Goal: Transaction & Acquisition: Purchase product/service

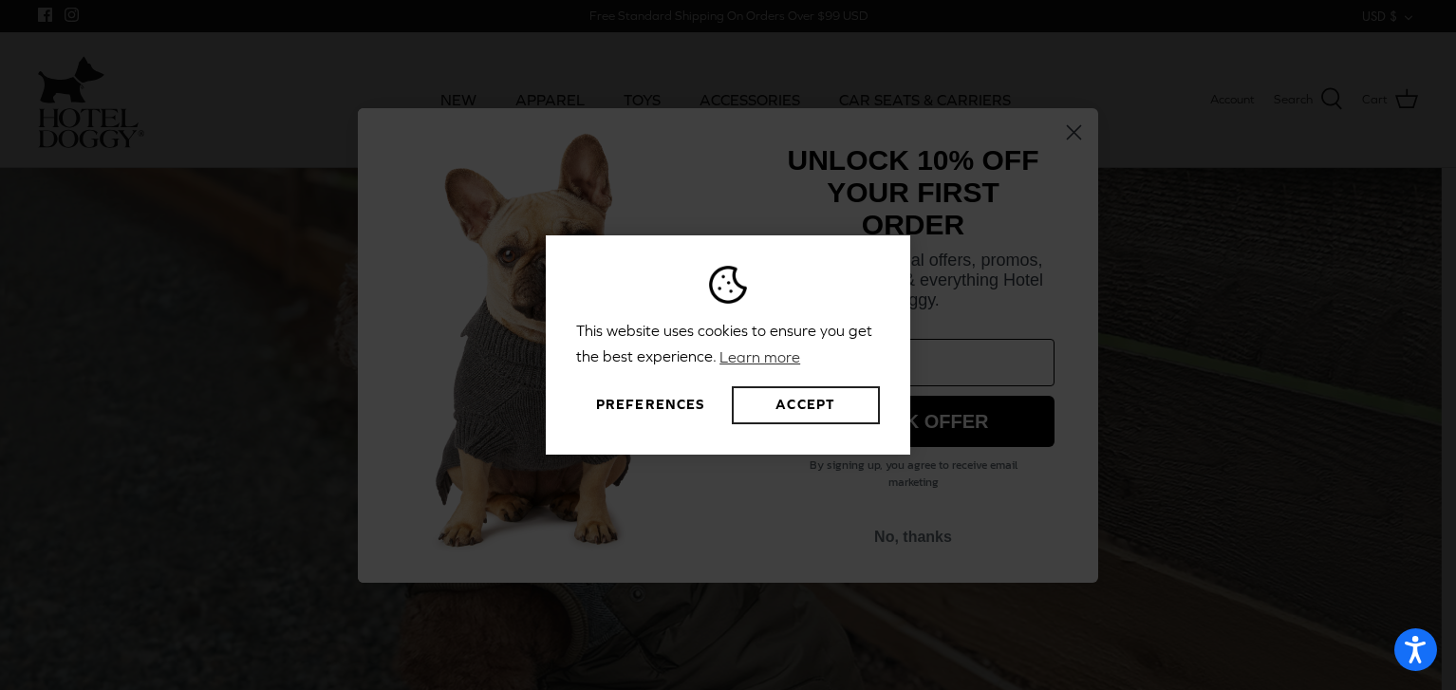
click at [788, 405] on button "Accept" at bounding box center [806, 405] width 148 height 38
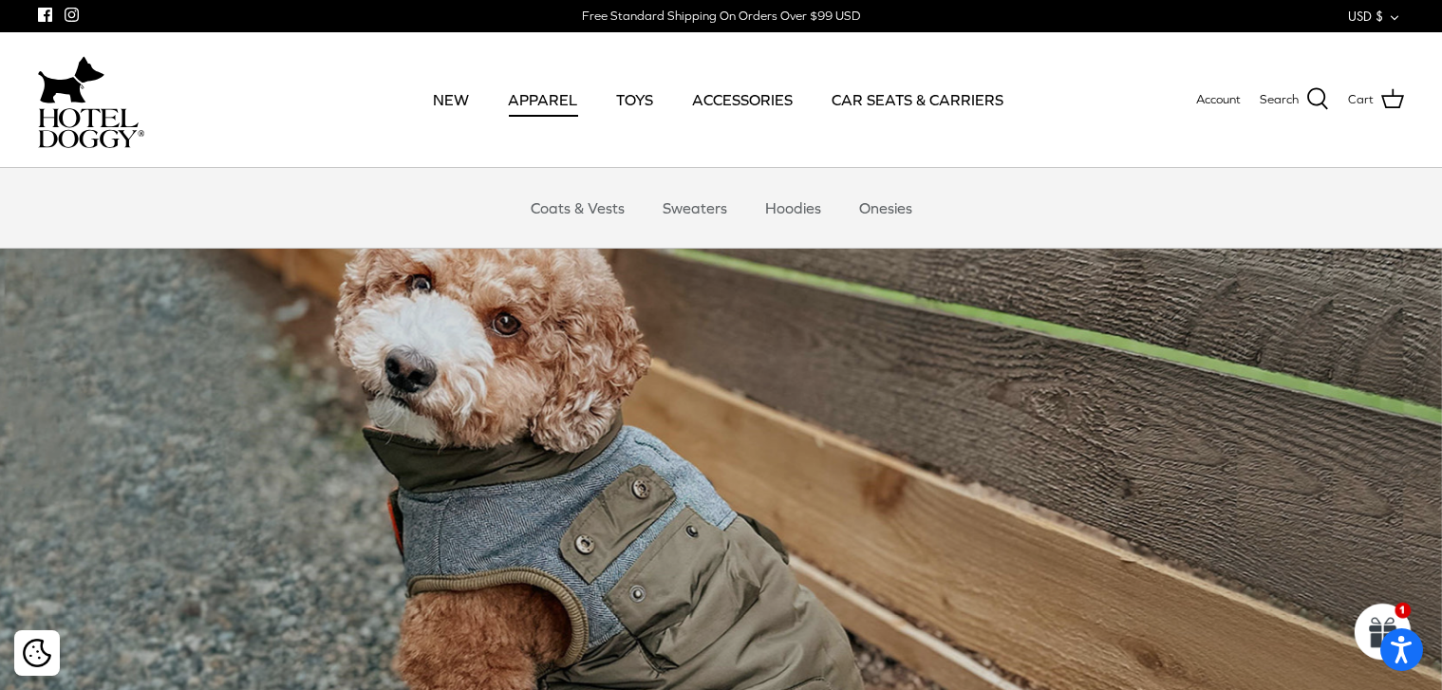
click at [554, 95] on link "APPAREL" at bounding box center [542, 99] width 103 height 65
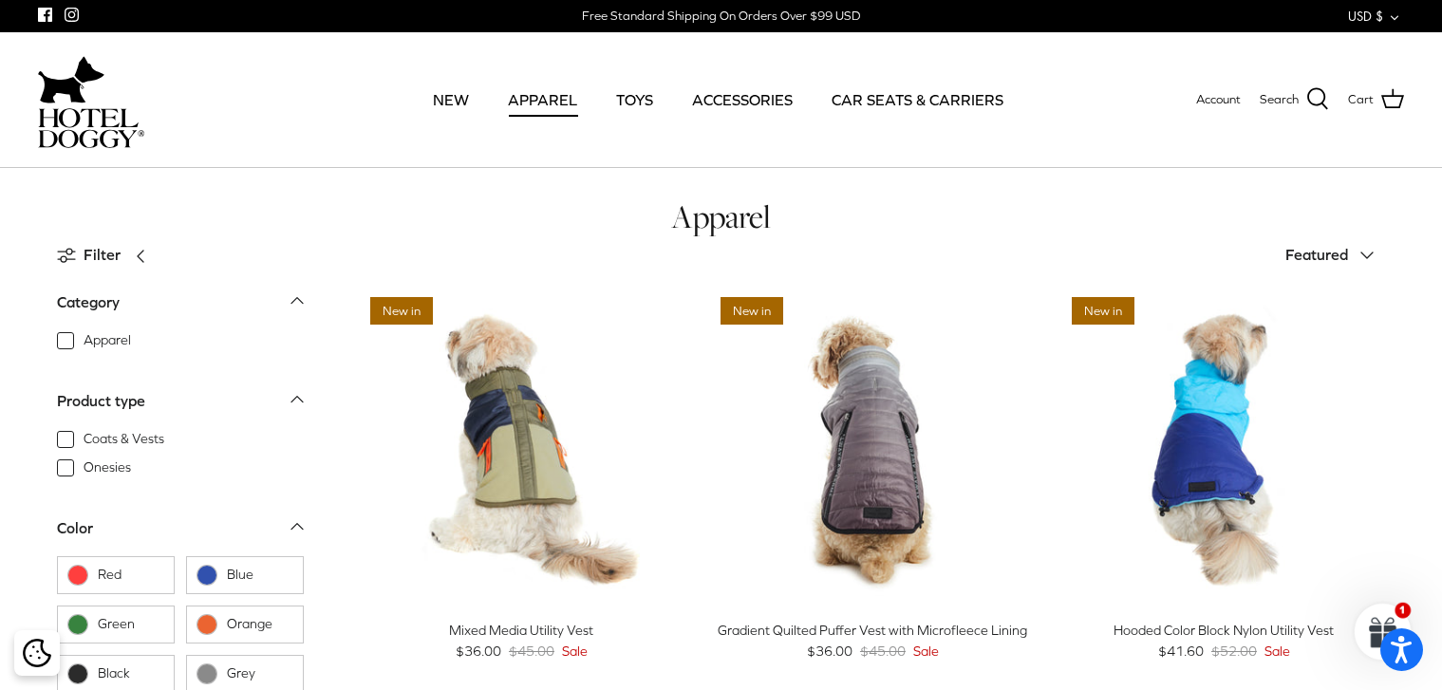
click at [157, 442] on span "Coats & Vests" at bounding box center [124, 439] width 81 height 19
click at [84, 431] on input "Coats & Vests" at bounding box center [83, 430] width 2 height 2
checkbox input "true"
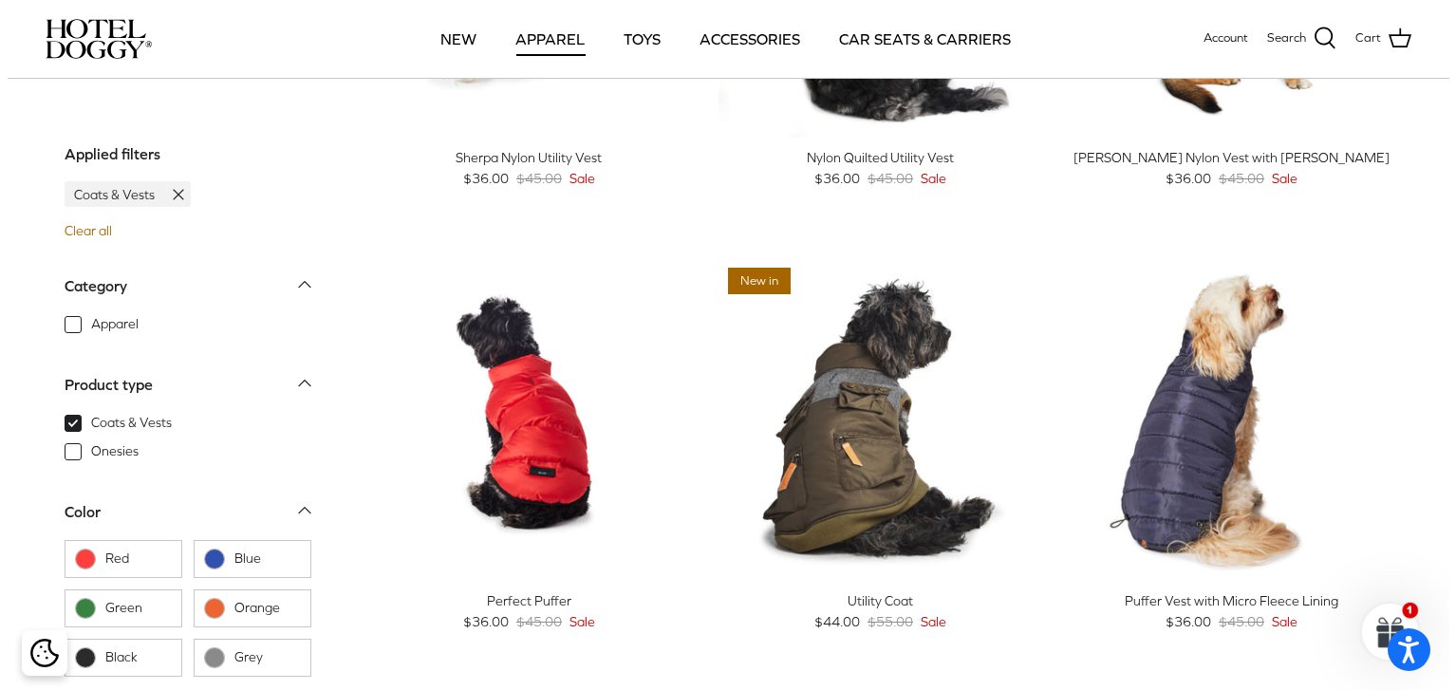
scroll to position [1615, 0]
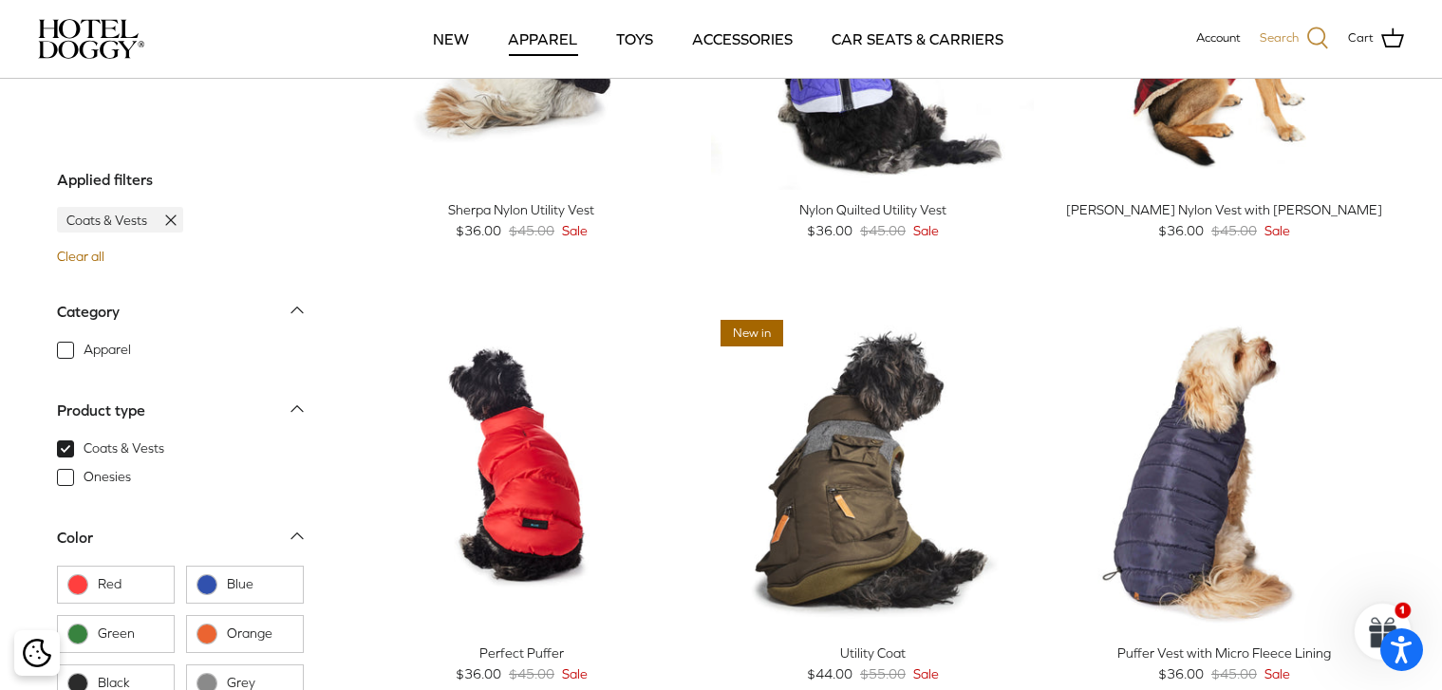
click at [1315, 33] on icon at bounding box center [1317, 38] width 23 height 23
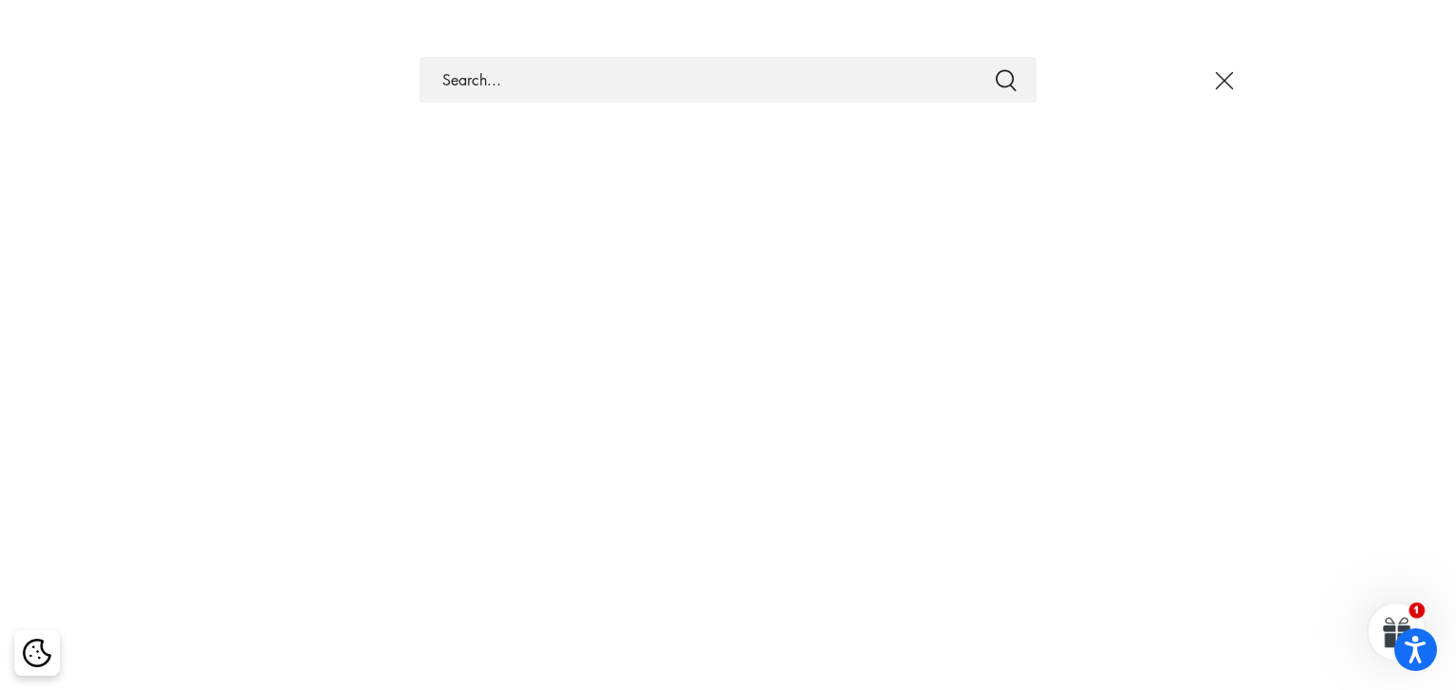
click at [546, 71] on input "Search Store" at bounding box center [728, 80] width 617 height 46
type input "rain coat"
click at [995, 67] on button "Submit" at bounding box center [1006, 79] width 23 height 25
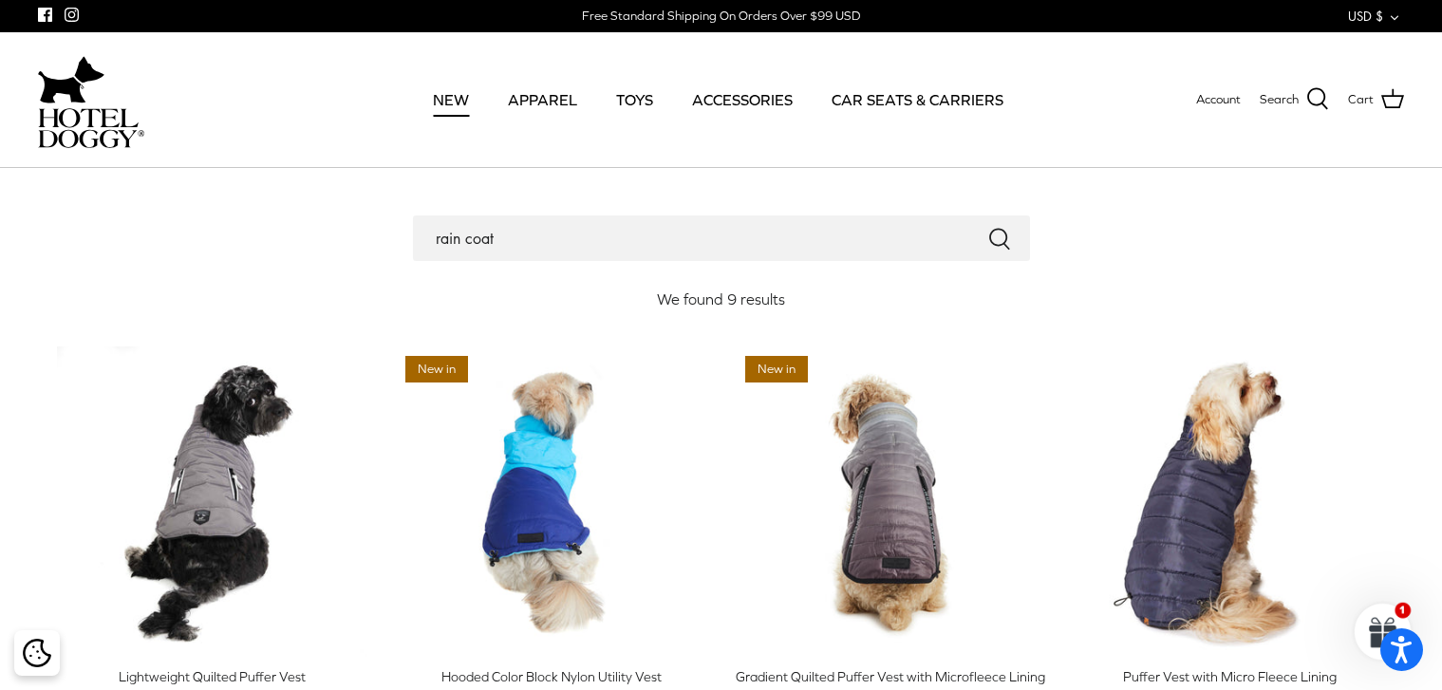
click at [453, 98] on link "NEW" at bounding box center [451, 99] width 70 height 65
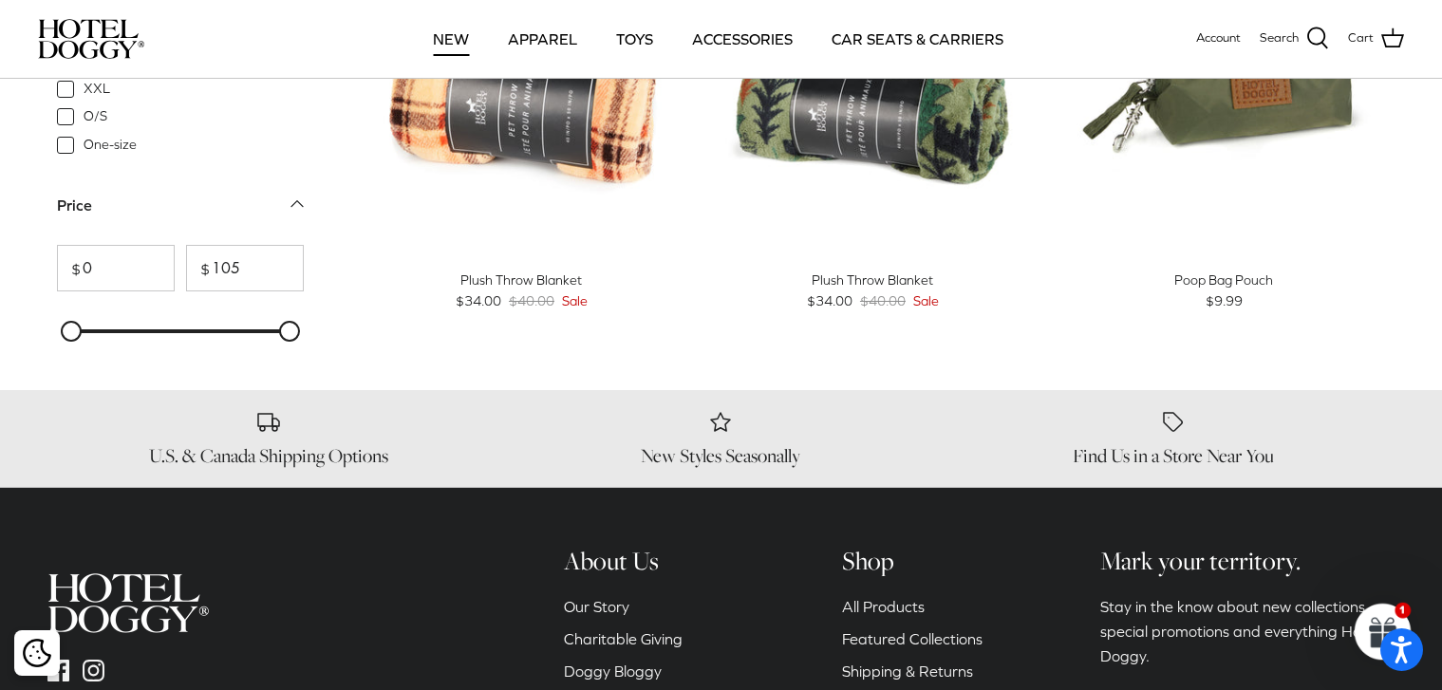
scroll to position [2847, 0]
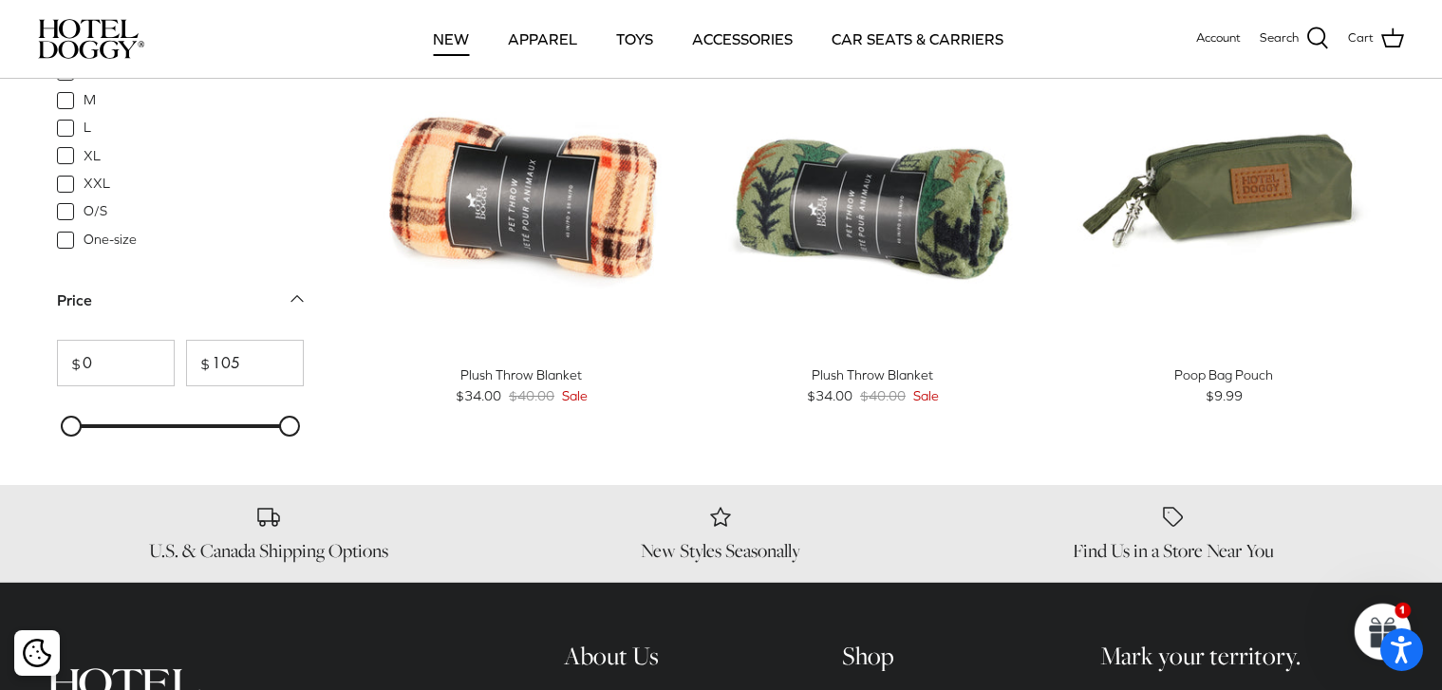
click at [84, 125] on span "L" at bounding box center [88, 128] width 8 height 19
click at [82, 119] on input "L" at bounding box center [83, 118] width 2 height 2
checkbox input "true"
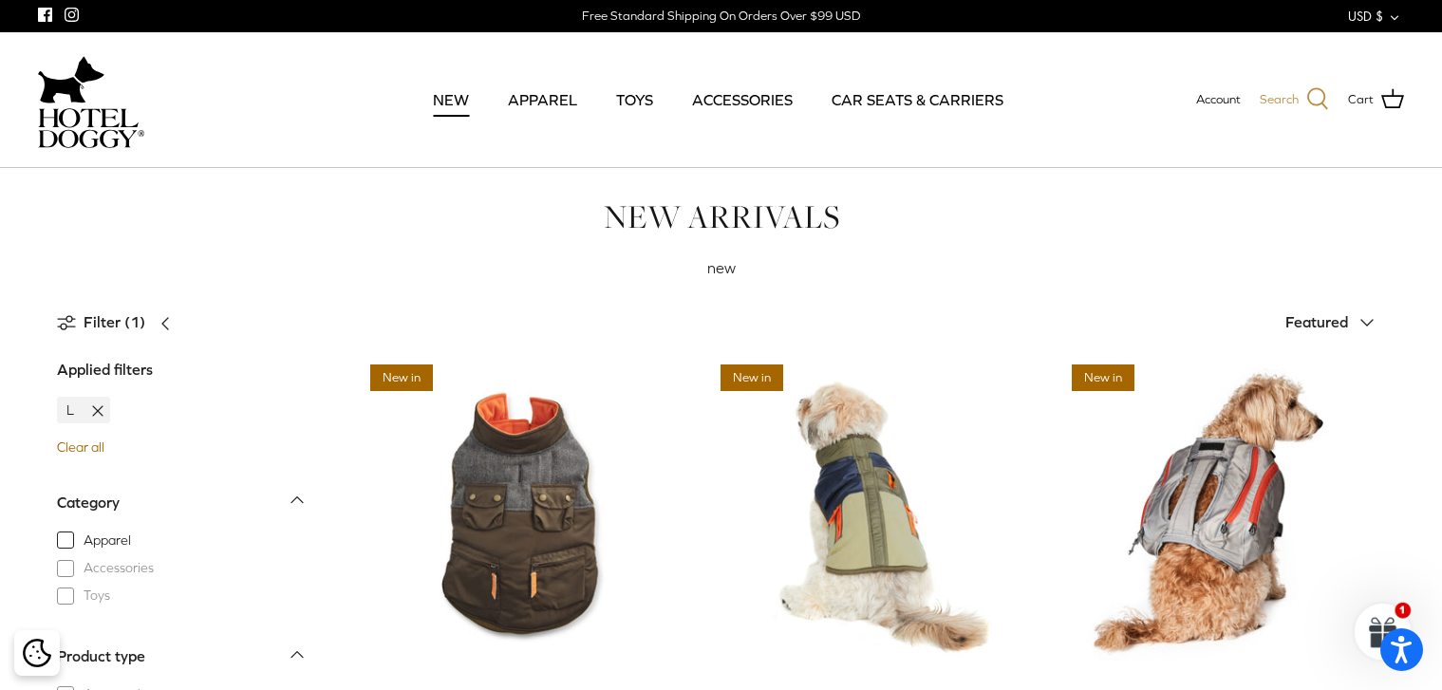
click at [1316, 98] on icon at bounding box center [1317, 98] width 23 height 23
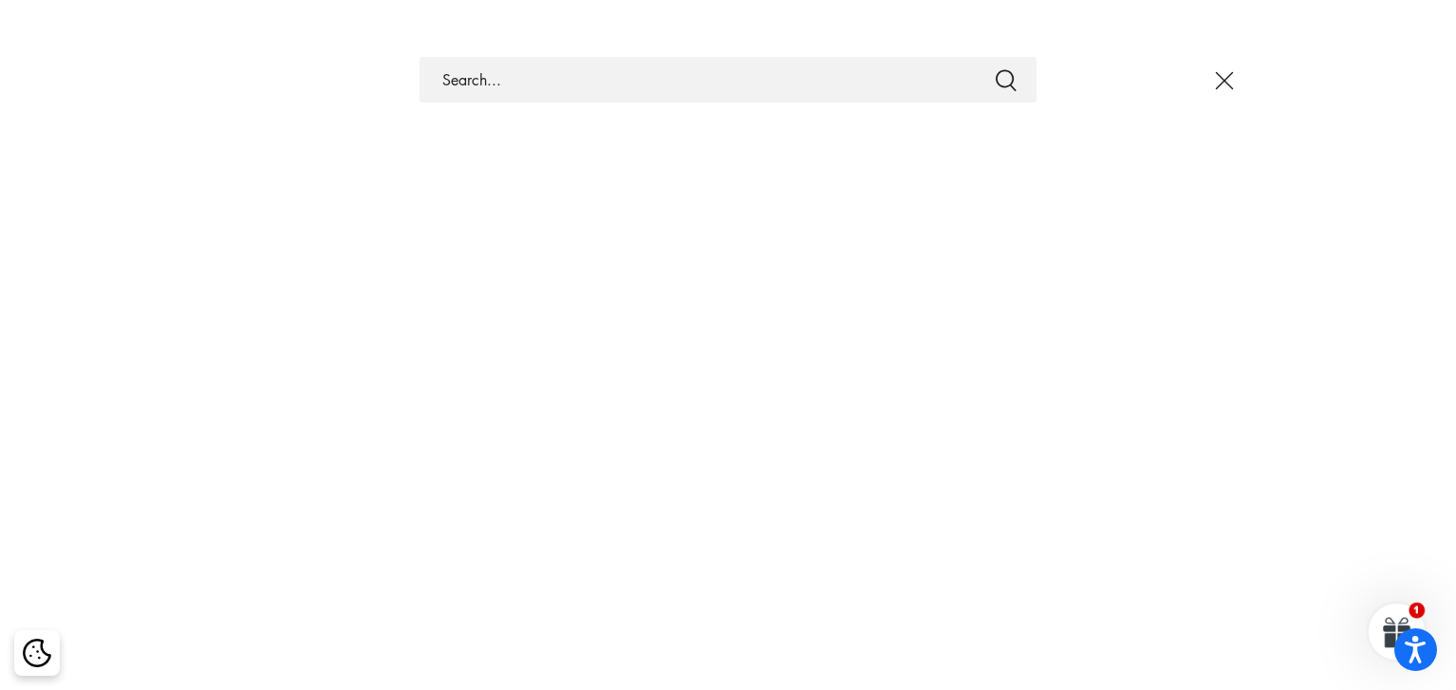
click at [540, 74] on input "Search Store" at bounding box center [728, 80] width 617 height 46
type input "rain gear"
click at [995, 67] on button "Submit" at bounding box center [1006, 79] width 23 height 25
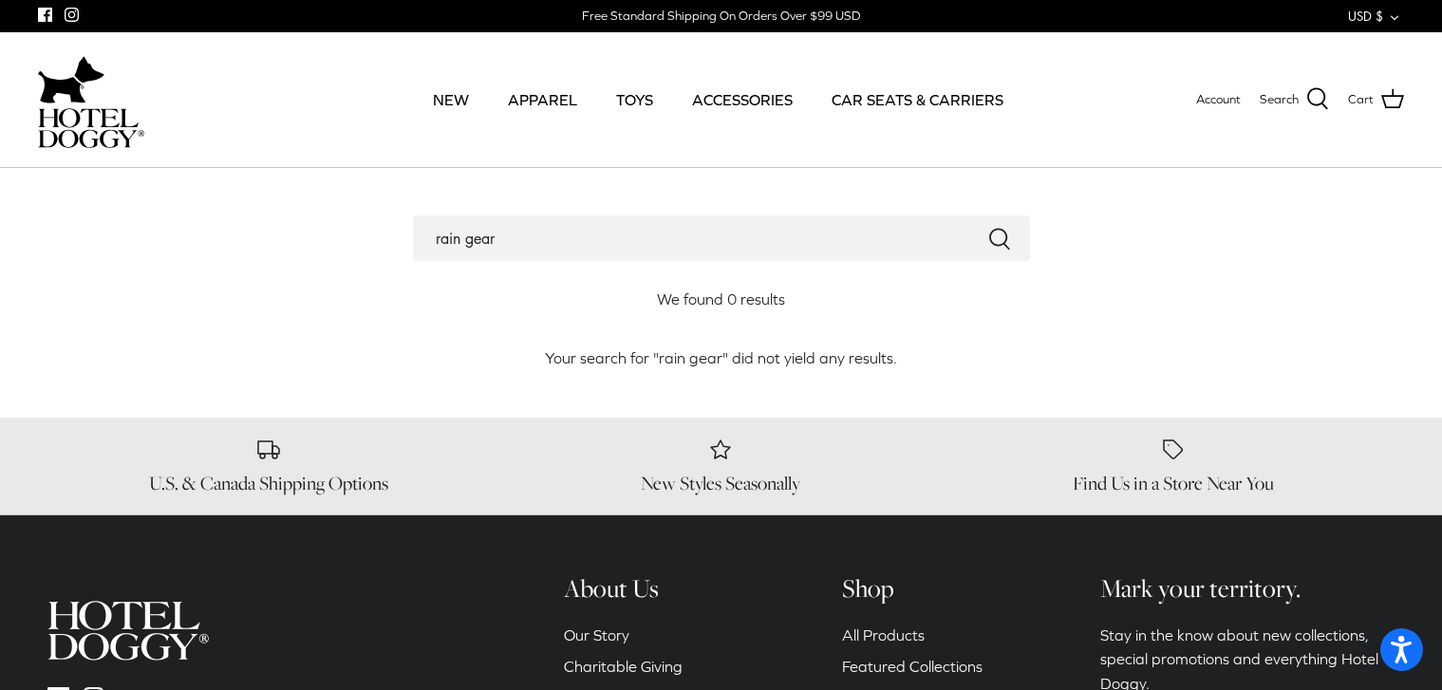
click at [508, 243] on input "rain gear" at bounding box center [721, 238] width 617 height 46
type input "r"
type input "reversibal rain jacket"
click at [988, 226] on button "Submit" at bounding box center [999, 238] width 23 height 25
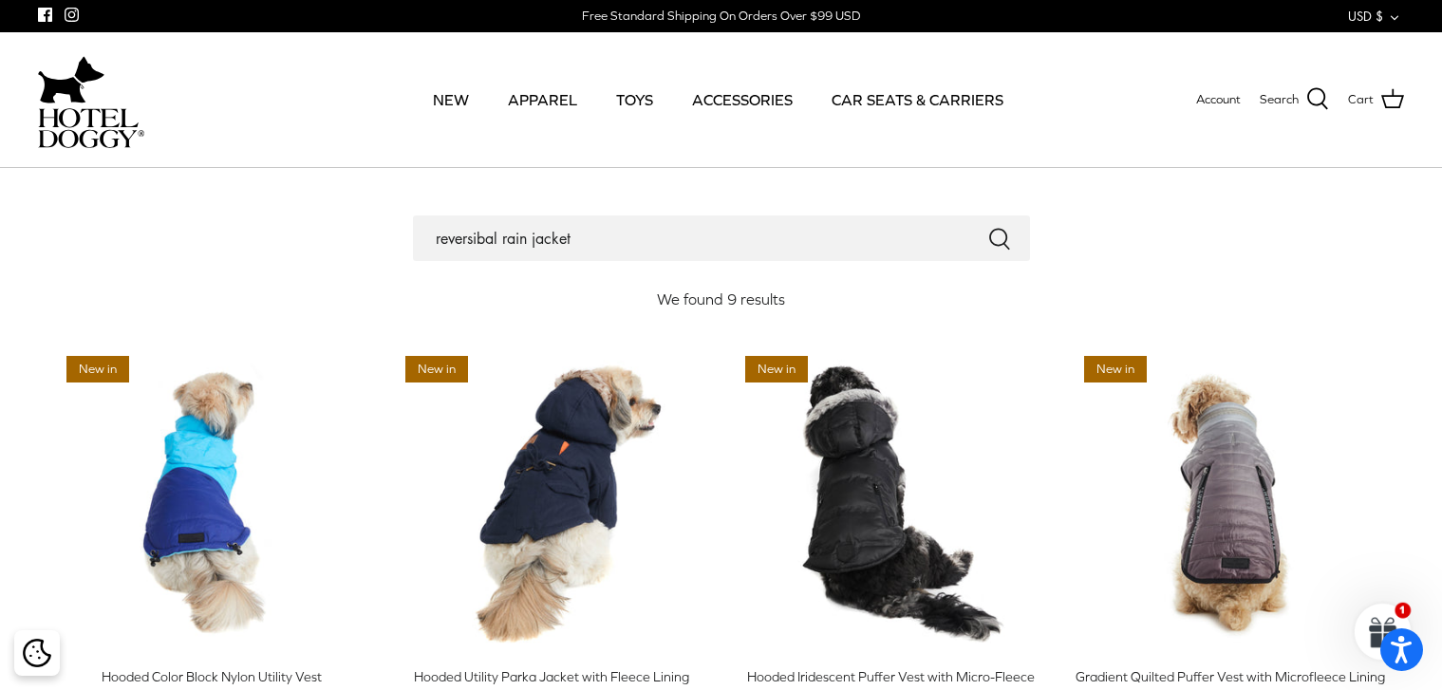
click at [667, 235] on input "reversibal rain jacket" at bounding box center [721, 238] width 617 height 46
drag, startPoint x: 657, startPoint y: 238, endPoint x: 384, endPoint y: 238, distance: 272.4
click at [384, 238] on div "reversibal rain jacket" at bounding box center [721, 238] width 1329 height 46
type input "9036847088"
click at [988, 226] on button "Submit" at bounding box center [999, 238] width 23 height 25
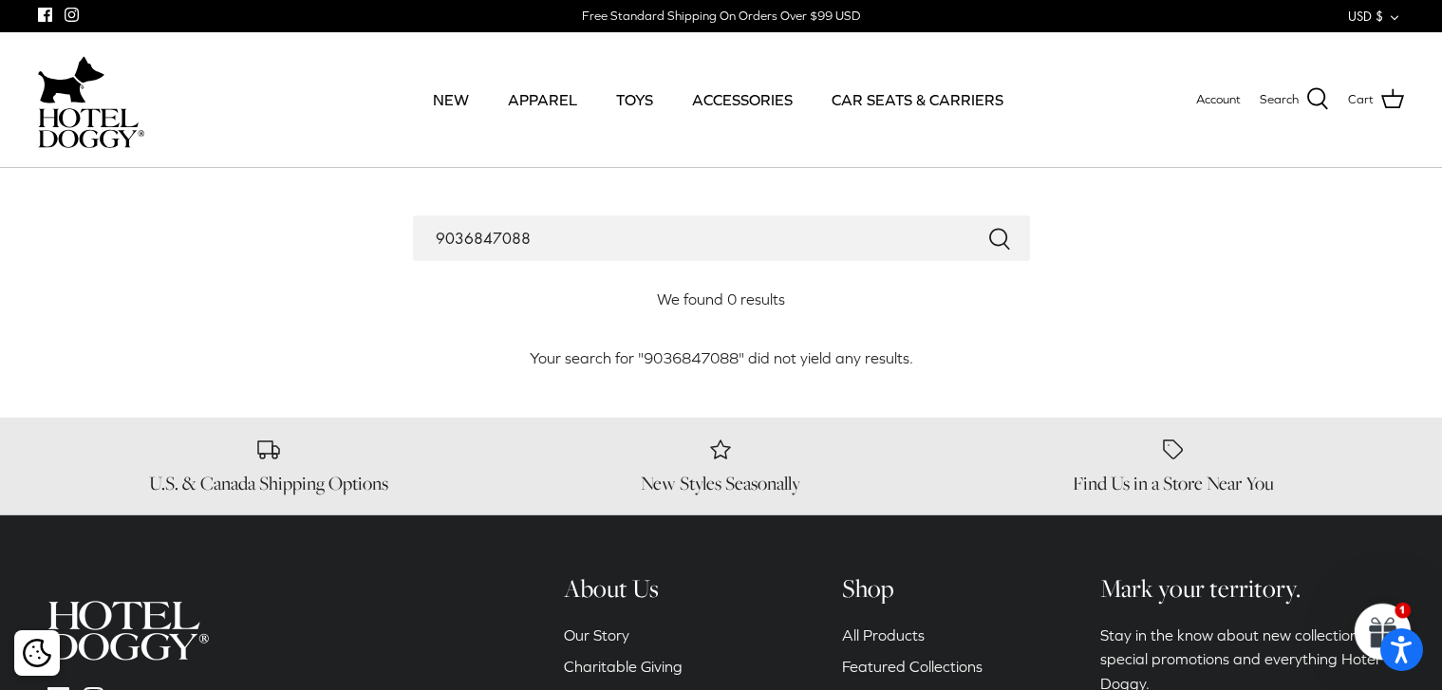
drag, startPoint x: 550, startPoint y: 240, endPoint x: 377, endPoint y: 234, distance: 173.8
click at [377, 234] on div "9036847088" at bounding box center [721, 238] width 1329 height 46
type input "DJ00826"
click at [988, 226] on button "Submit" at bounding box center [999, 238] width 23 height 25
drag, startPoint x: 530, startPoint y: 238, endPoint x: 372, endPoint y: 250, distance: 158.0
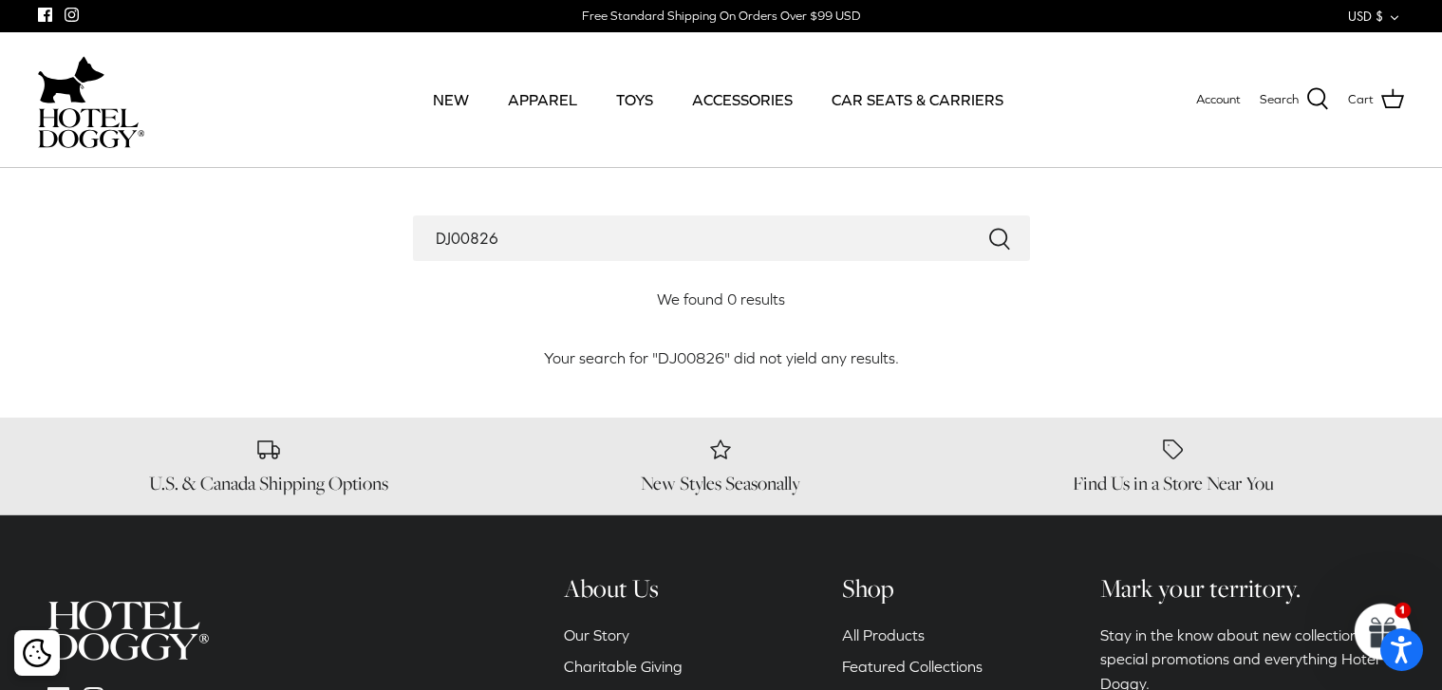
click at [372, 250] on div "DJ00826" at bounding box center [721, 238] width 1329 height 46
type input "rain jacket"
click at [988, 226] on button "Submit" at bounding box center [999, 238] width 23 height 25
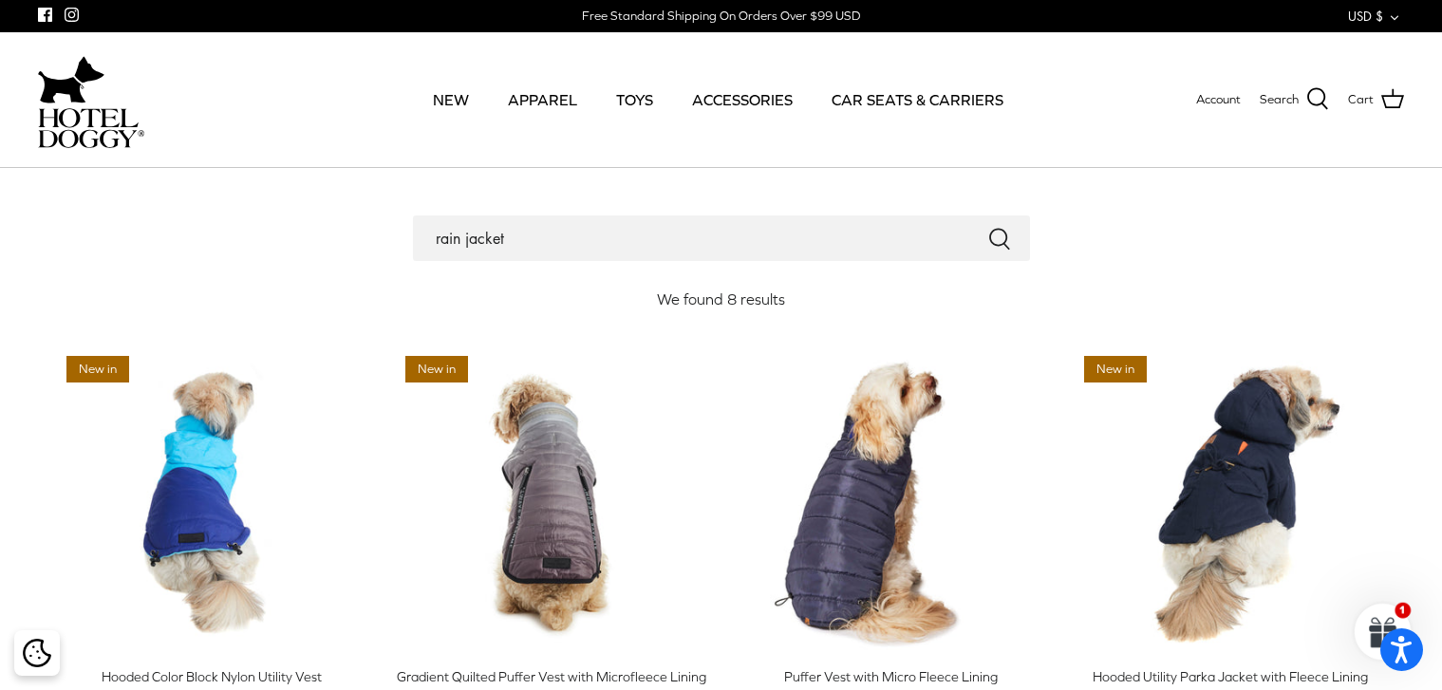
drag, startPoint x: 460, startPoint y: 237, endPoint x: 352, endPoint y: 233, distance: 108.3
click at [352, 233] on div "rain jacket" at bounding box center [721, 238] width 1329 height 46
click at [609, 239] on input "summer jacket" at bounding box center [721, 238] width 617 height 46
type input "summer jacket"
click at [995, 238] on icon "Submit" at bounding box center [999, 239] width 23 height 23
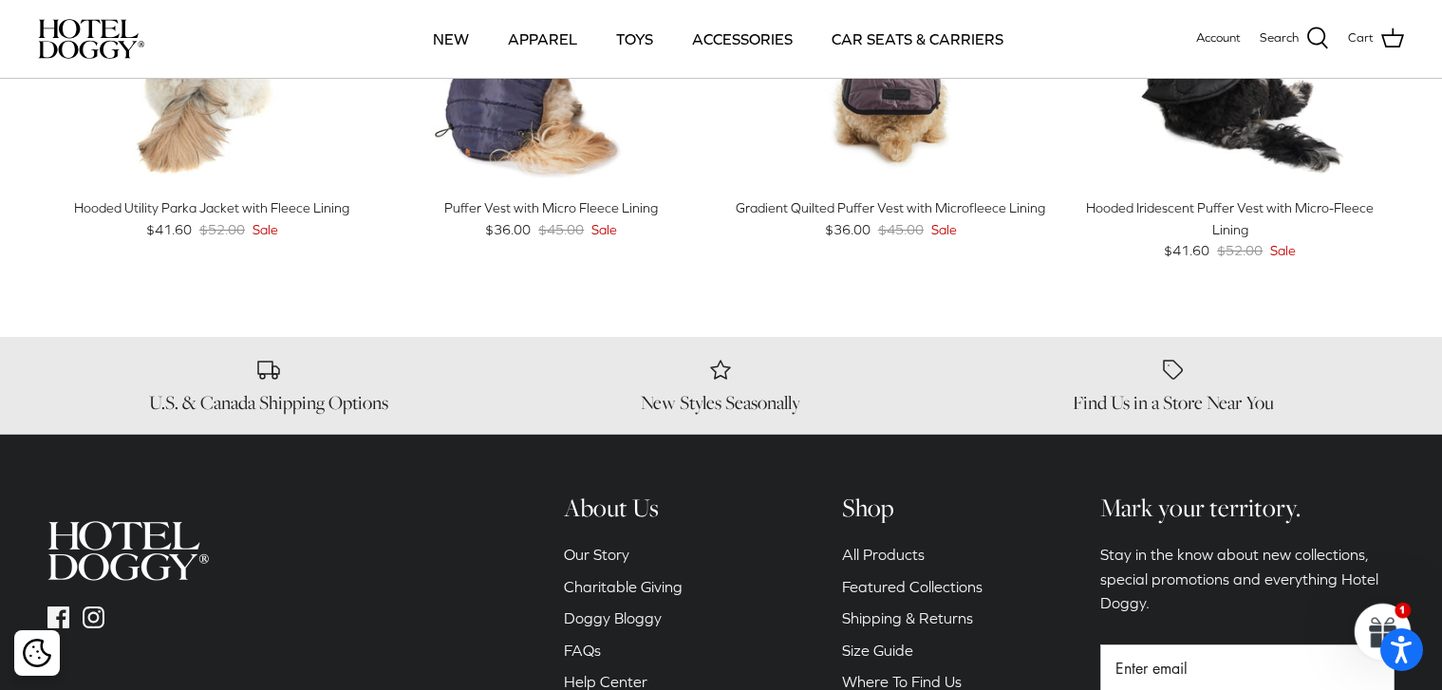
scroll to position [380, 0]
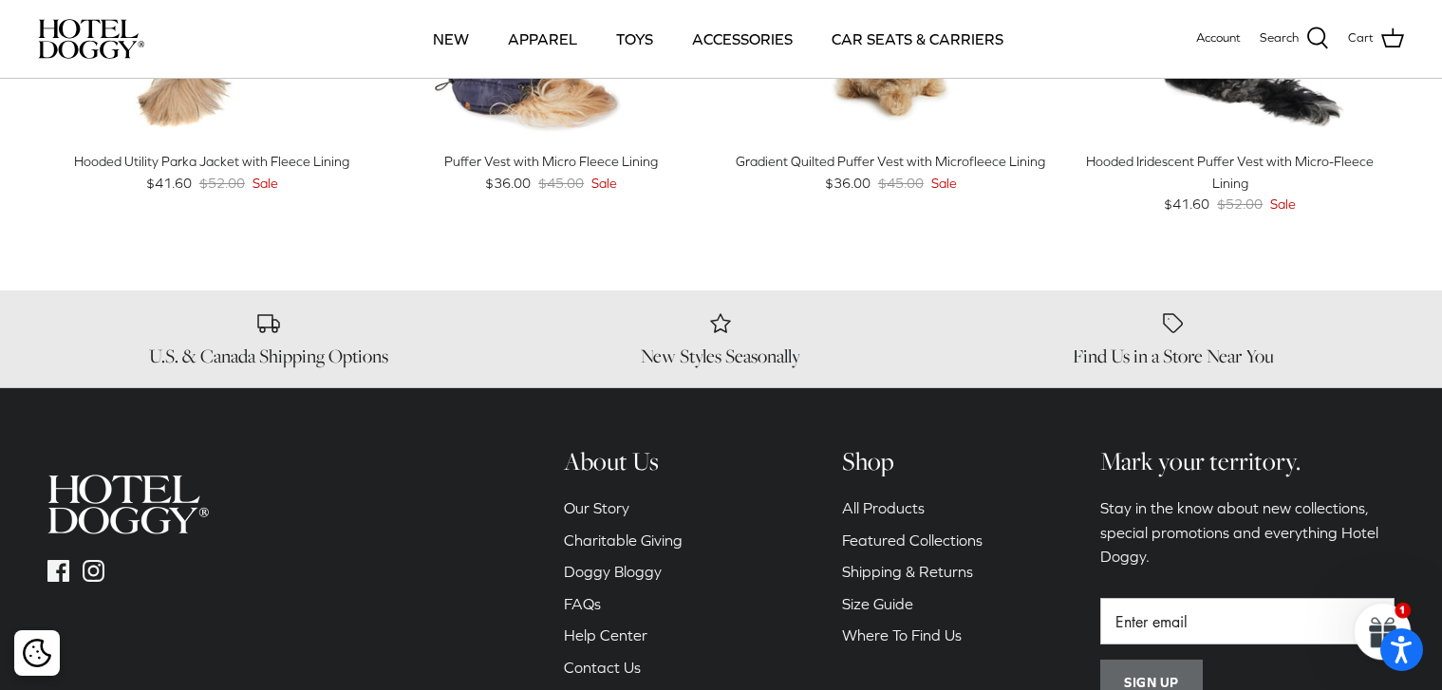
click at [1402, 609] on span at bounding box center [1383, 631] width 80 height 80
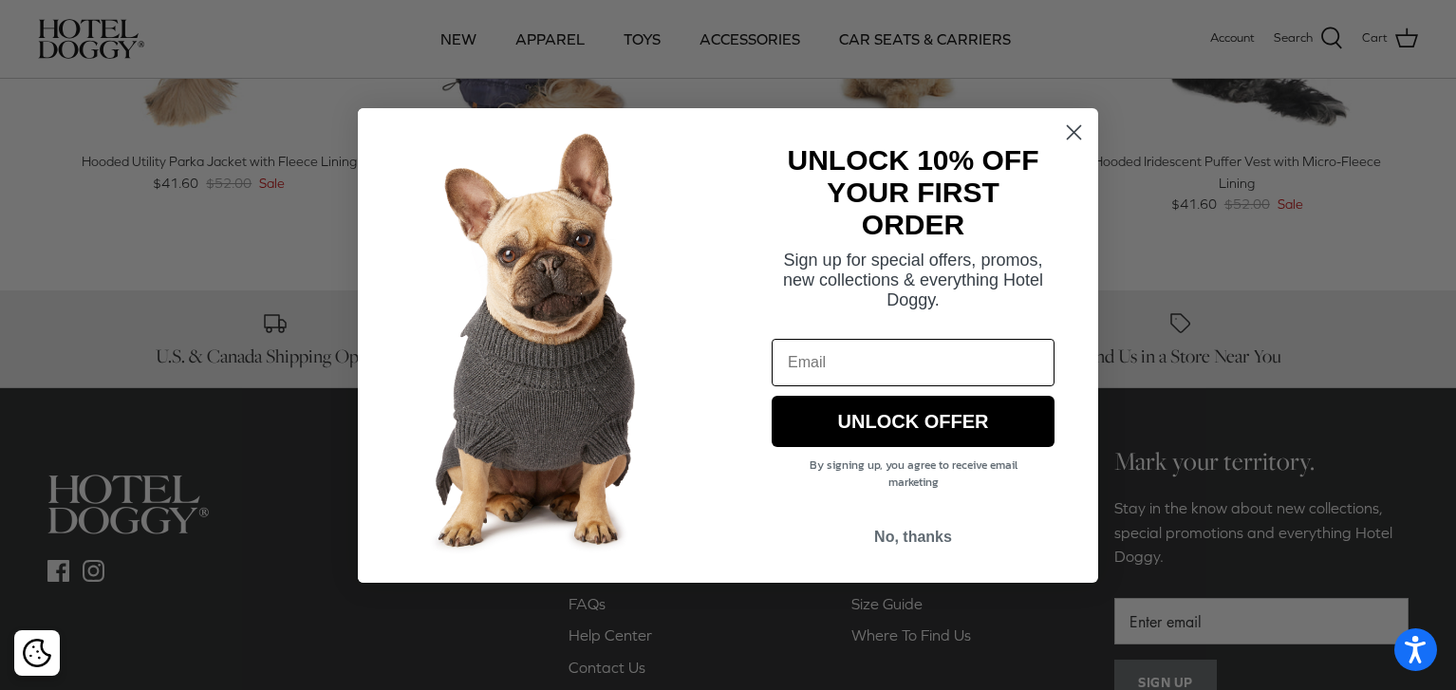
click at [1076, 130] on icon "Close dialog" at bounding box center [1074, 131] width 13 height 13
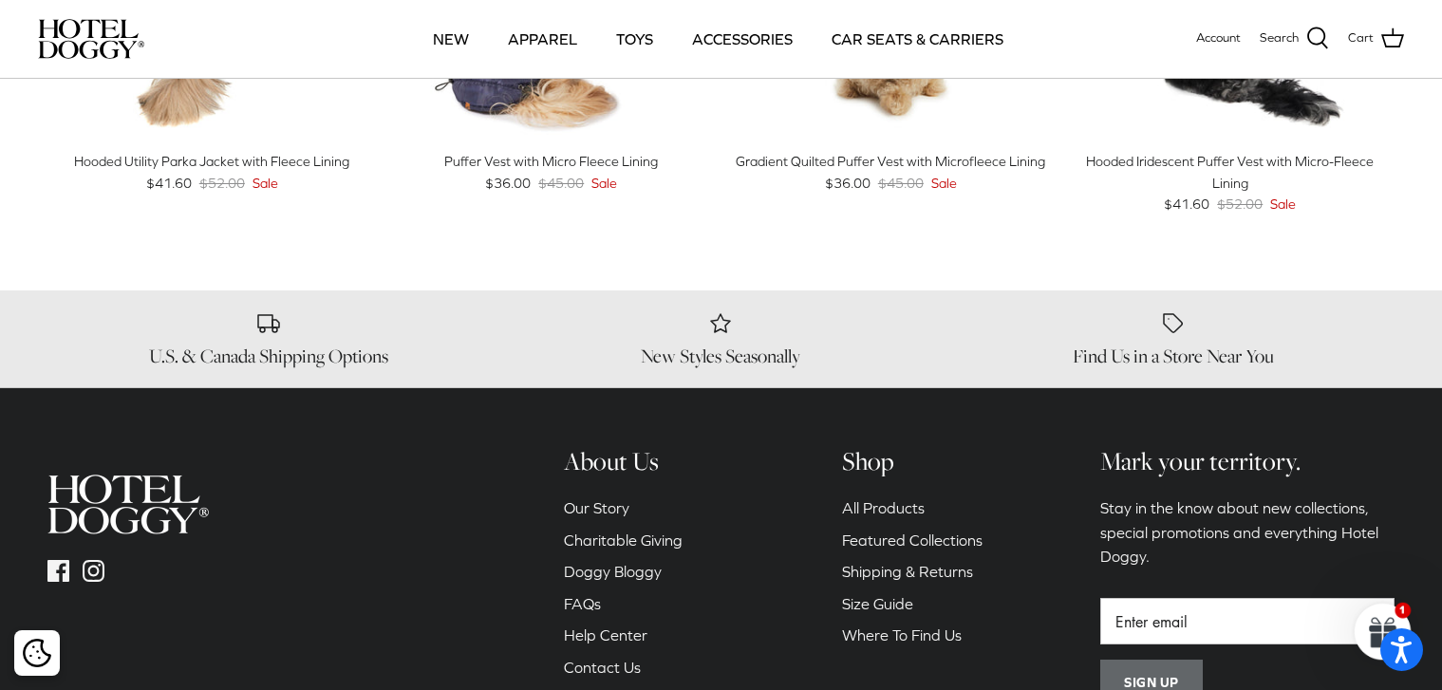
click at [751, 359] on h6 "New Styles Seasonally" at bounding box center [721, 357] width 424 height 24
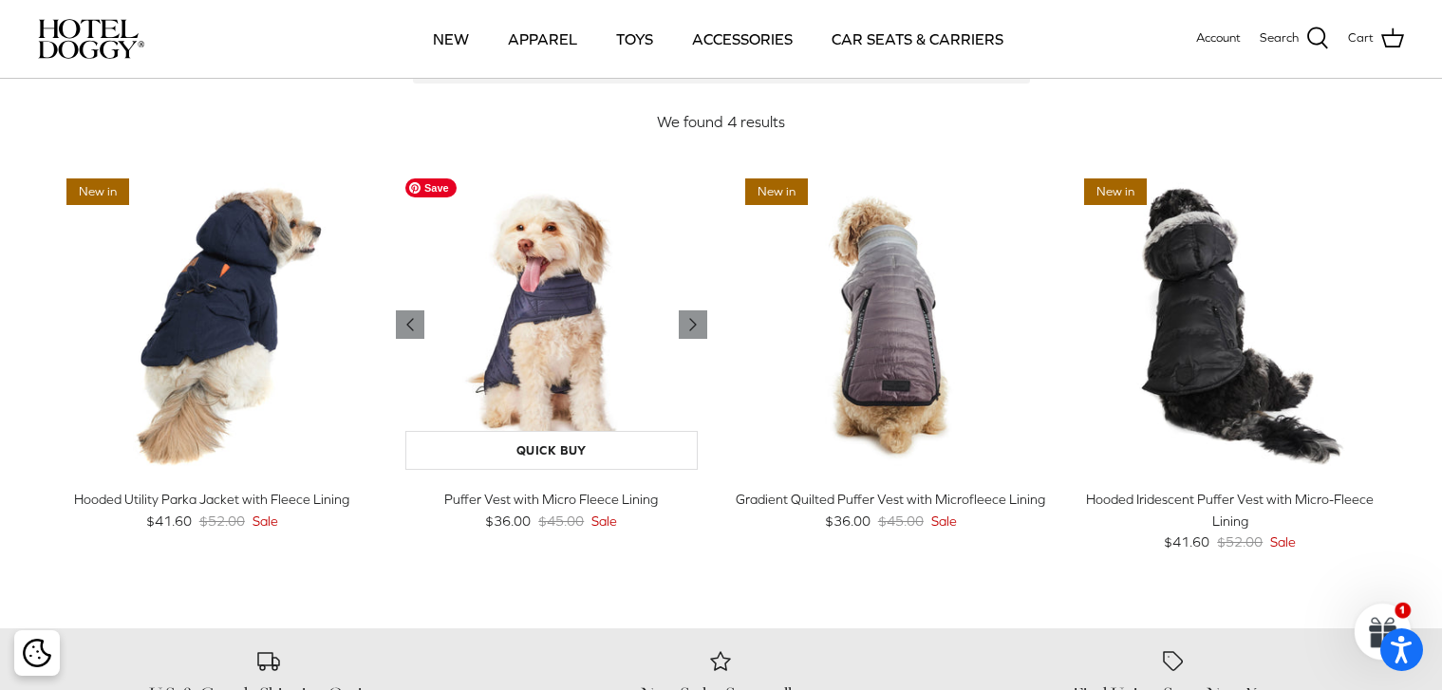
scroll to position [0, 0]
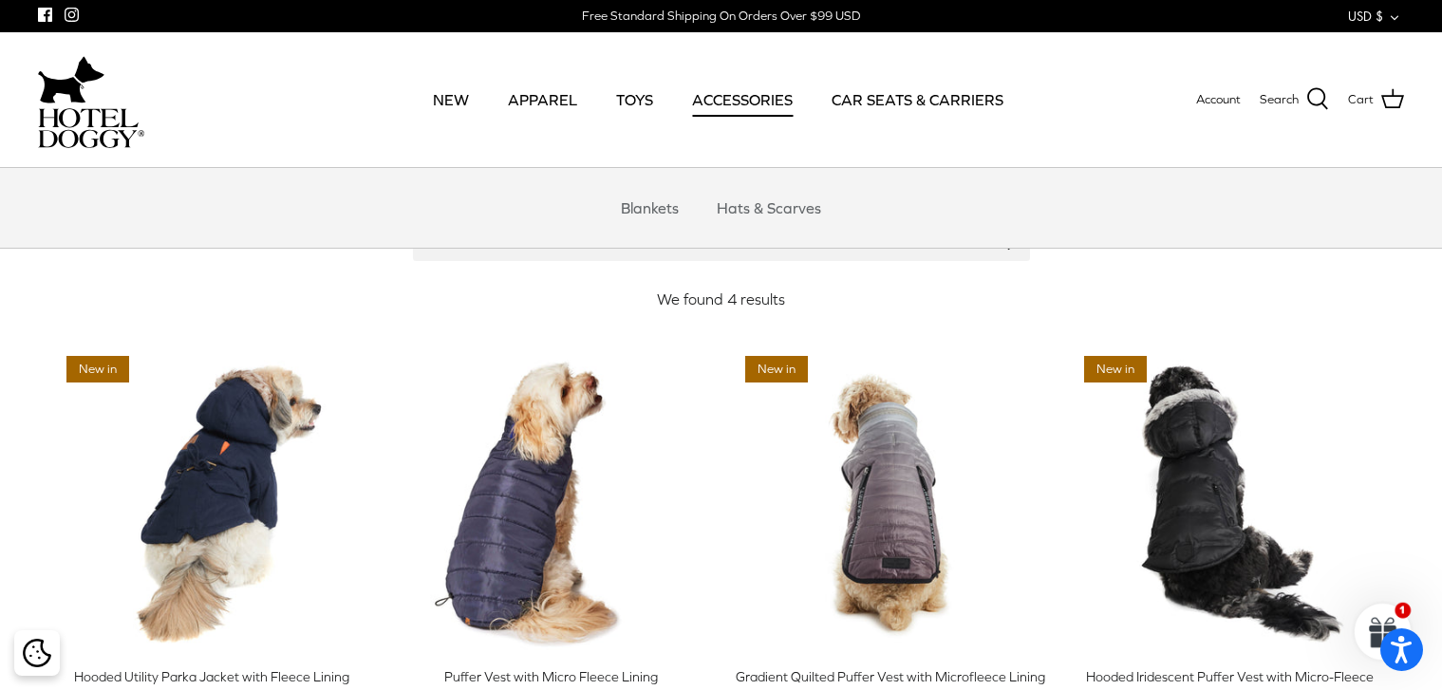
click at [763, 103] on link "ACCESSORIES" at bounding box center [742, 99] width 135 height 65
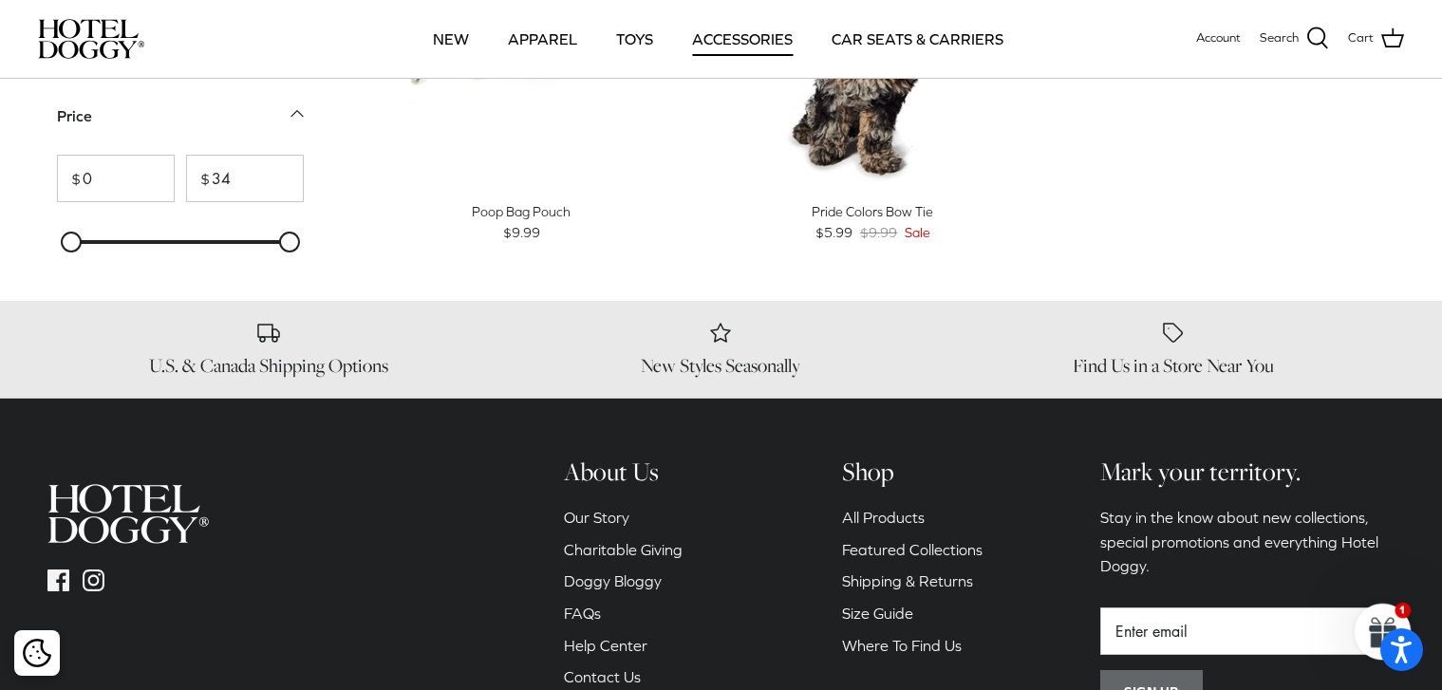
scroll to position [1234, 0]
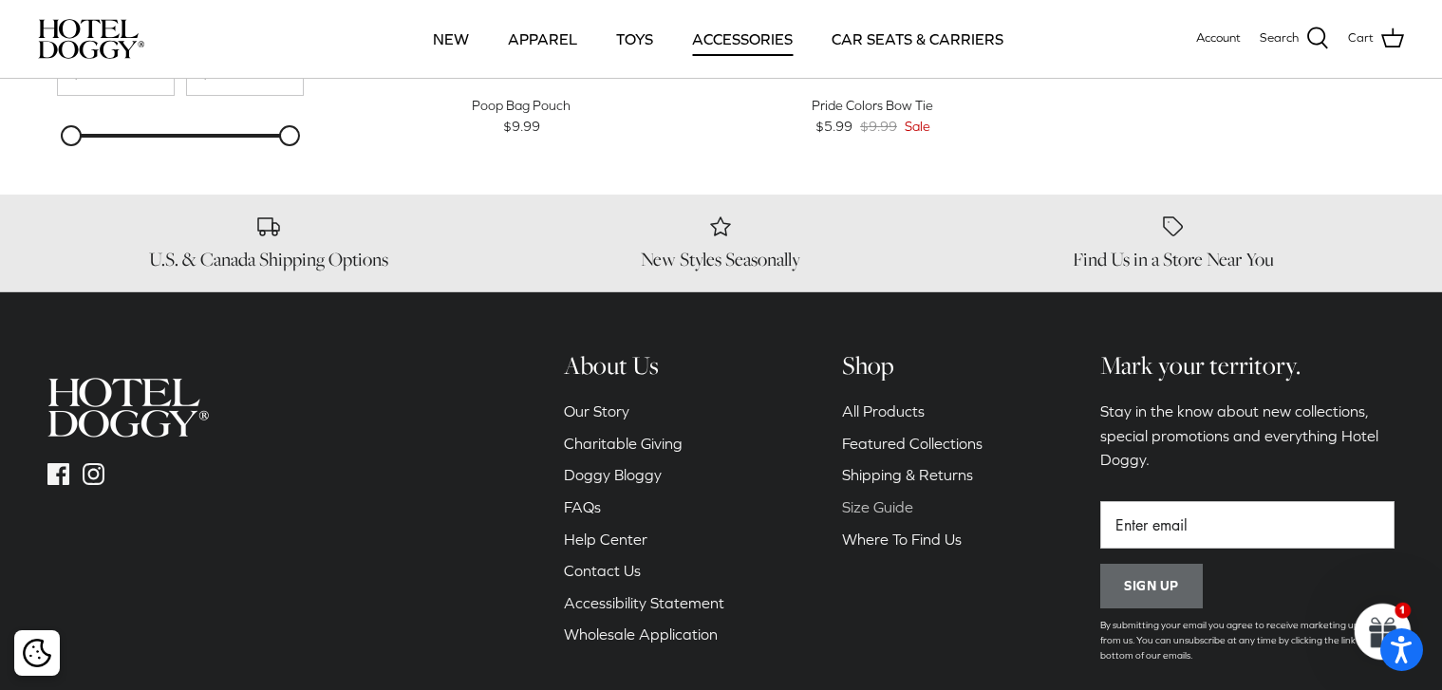
click at [889, 502] on link "Size Guide" at bounding box center [877, 506] width 71 height 17
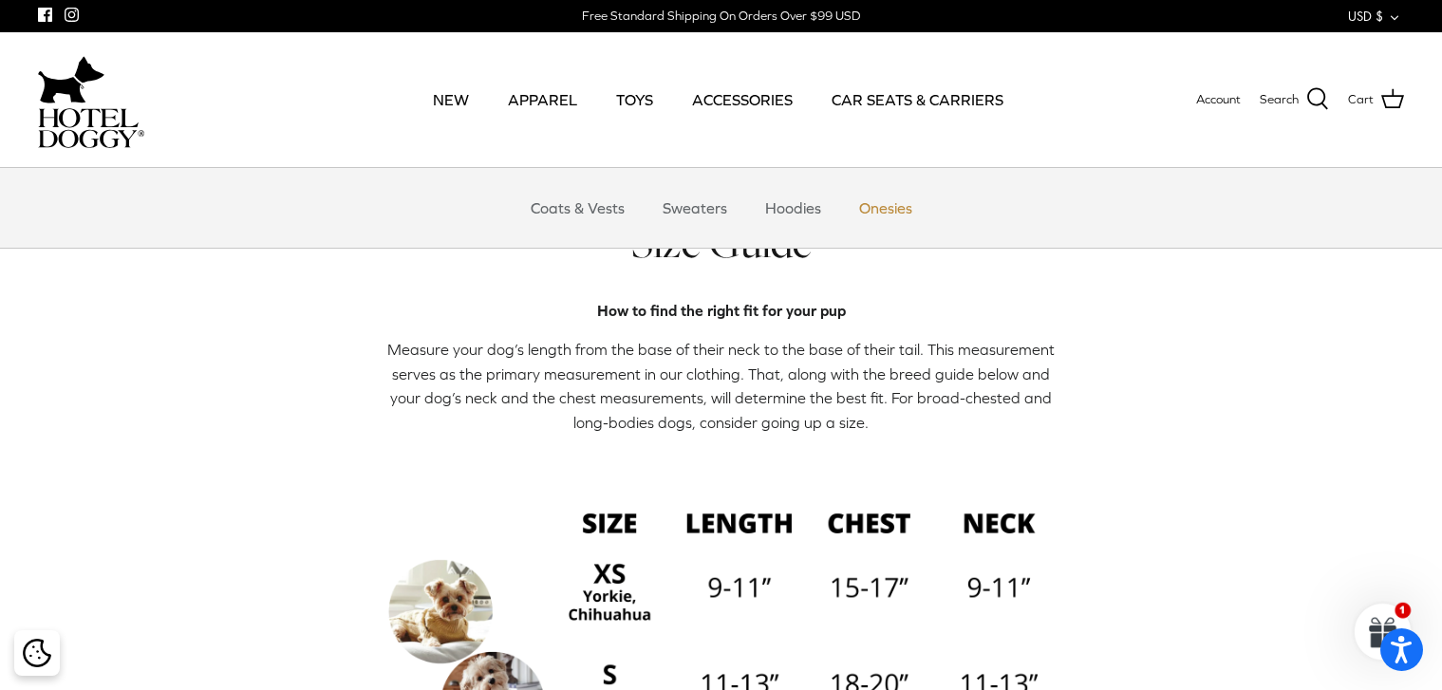
click at [886, 206] on link "Onesies" at bounding box center [885, 207] width 87 height 57
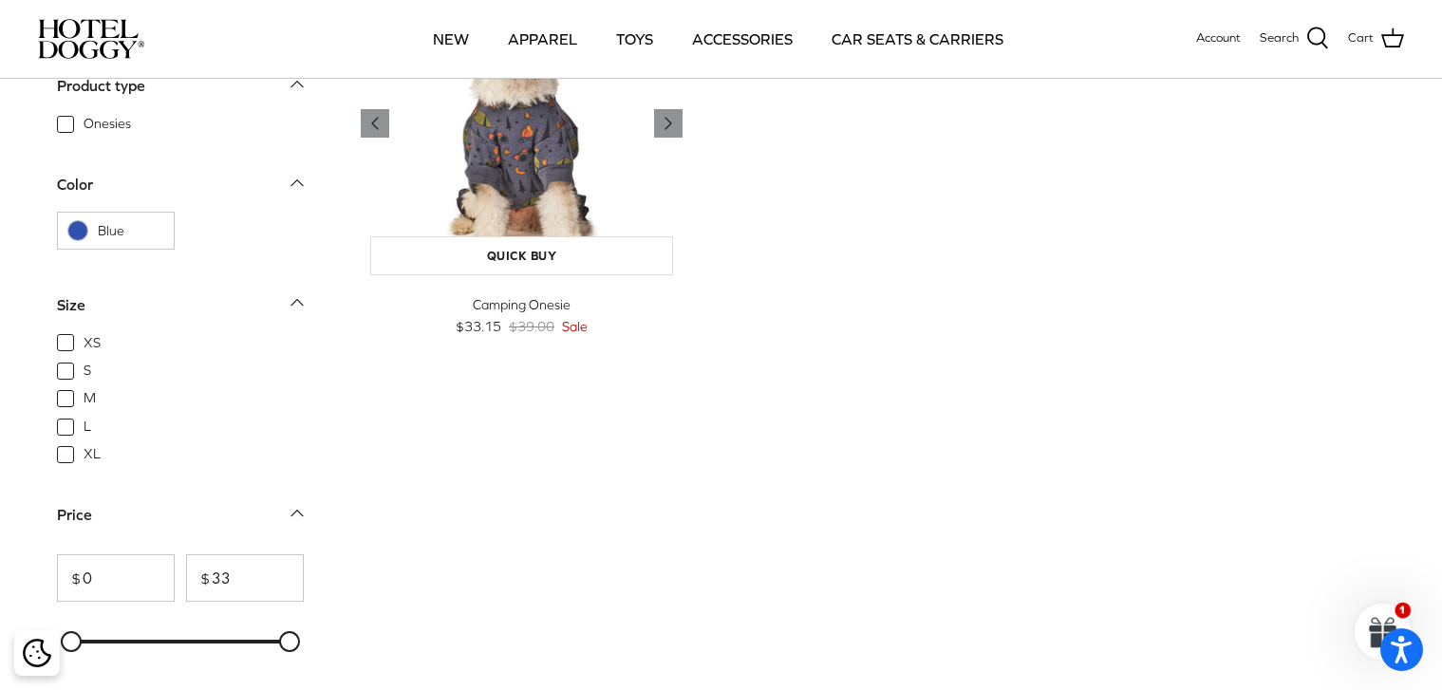
scroll to position [95, 0]
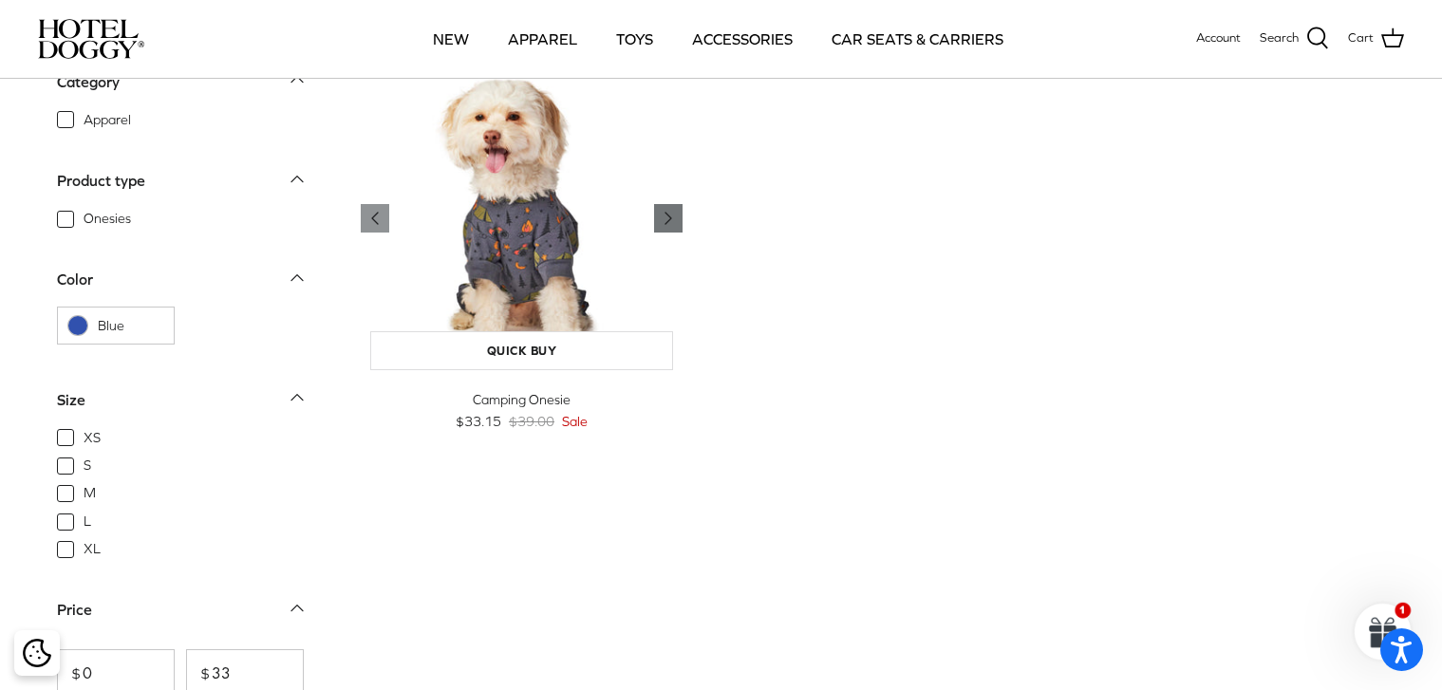
click at [666, 218] on polyline "Previous" at bounding box center [668, 218] width 6 height 11
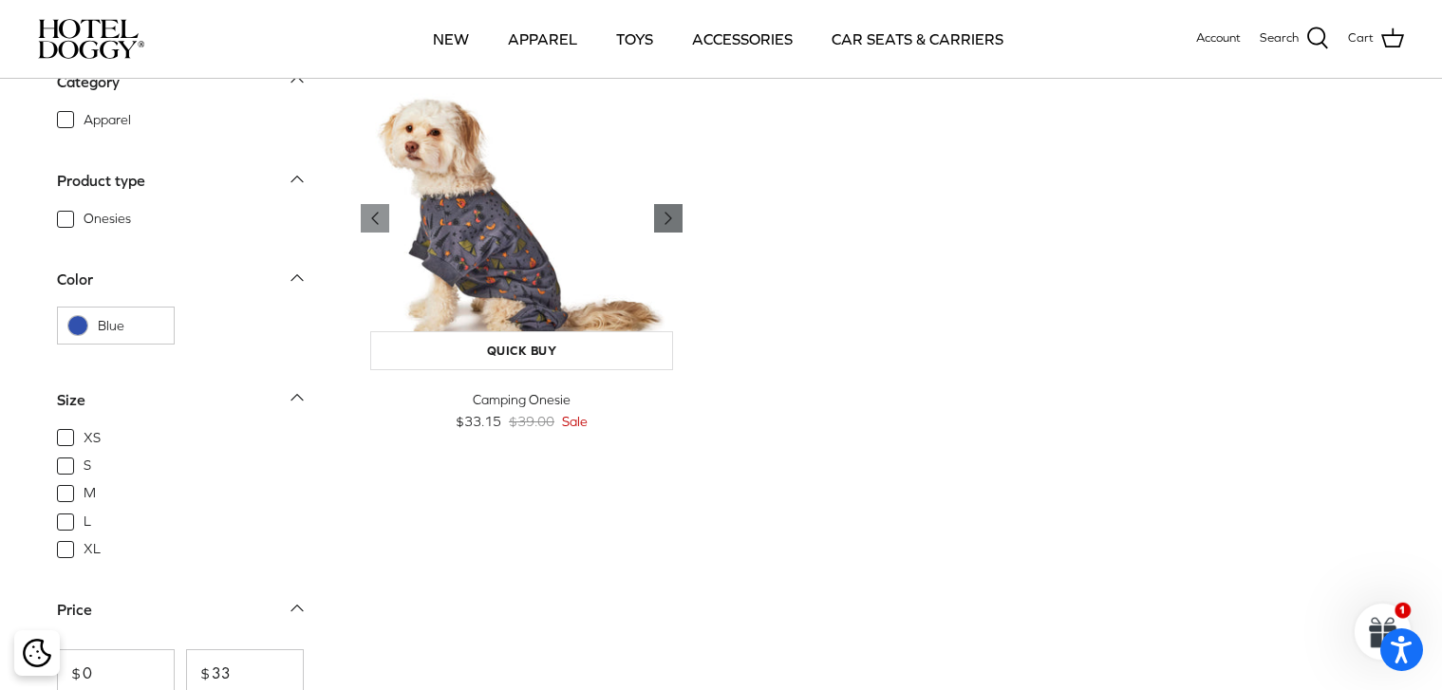
click at [666, 218] on polyline "Previous" at bounding box center [668, 218] width 6 height 11
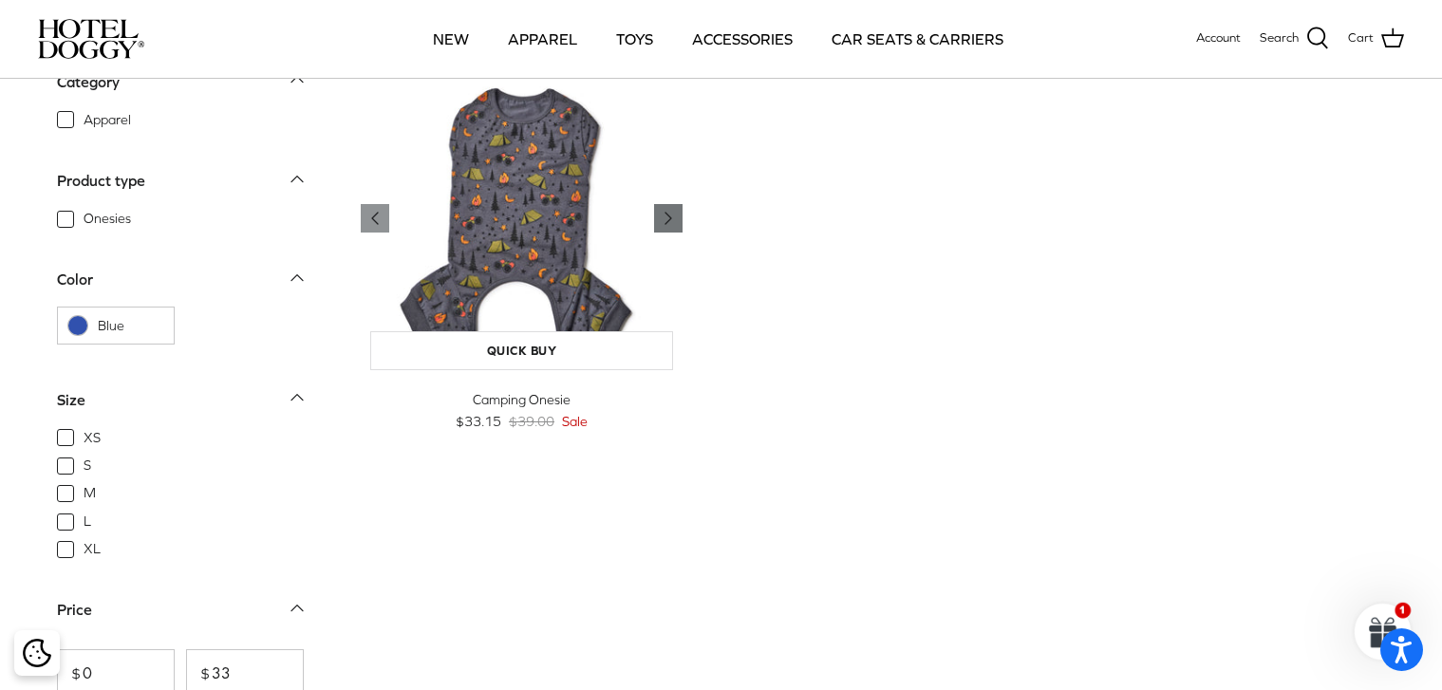
click at [666, 218] on polyline "Previous" at bounding box center [668, 218] width 6 height 11
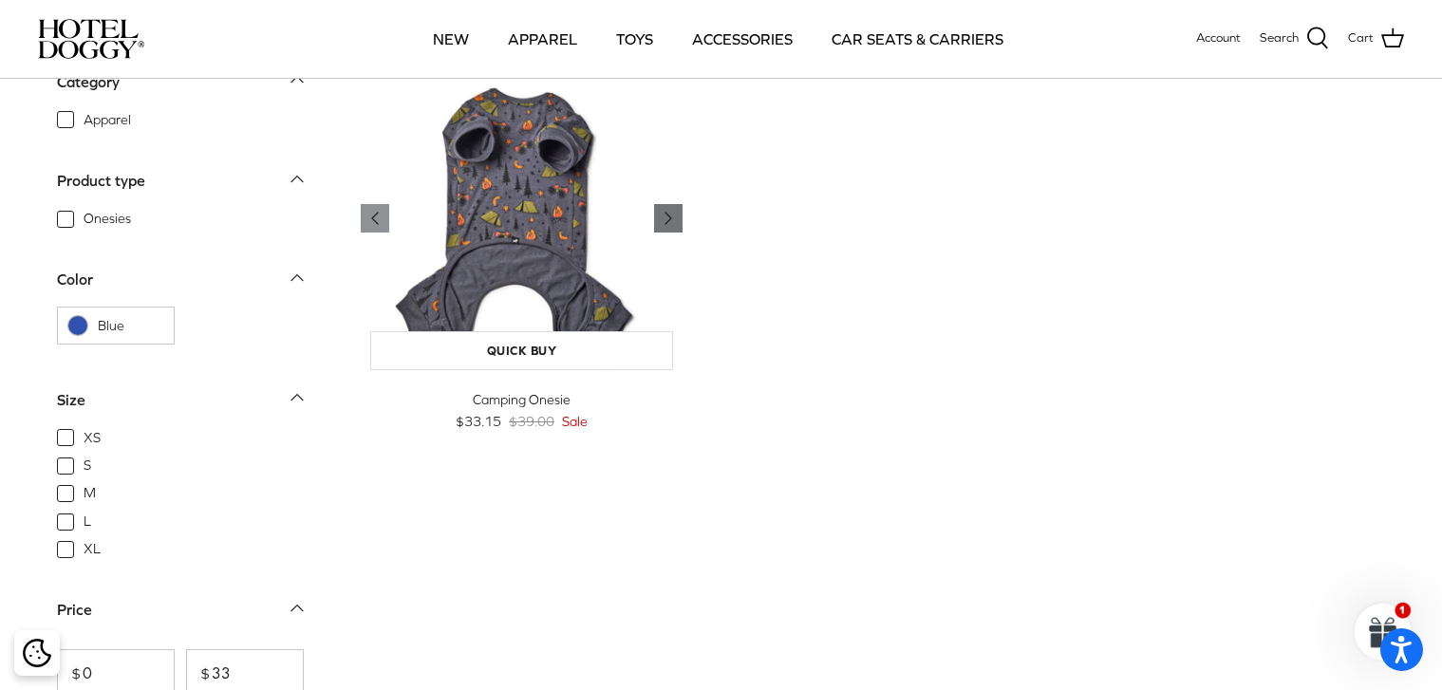
click at [660, 218] on icon "Right" at bounding box center [668, 218] width 23 height 23
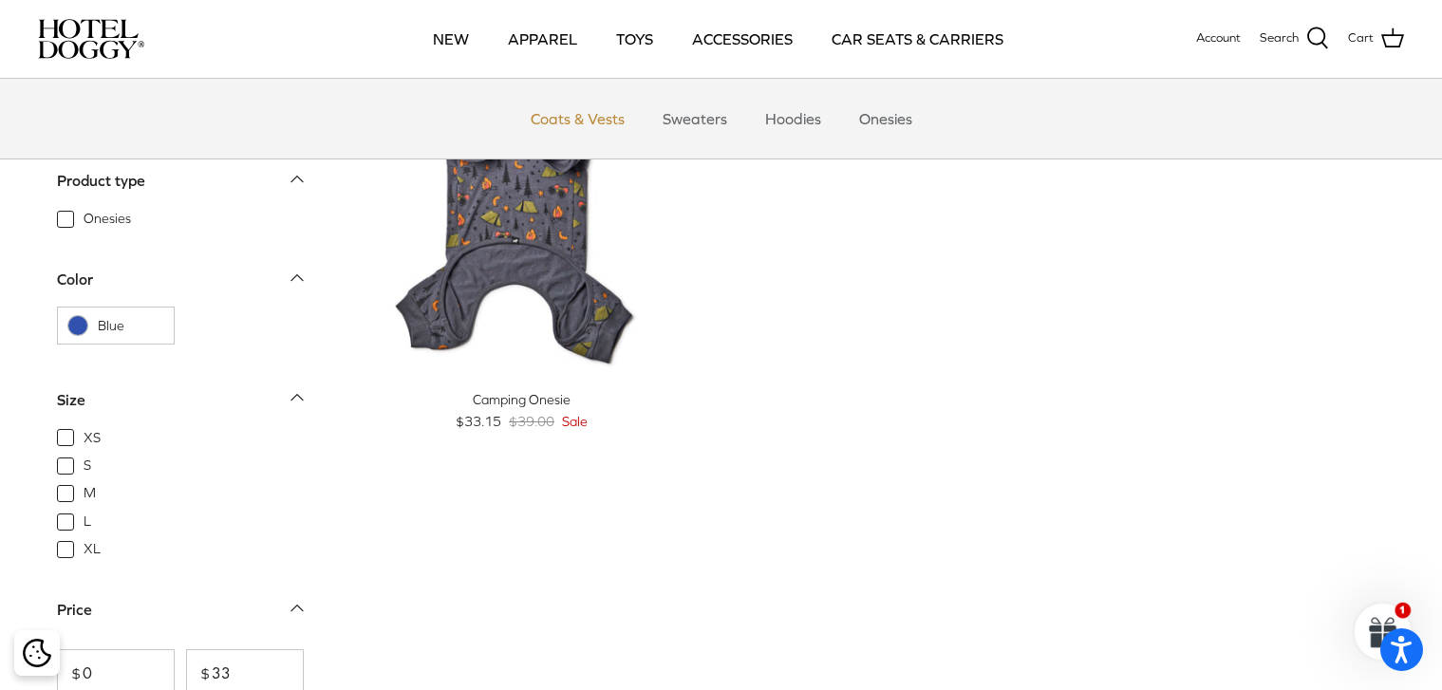
click at [559, 111] on link "Coats & Vests" at bounding box center [577, 118] width 128 height 57
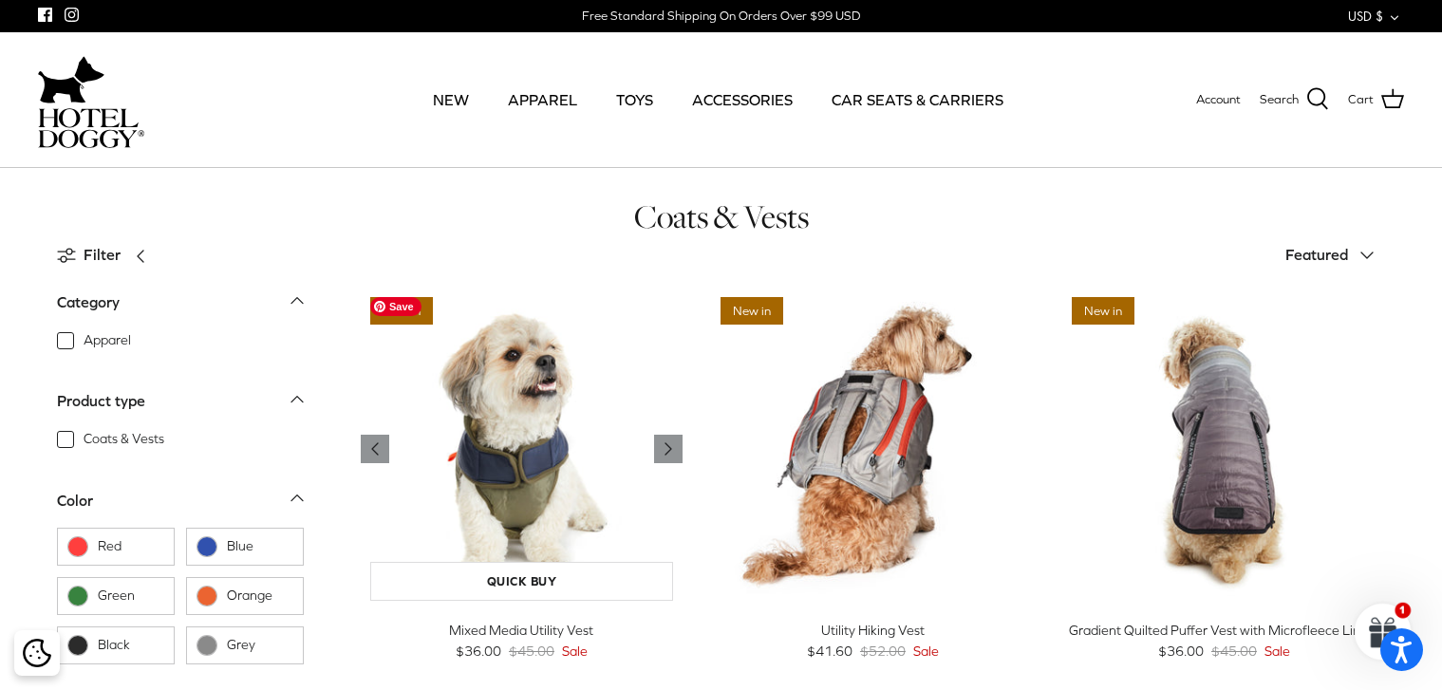
scroll to position [95, 0]
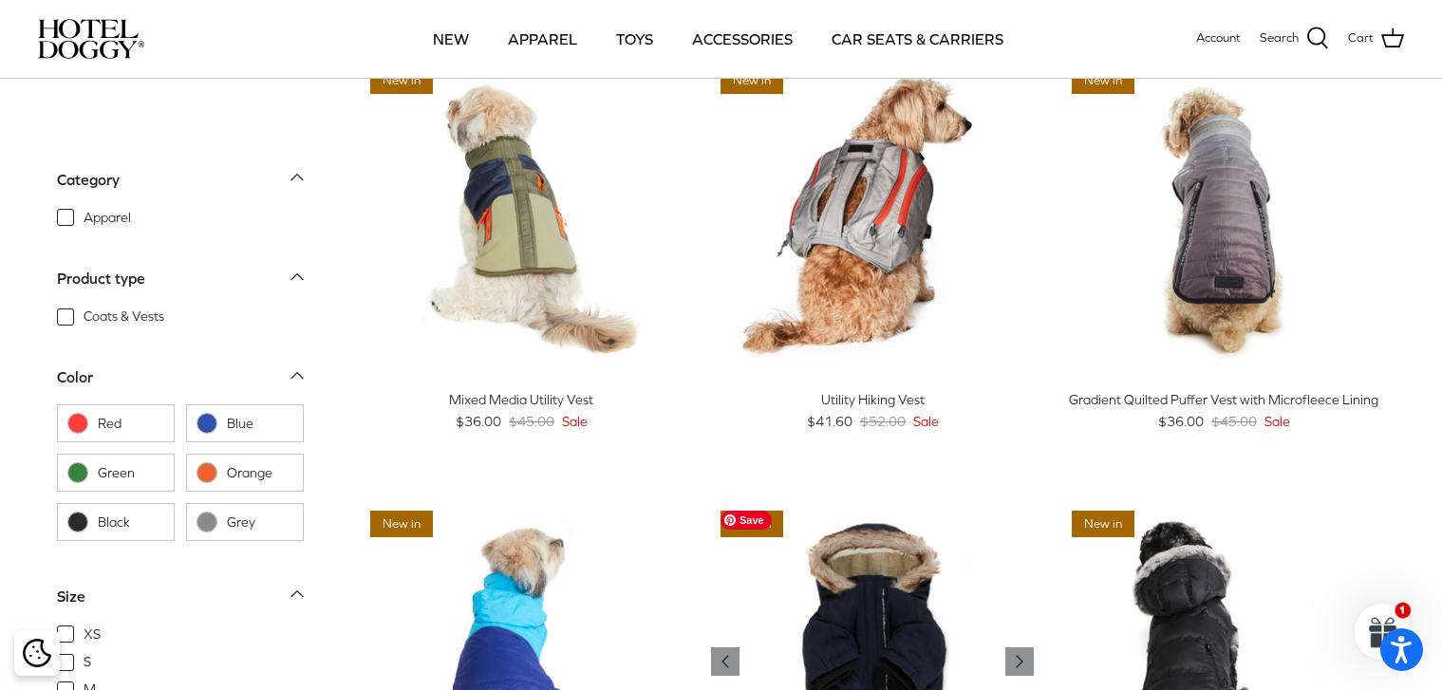
click at [910, 605] on img "Hooded Utility Parka Jacket with Fleece Lining" at bounding box center [872, 662] width 323 height 323
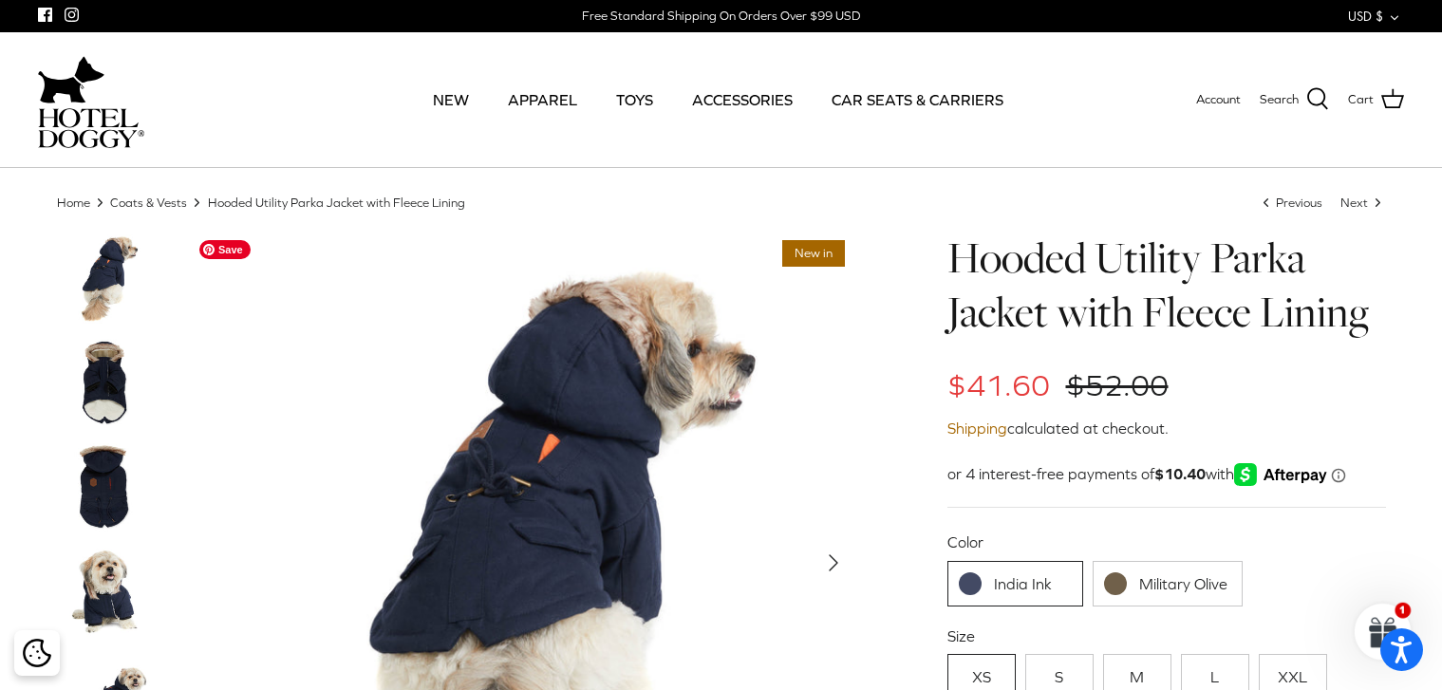
click at [569, 527] on img at bounding box center [522, 563] width 664 height 664
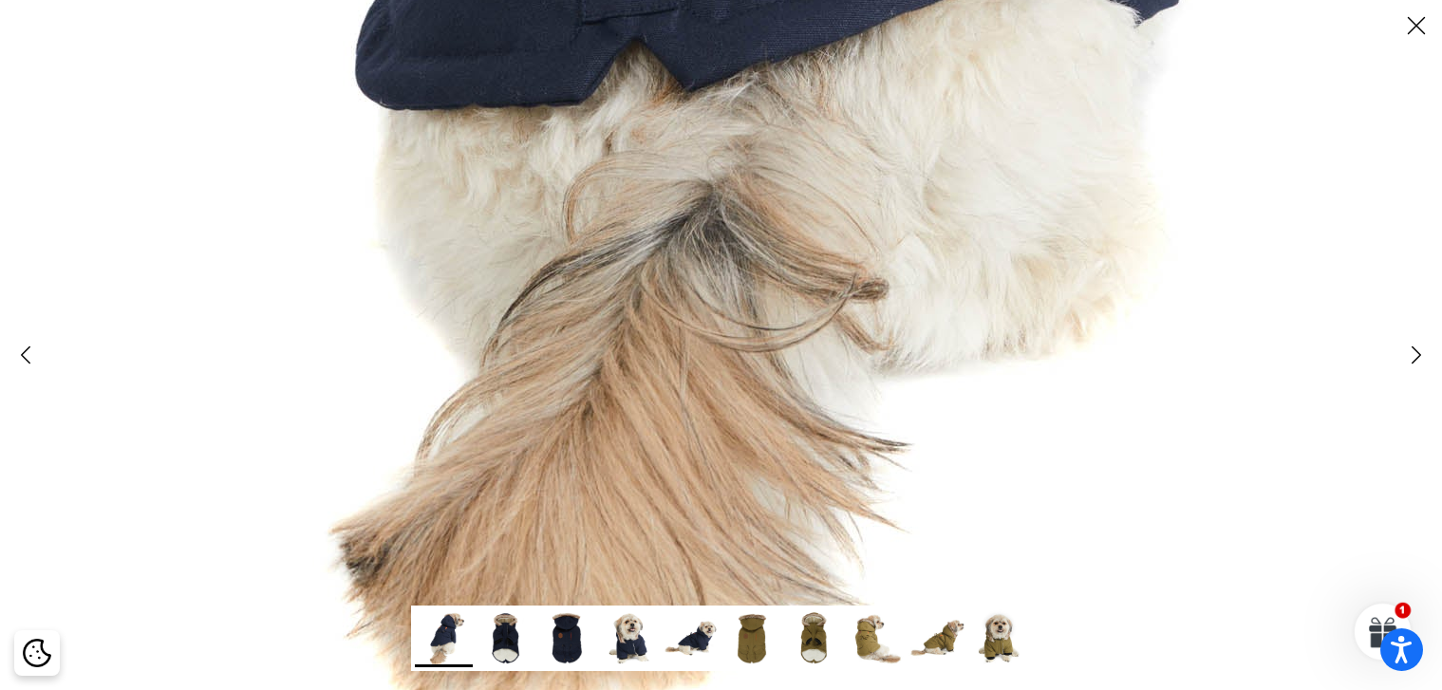
click at [503, 626] on img at bounding box center [505, 638] width 58 height 58
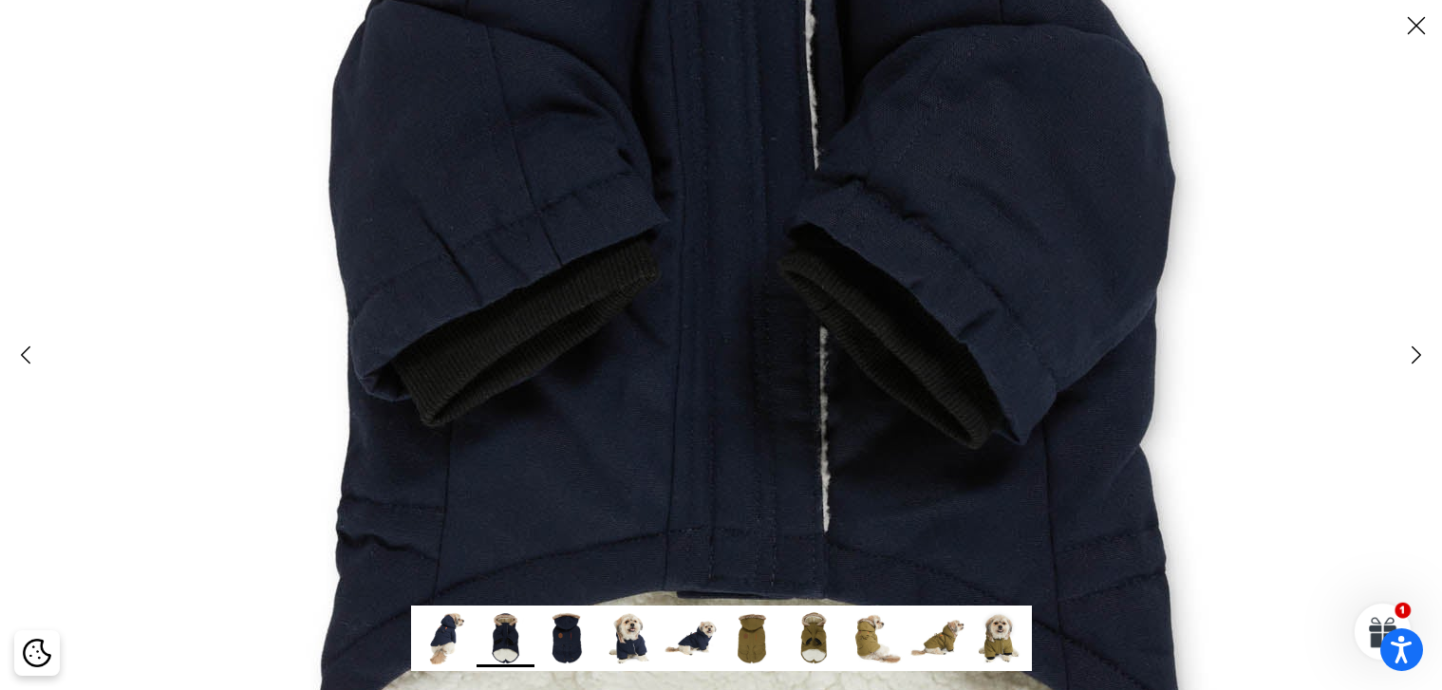
click at [643, 397] on img at bounding box center [746, 255] width 1898 height 1898
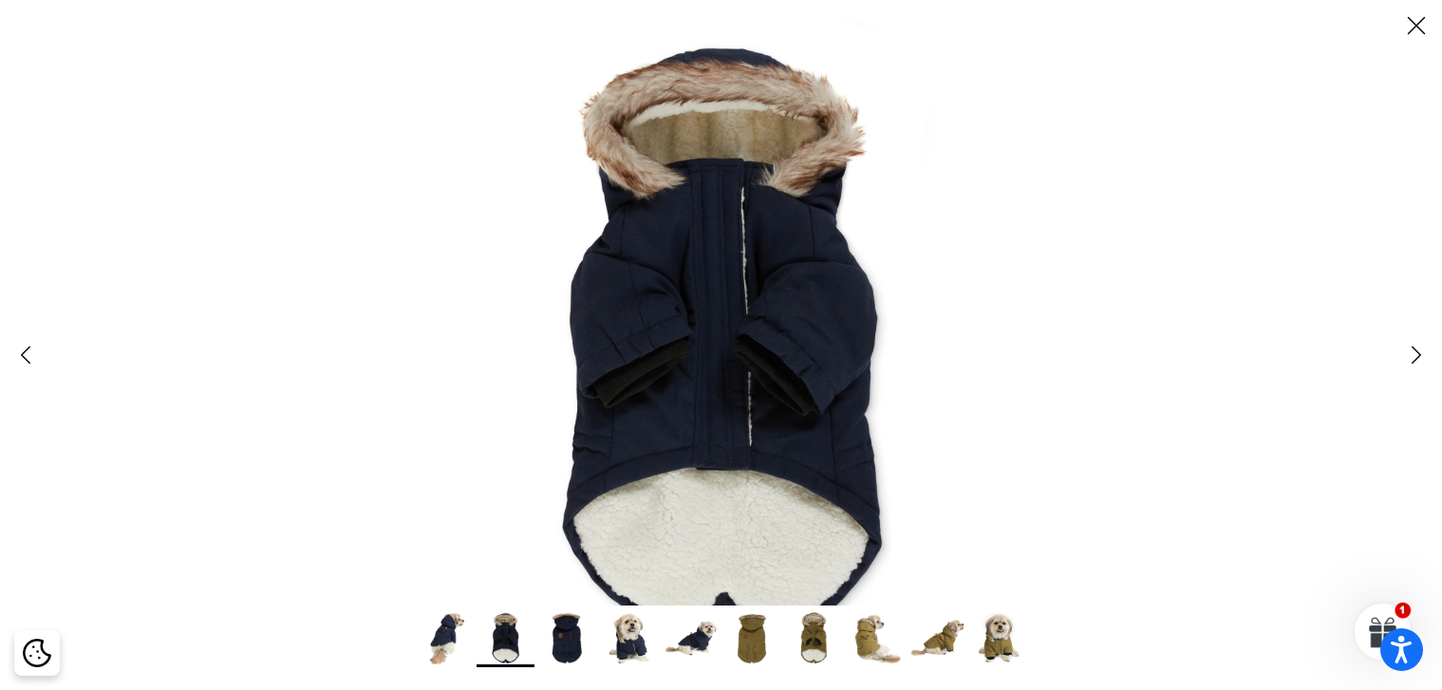
click at [575, 639] on img at bounding box center [567, 638] width 58 height 58
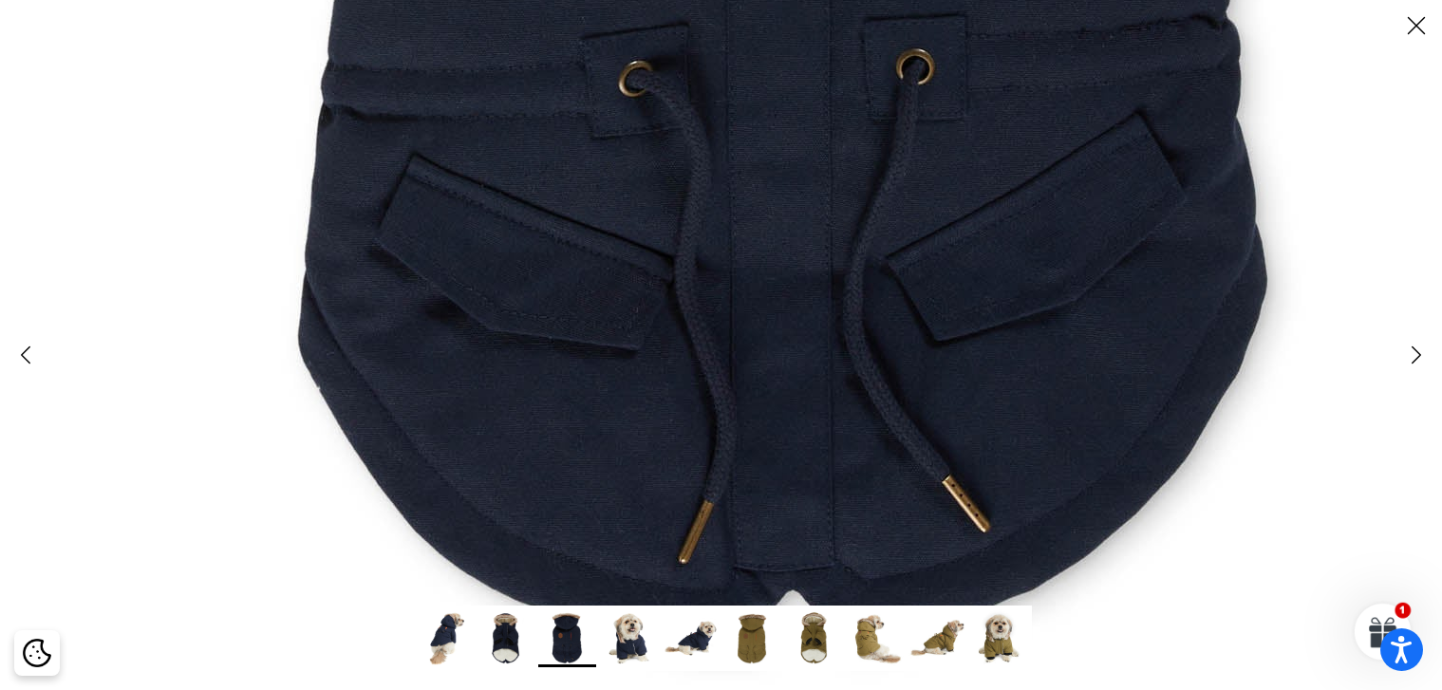
click at [506, 637] on img at bounding box center [505, 638] width 58 height 58
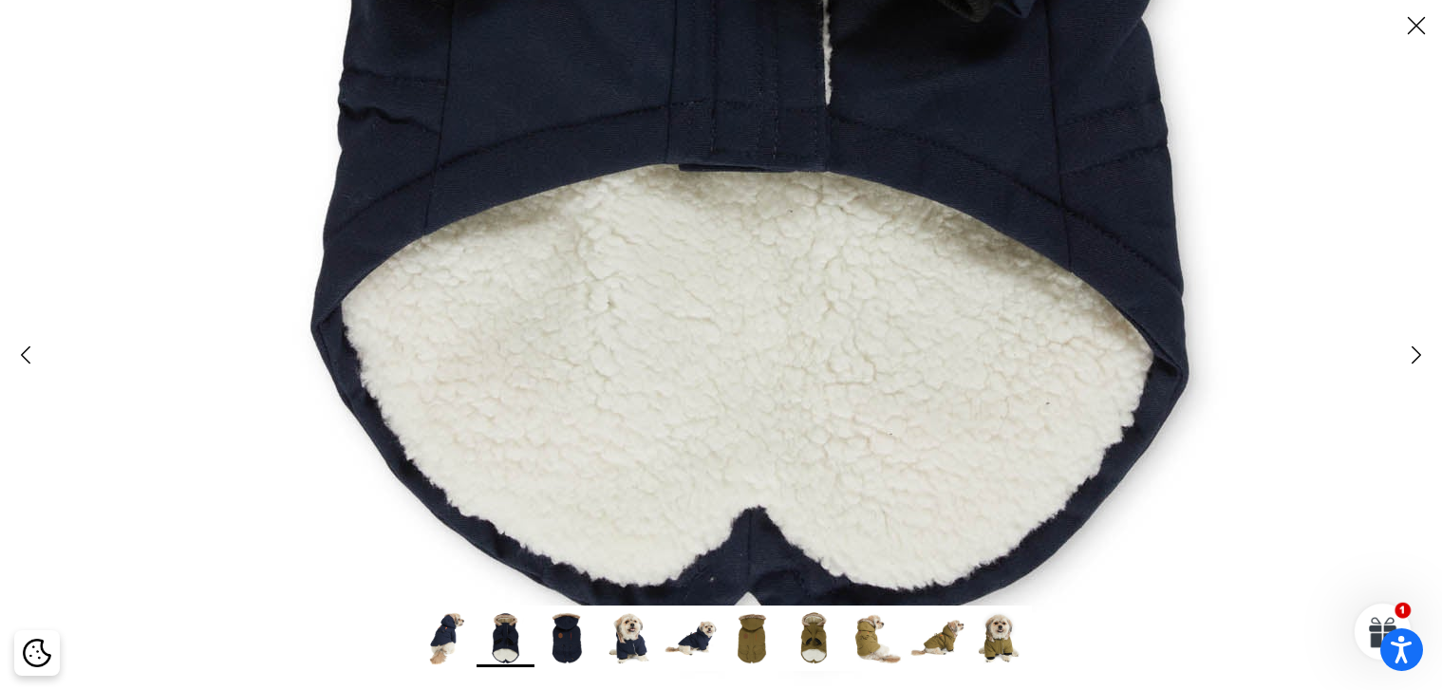
click at [632, 642] on img at bounding box center [629, 638] width 58 height 58
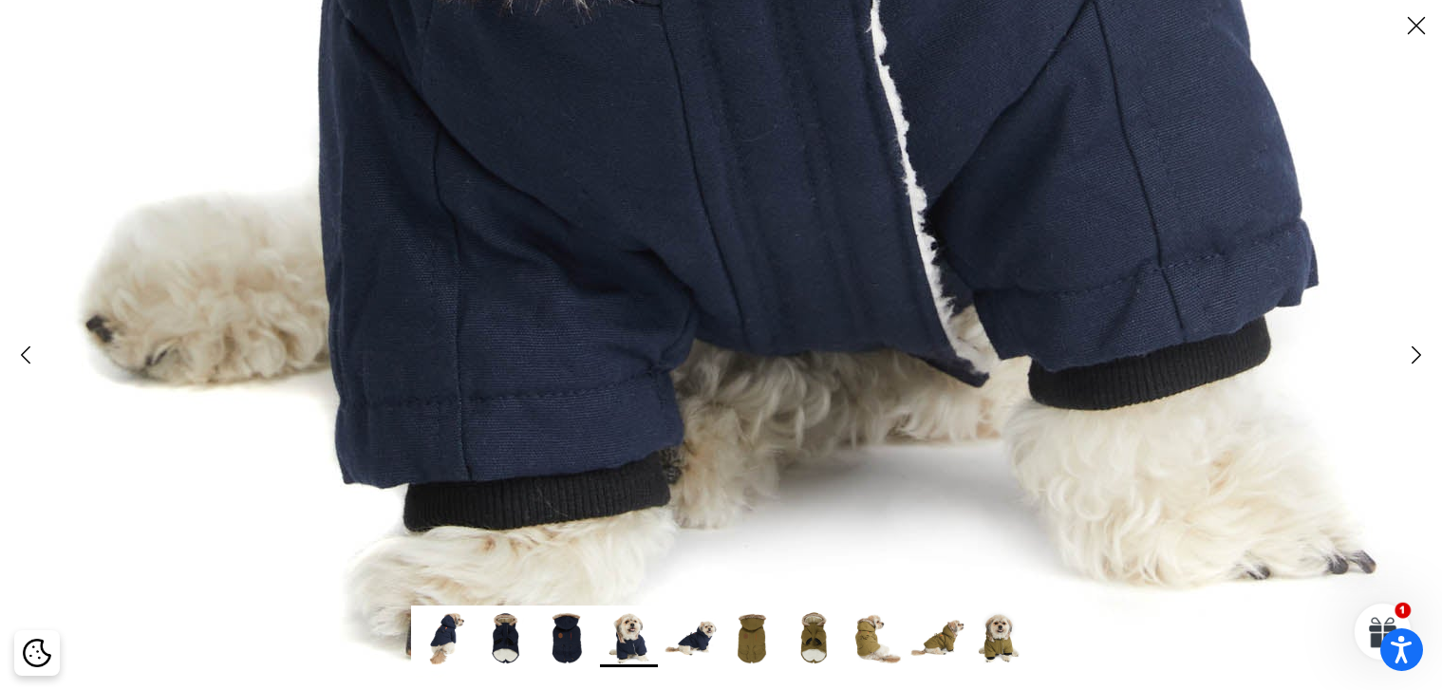
click at [703, 637] on img at bounding box center [691, 638] width 58 height 58
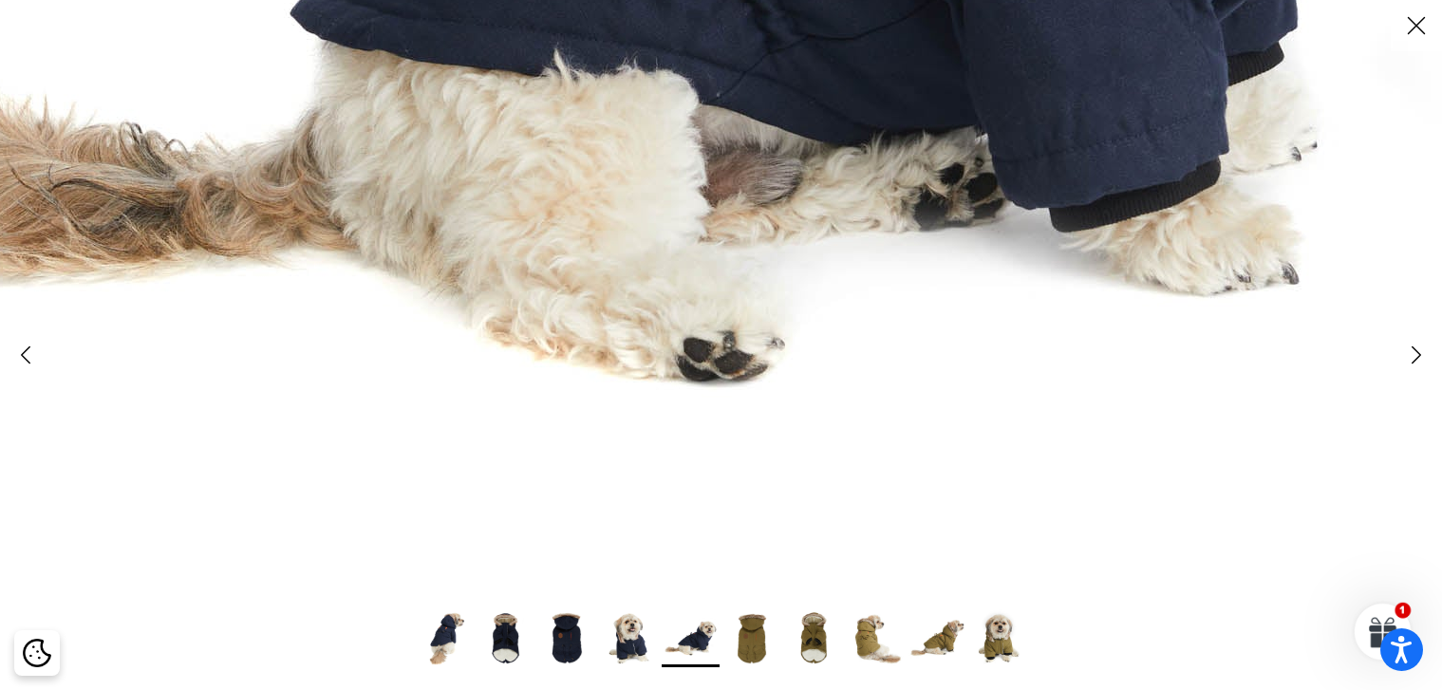
click at [758, 641] on img at bounding box center [752, 638] width 58 height 58
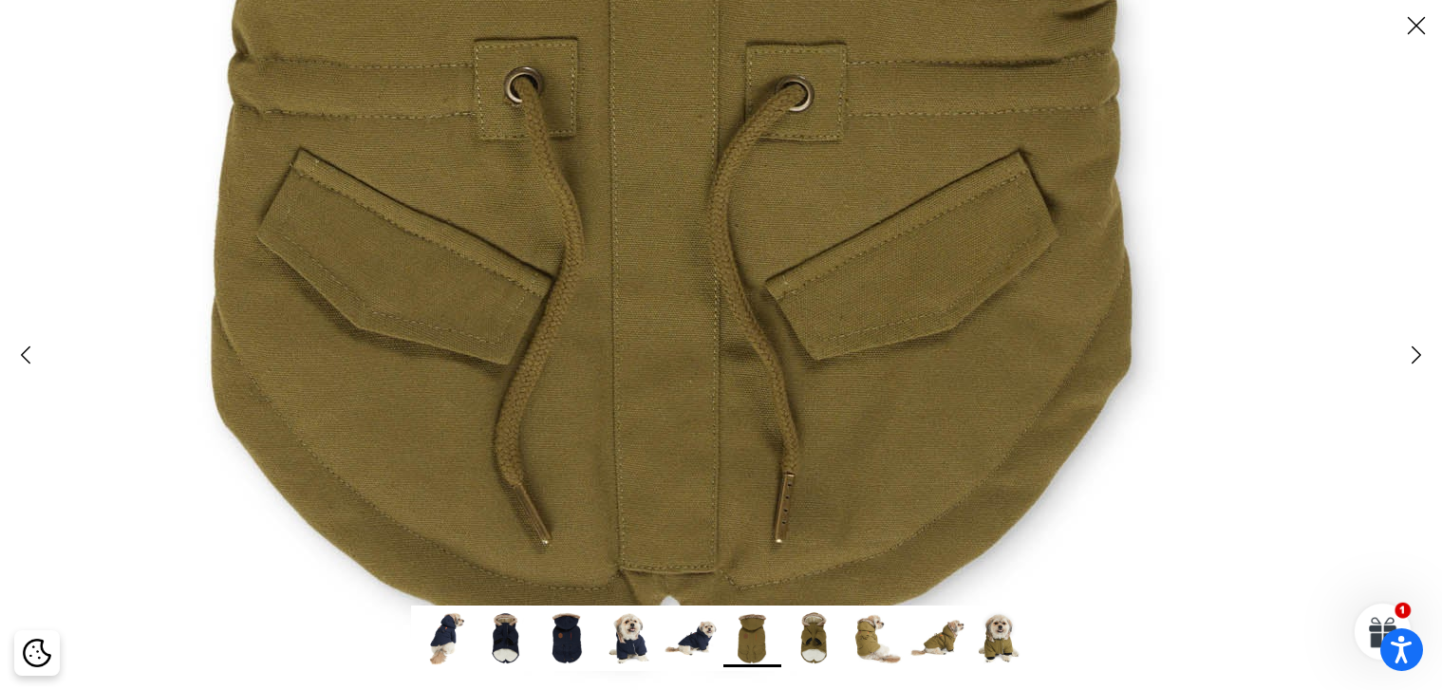
click at [817, 638] on img at bounding box center [814, 638] width 58 height 58
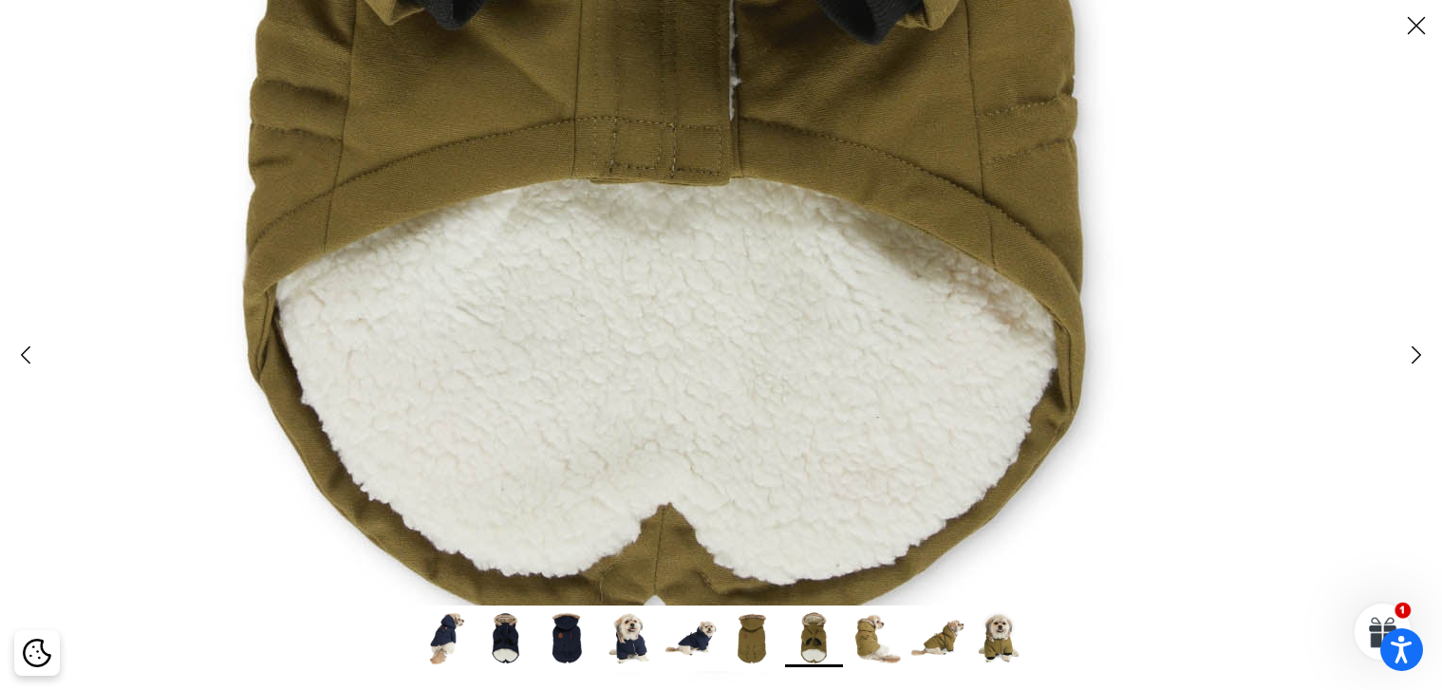
click at [868, 643] on img at bounding box center [876, 638] width 58 height 58
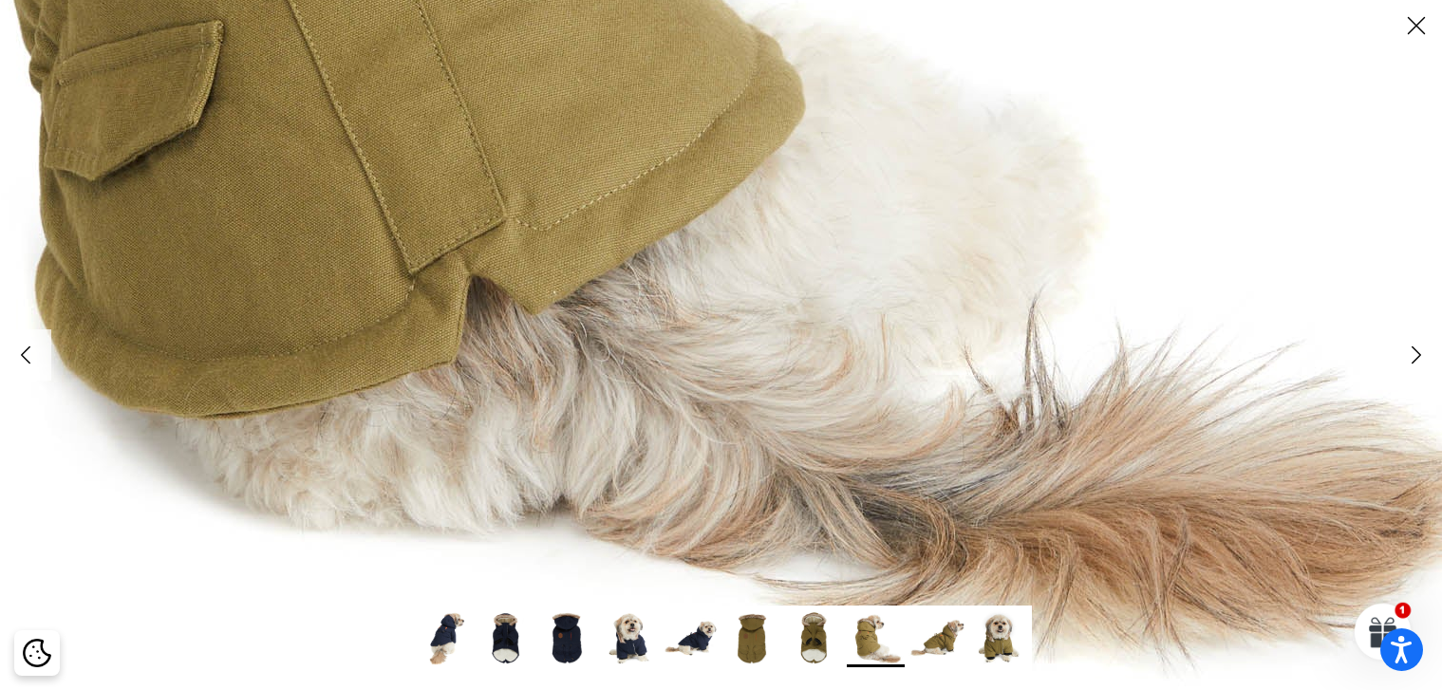
click at [958, 636] on img at bounding box center [937, 638] width 58 height 58
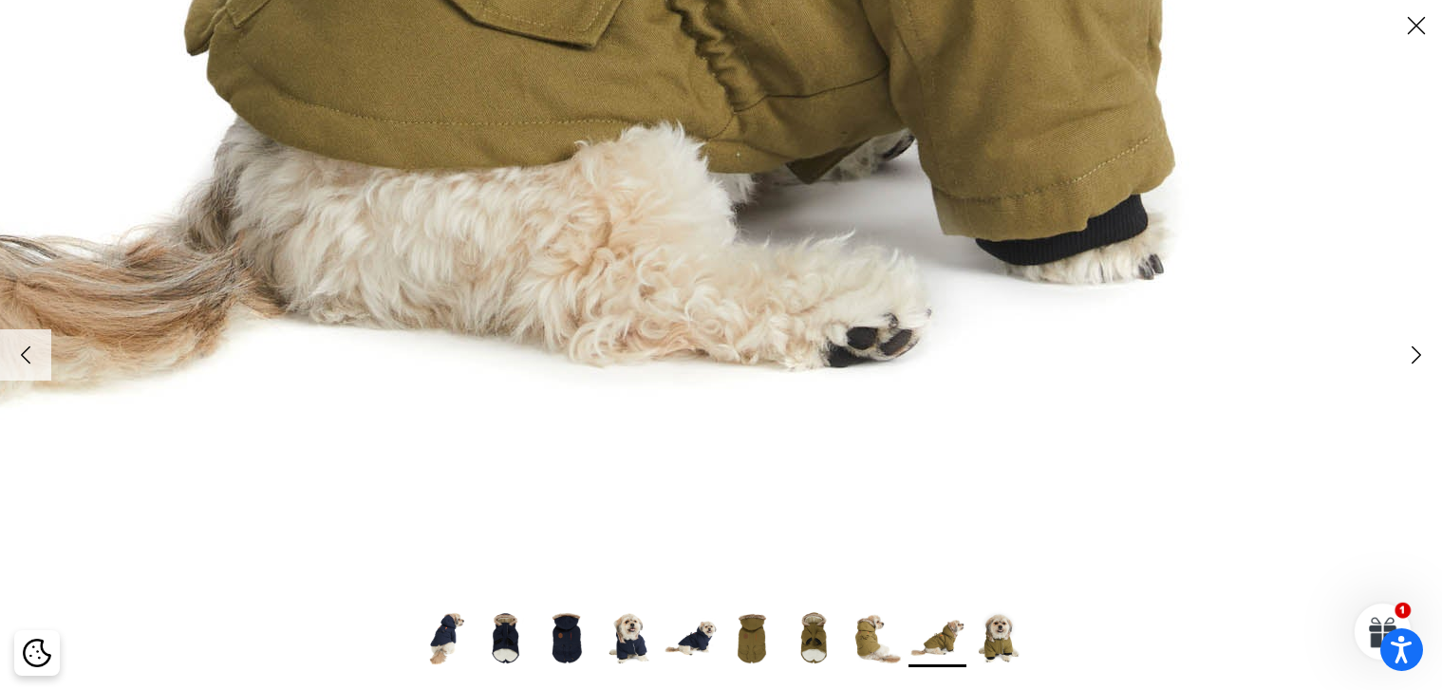
click at [993, 637] on img at bounding box center [999, 638] width 58 height 58
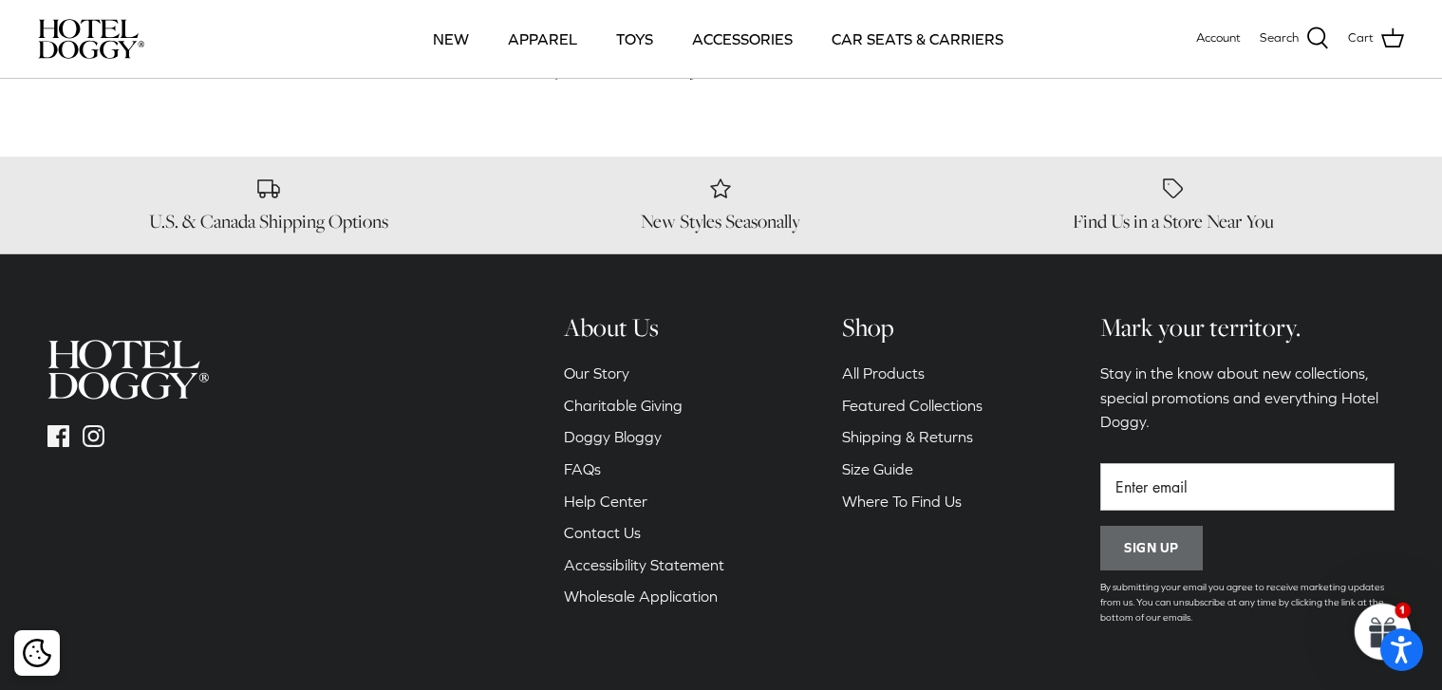
scroll to position [190, 0]
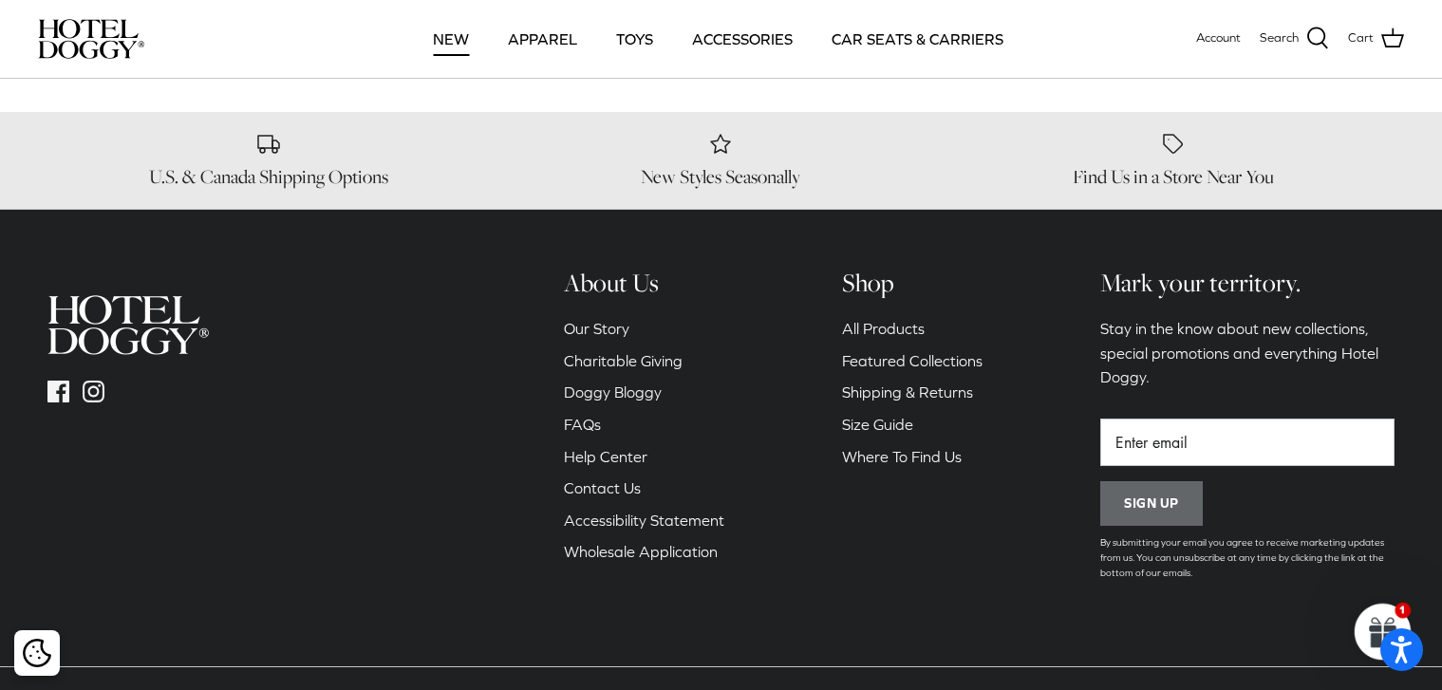
click at [449, 30] on link "NEW" at bounding box center [451, 39] width 70 height 65
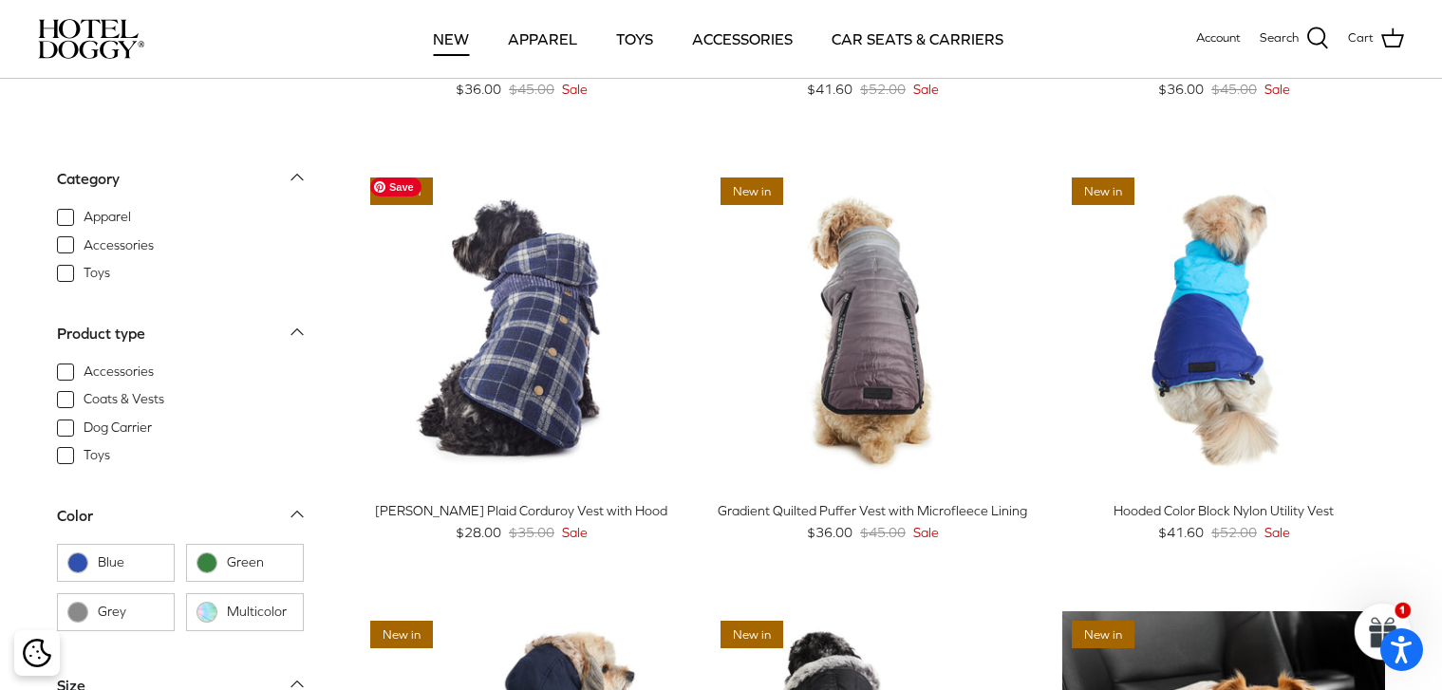
scroll to position [1424, 0]
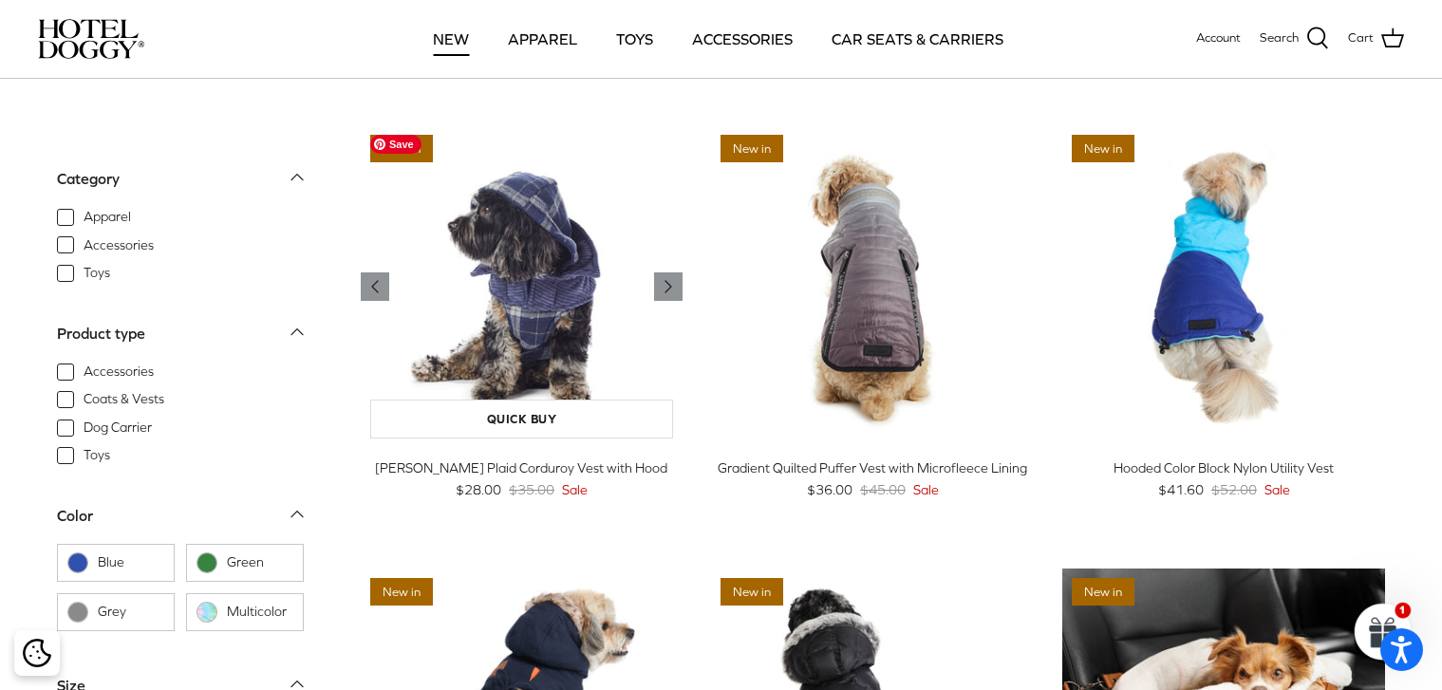
click at [540, 285] on img "Melton Plaid Corduroy Vest with Hood" at bounding box center [522, 286] width 323 height 323
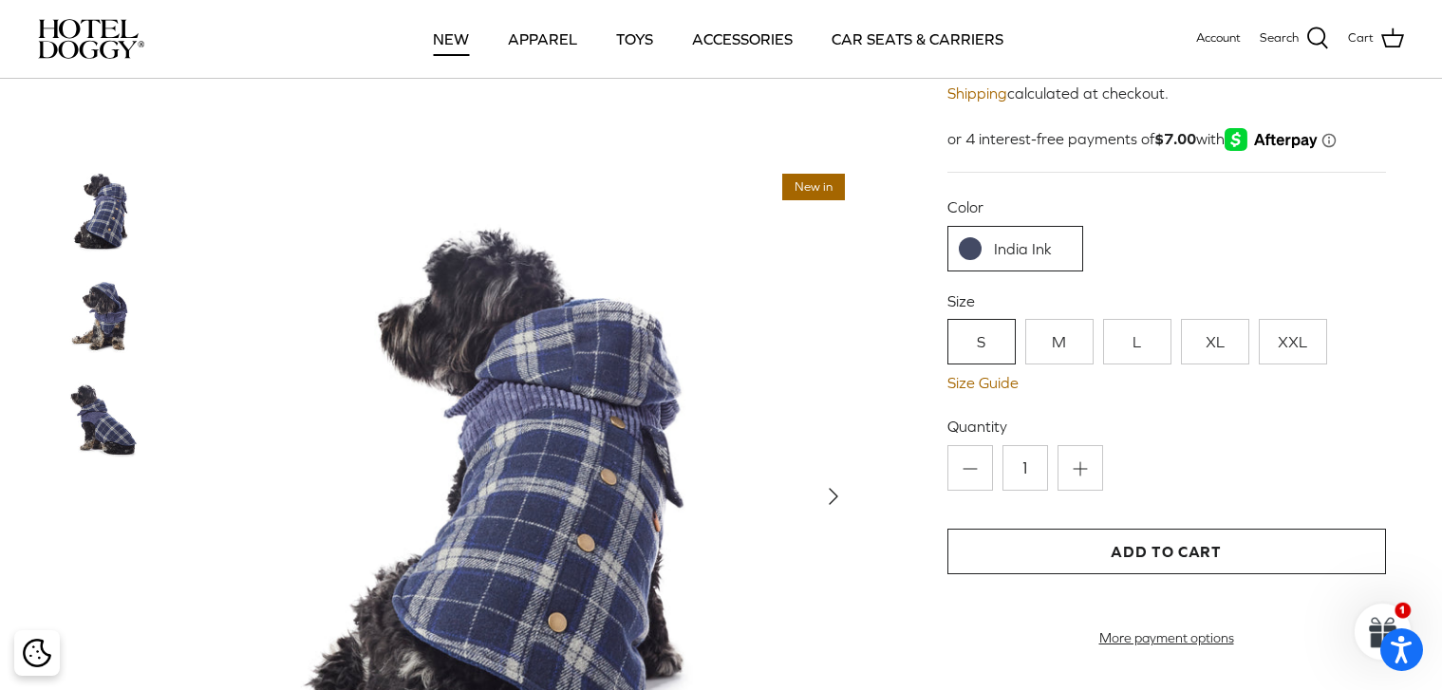
scroll to position [285, 0]
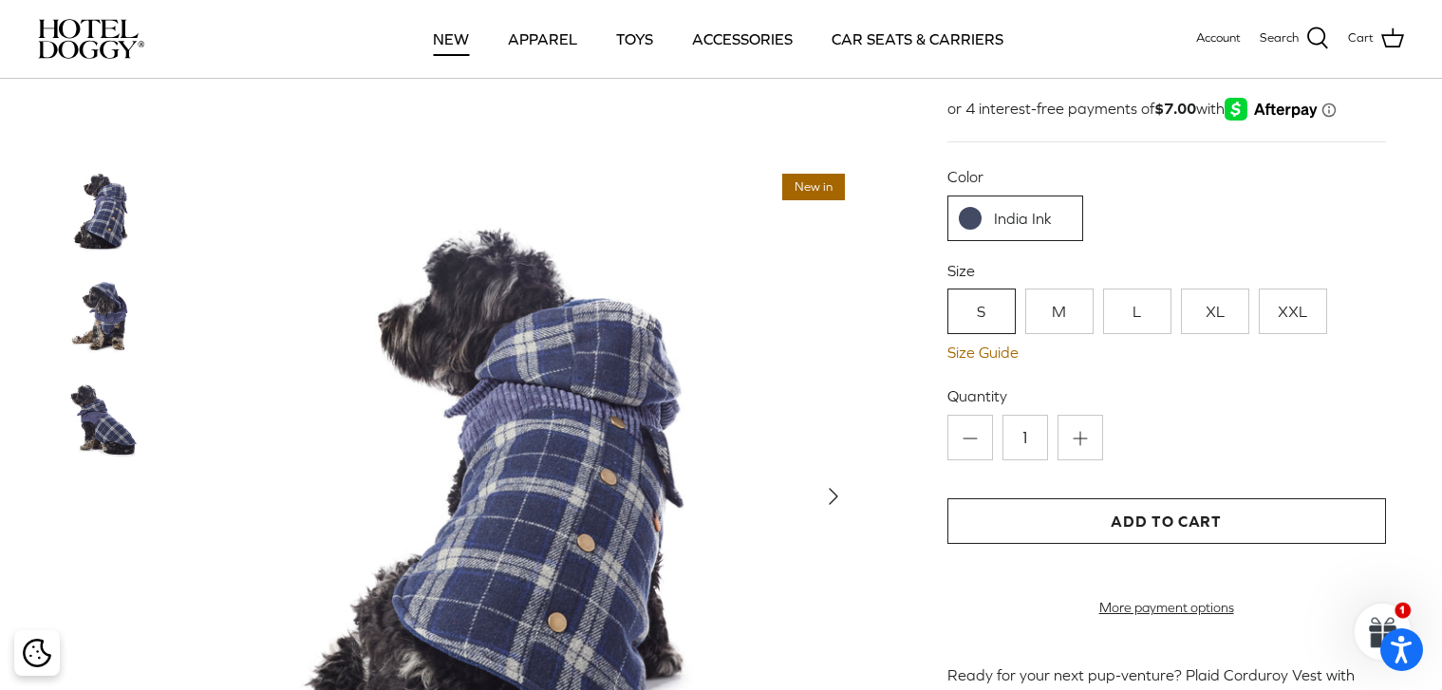
click at [100, 385] on img at bounding box center [104, 420] width 95 height 95
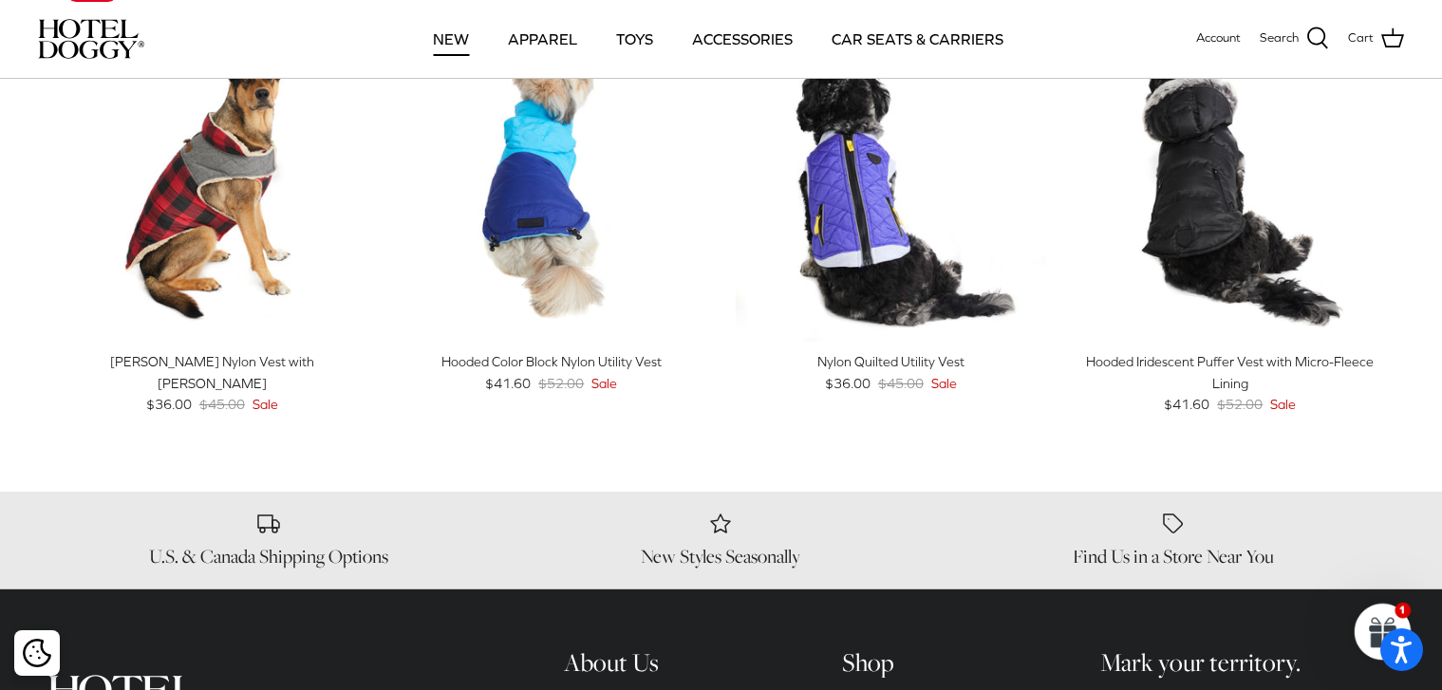
scroll to position [1234, 0]
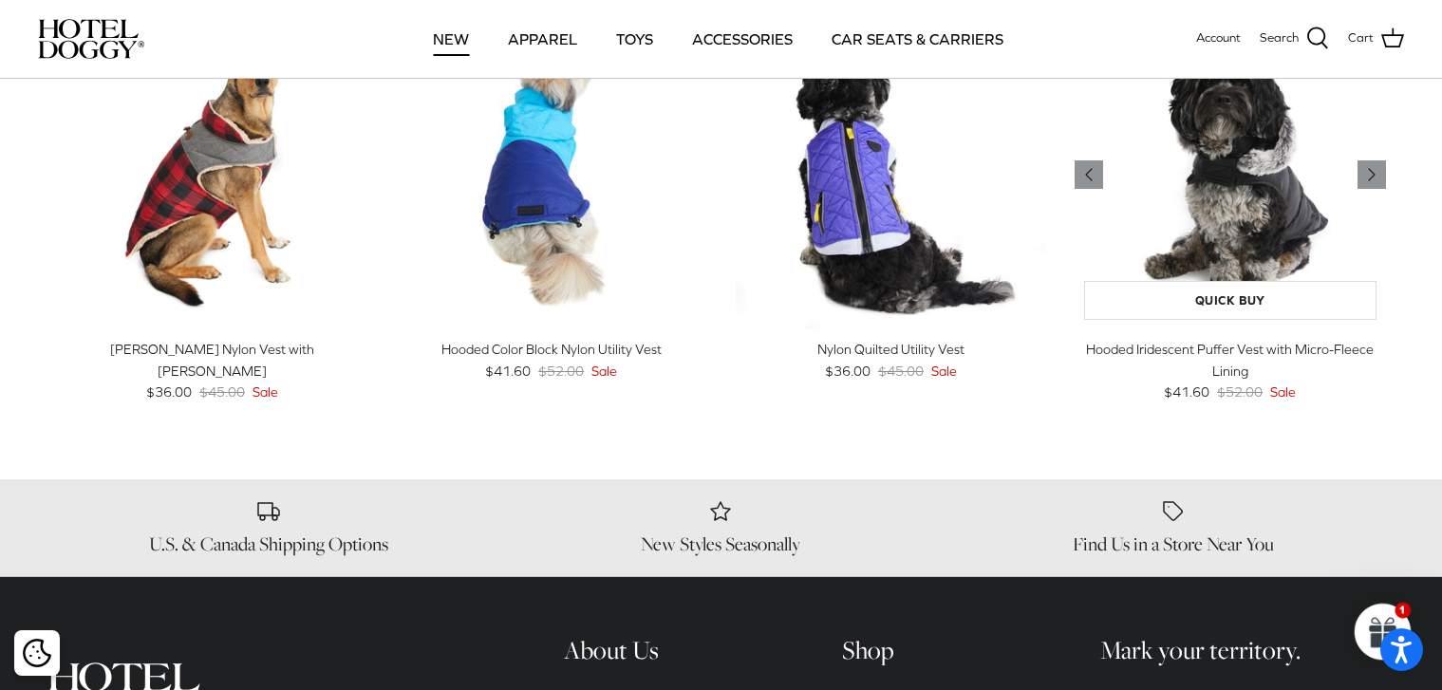
click at [1286, 201] on img "Hooded Iridescent Puffer Vest with Micro-Fleece Lining" at bounding box center [1229, 174] width 311 height 311
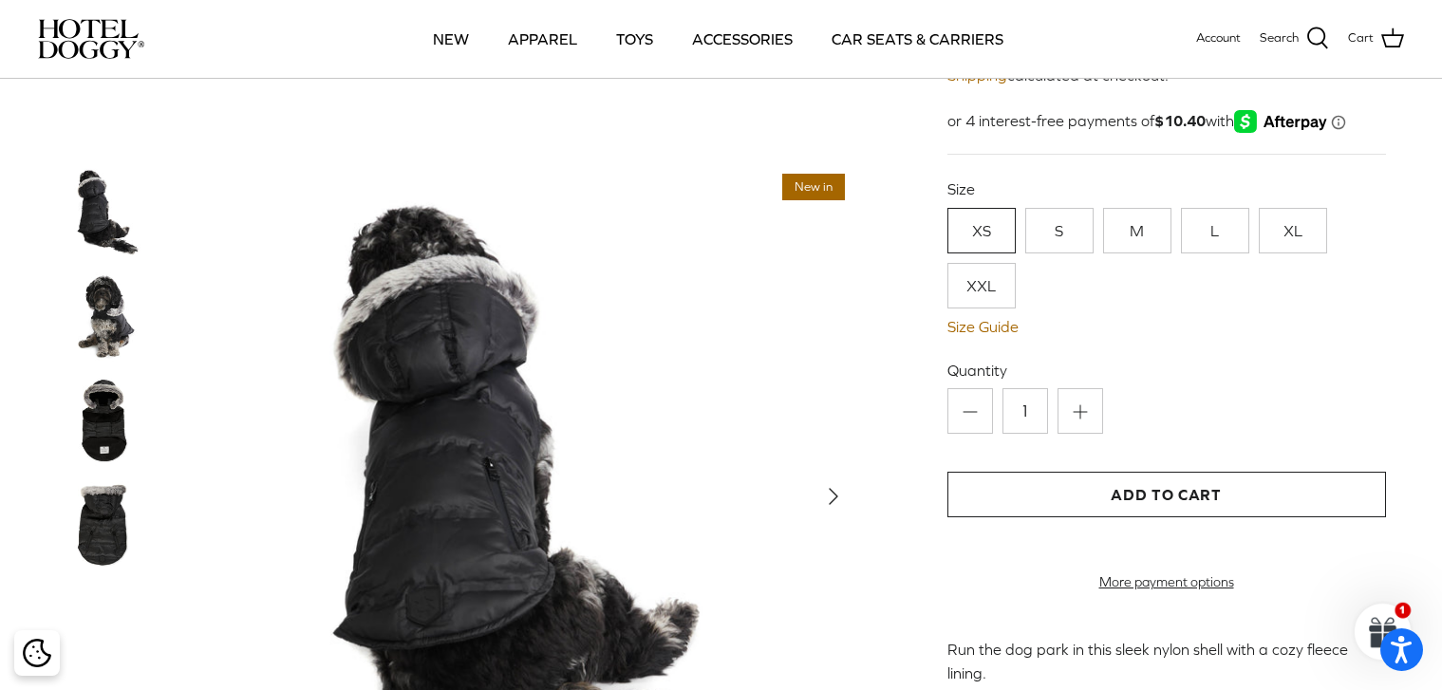
scroll to position [285, 0]
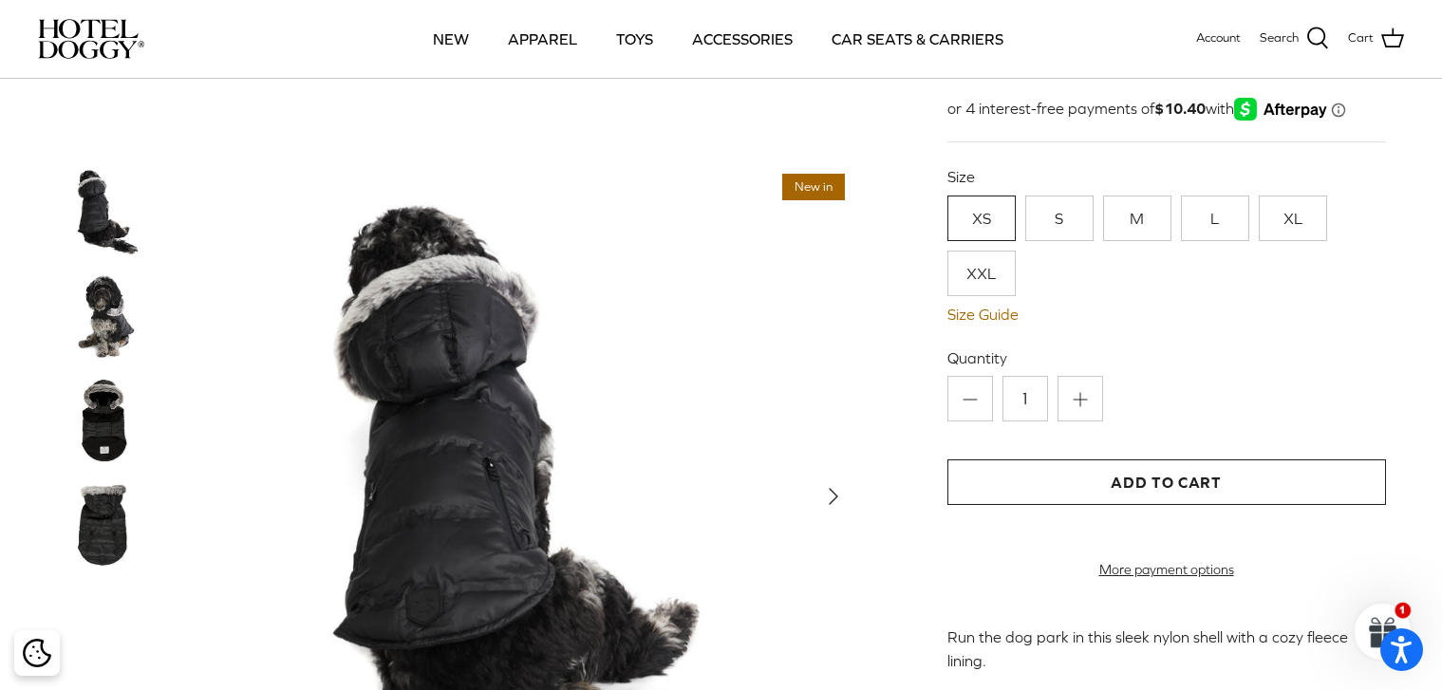
click at [111, 319] on img at bounding box center [104, 316] width 95 height 95
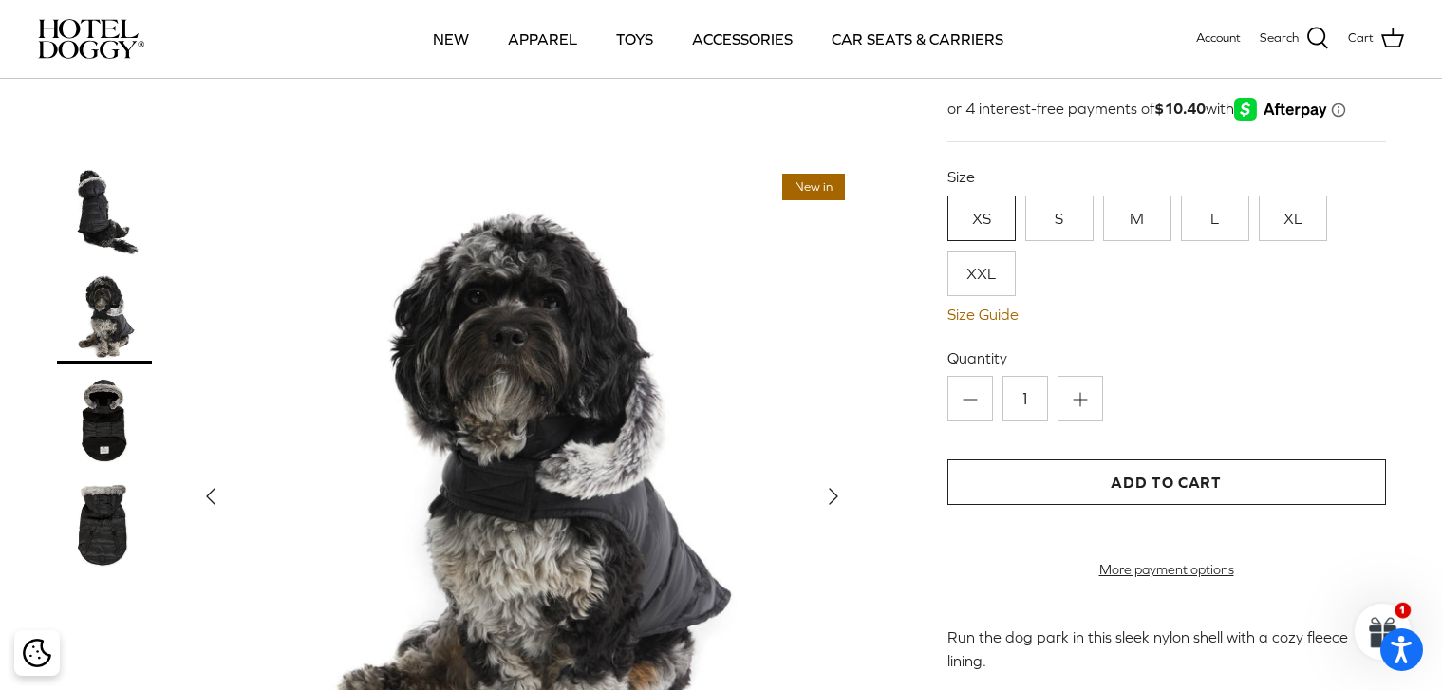
click at [835, 497] on polyline "Next" at bounding box center [834, 496] width 8 height 15
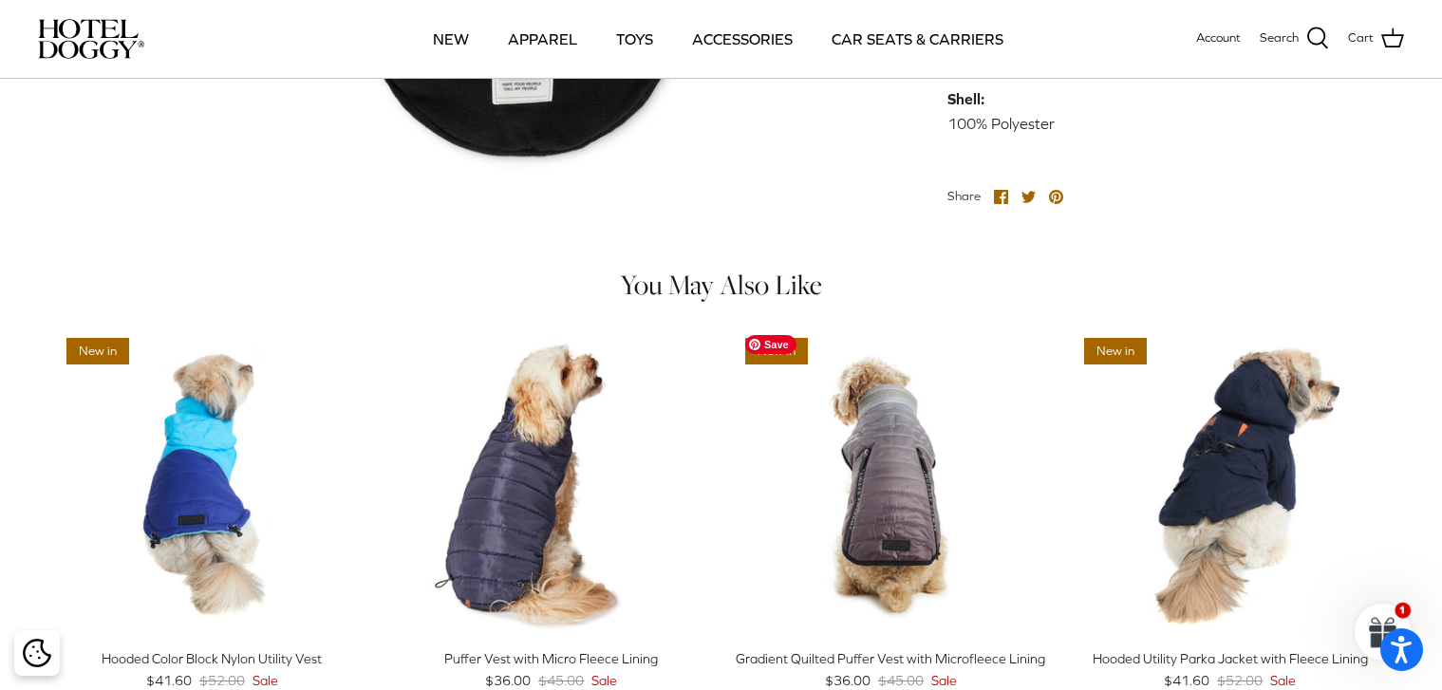
scroll to position [1044, 0]
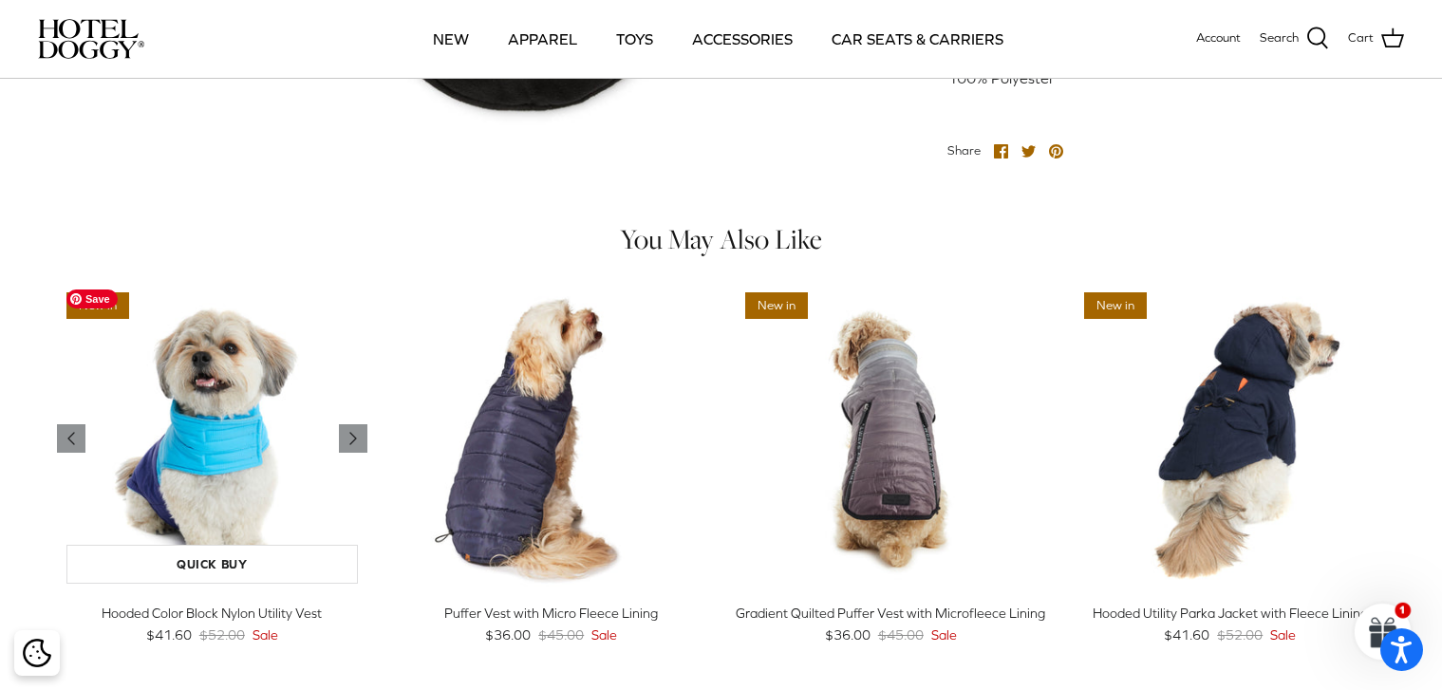
click at [228, 463] on img "Hooded Color Block Nylon Utility Vest" at bounding box center [212, 438] width 311 height 311
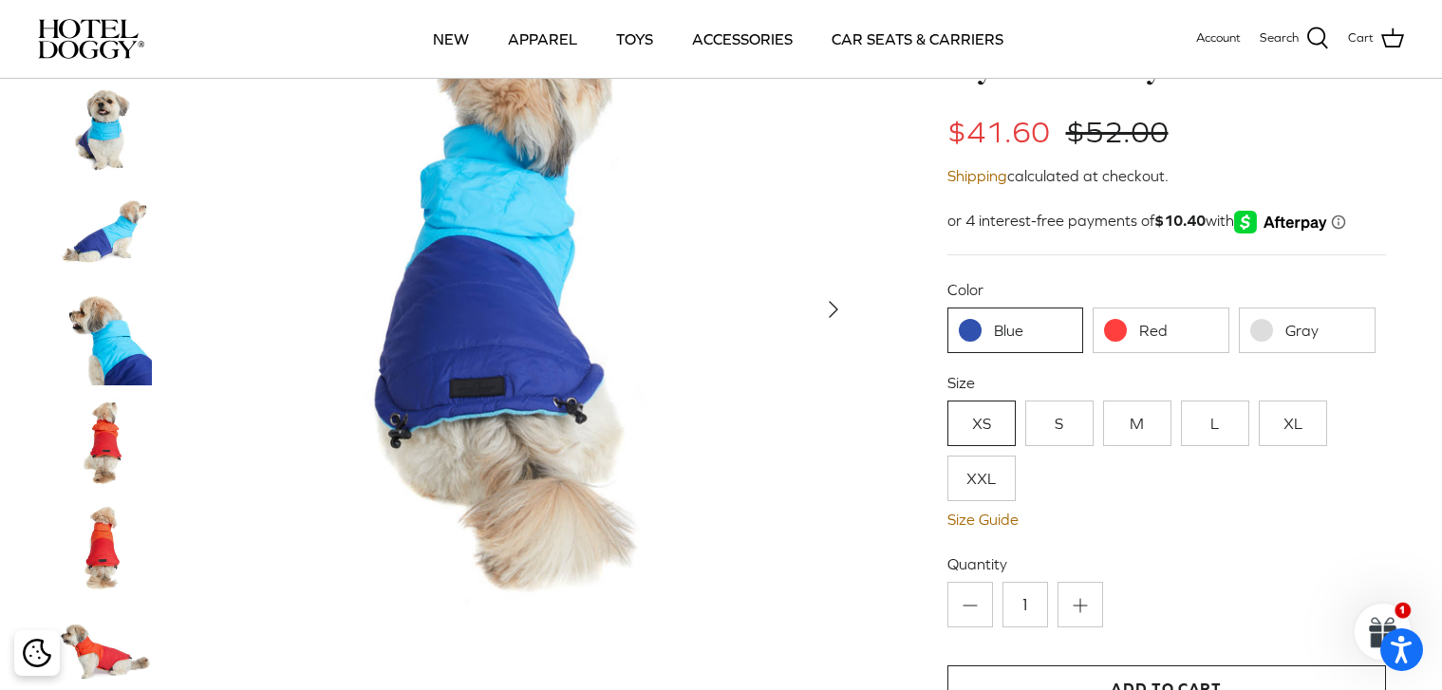
scroll to position [190, 0]
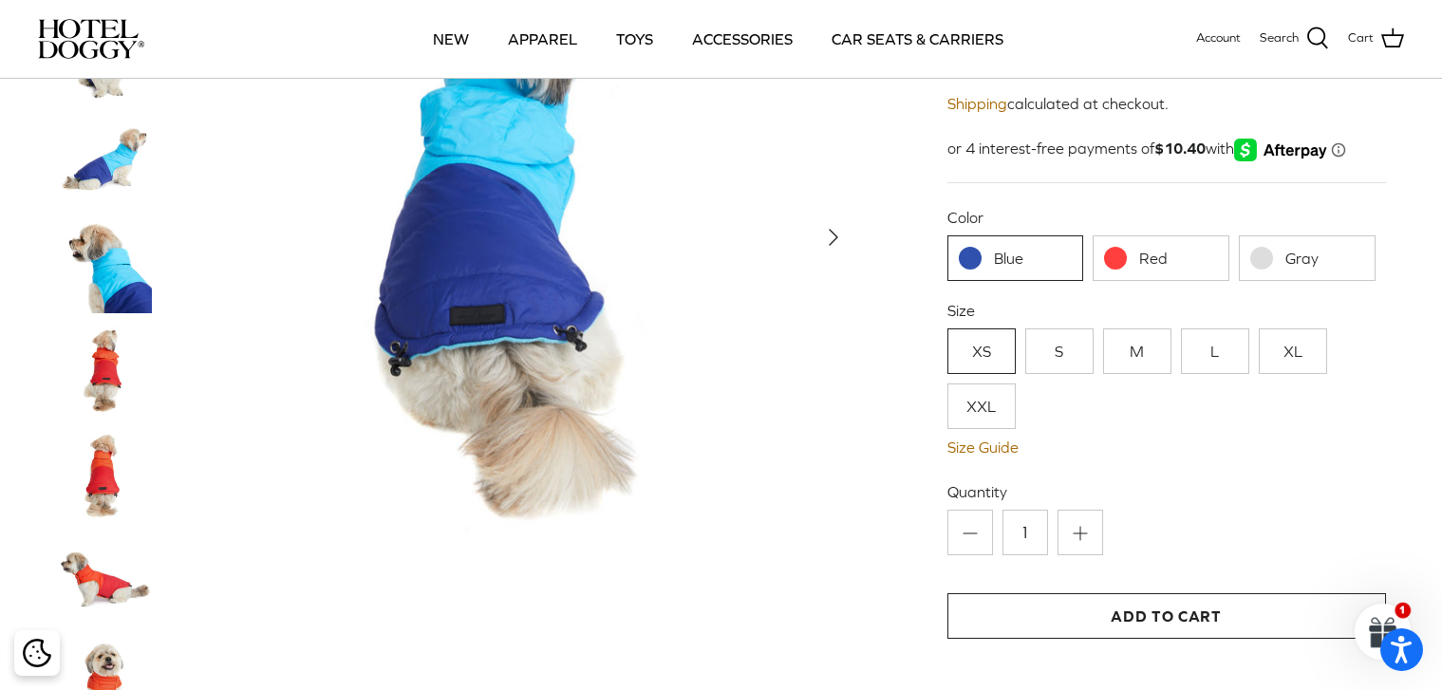
click at [836, 231] on icon "Right" at bounding box center [833, 237] width 30 height 30
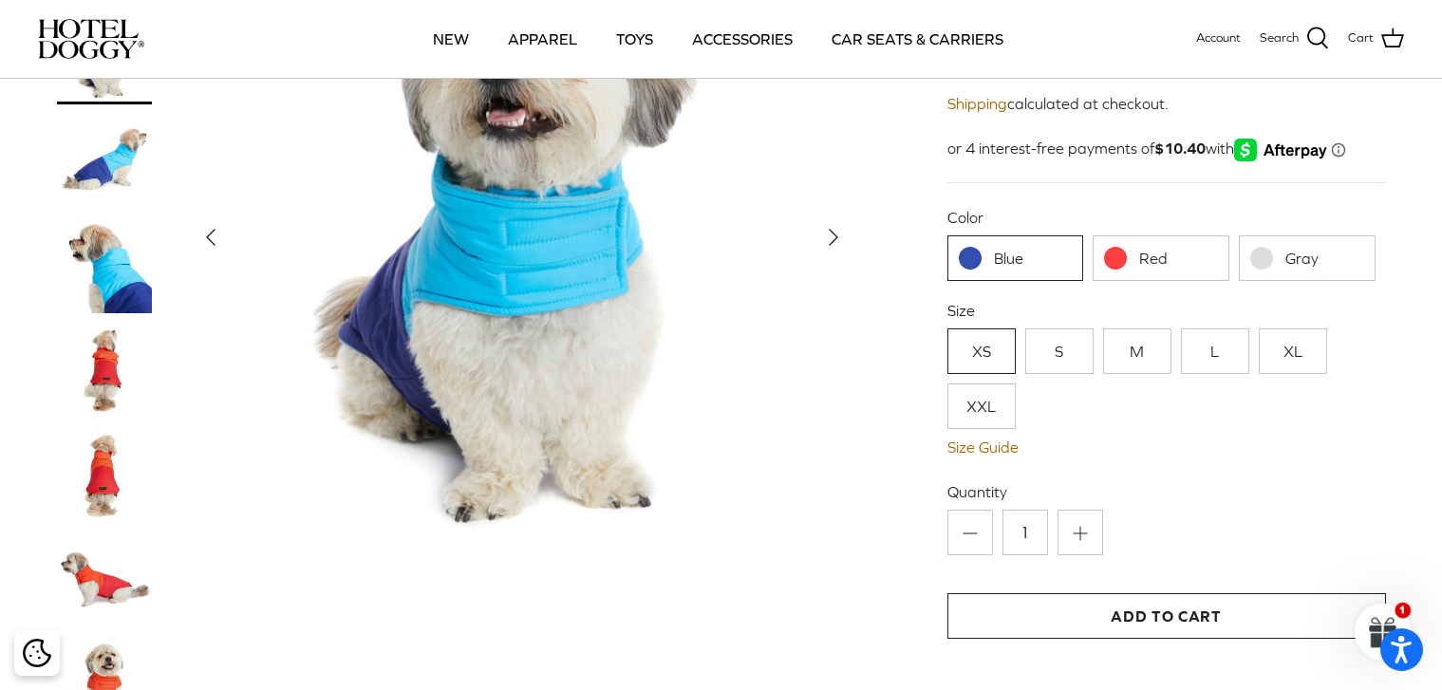
click at [836, 231] on icon "Right" at bounding box center [833, 237] width 30 height 30
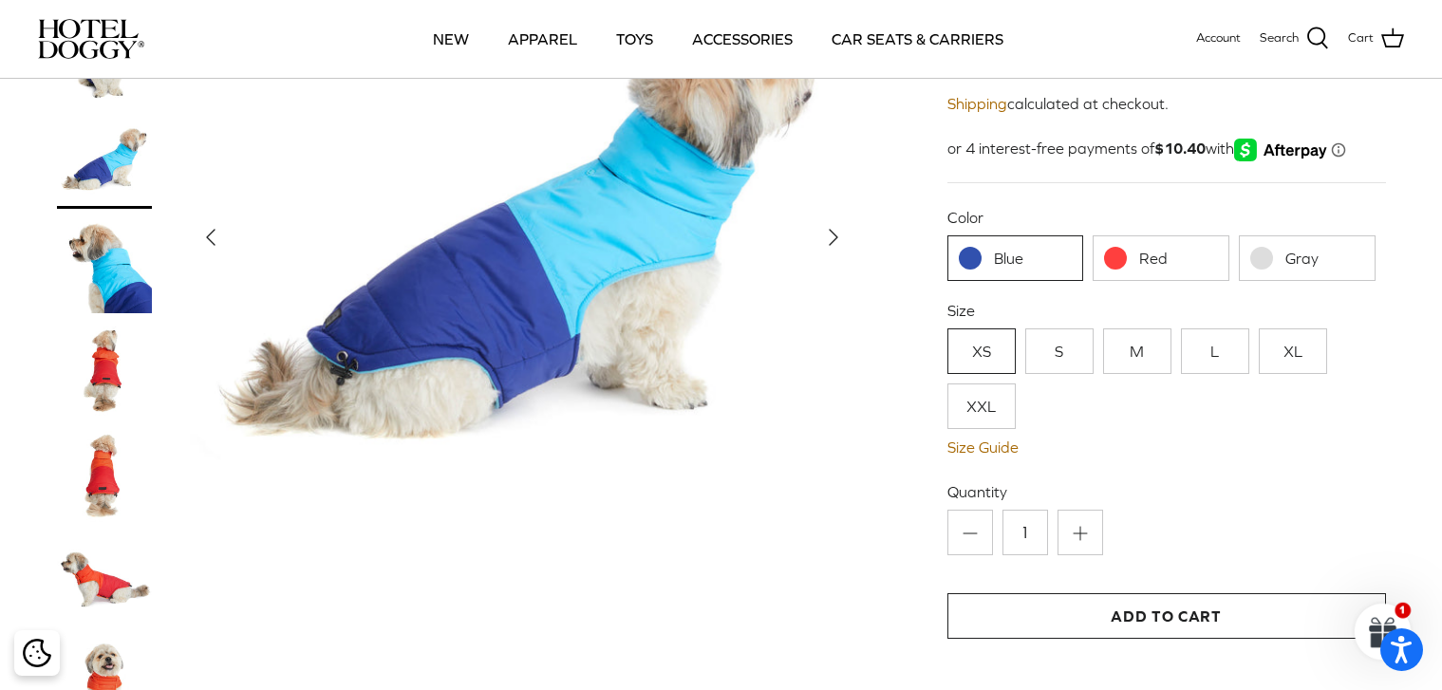
click at [836, 231] on icon "Right" at bounding box center [833, 237] width 30 height 30
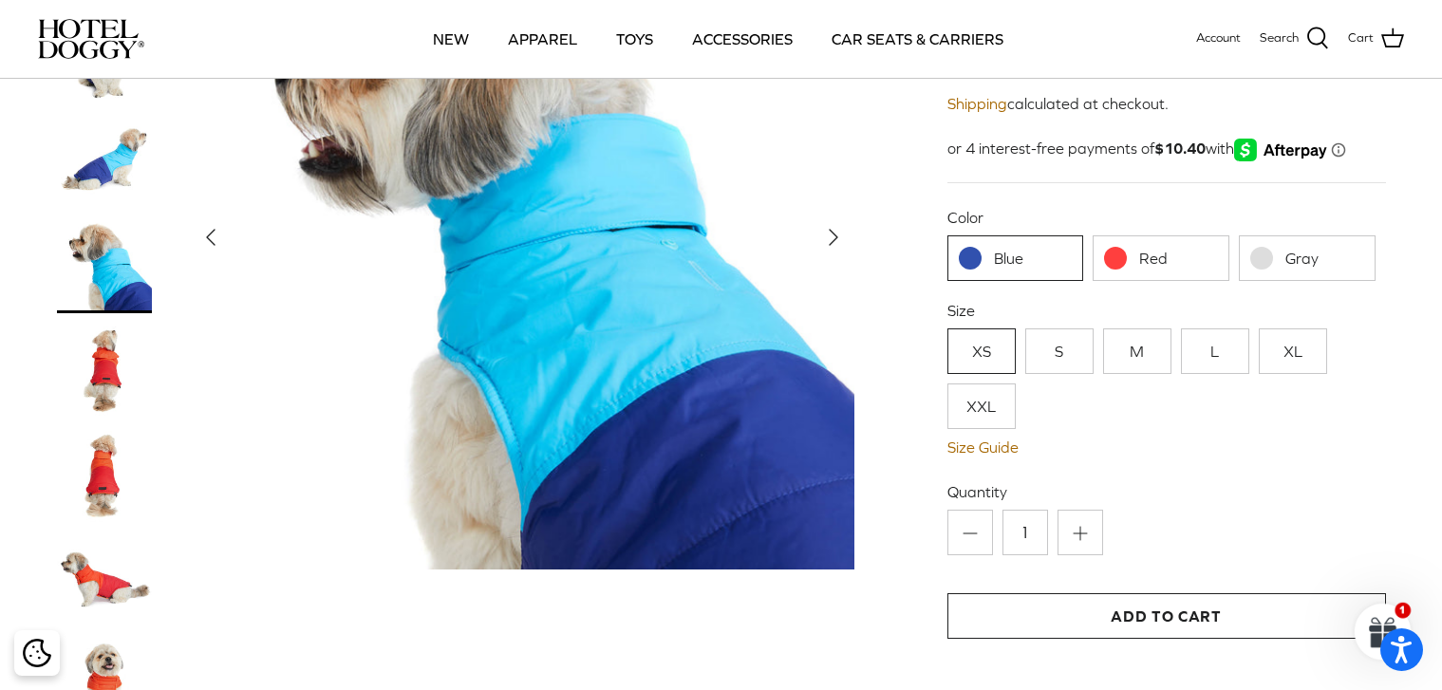
click at [836, 231] on icon "Right" at bounding box center [833, 237] width 30 height 30
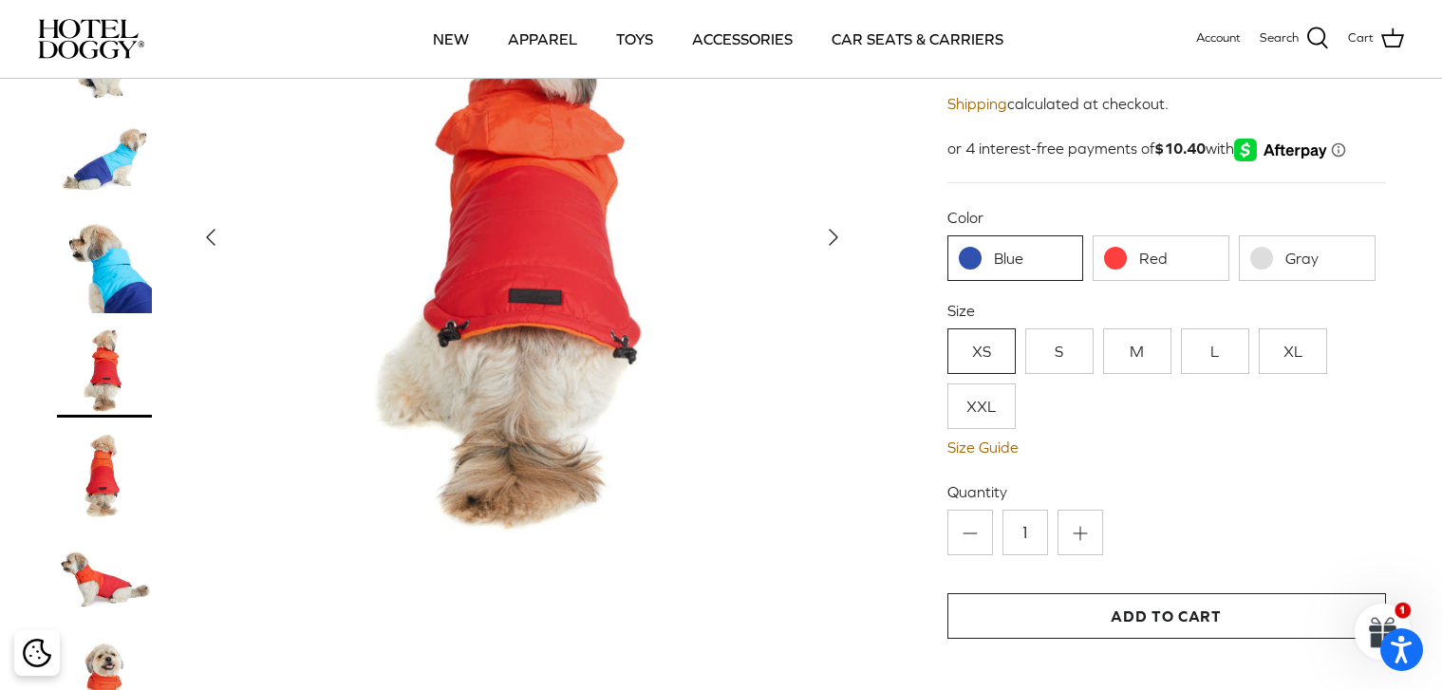
click at [836, 231] on icon "Right" at bounding box center [833, 237] width 30 height 30
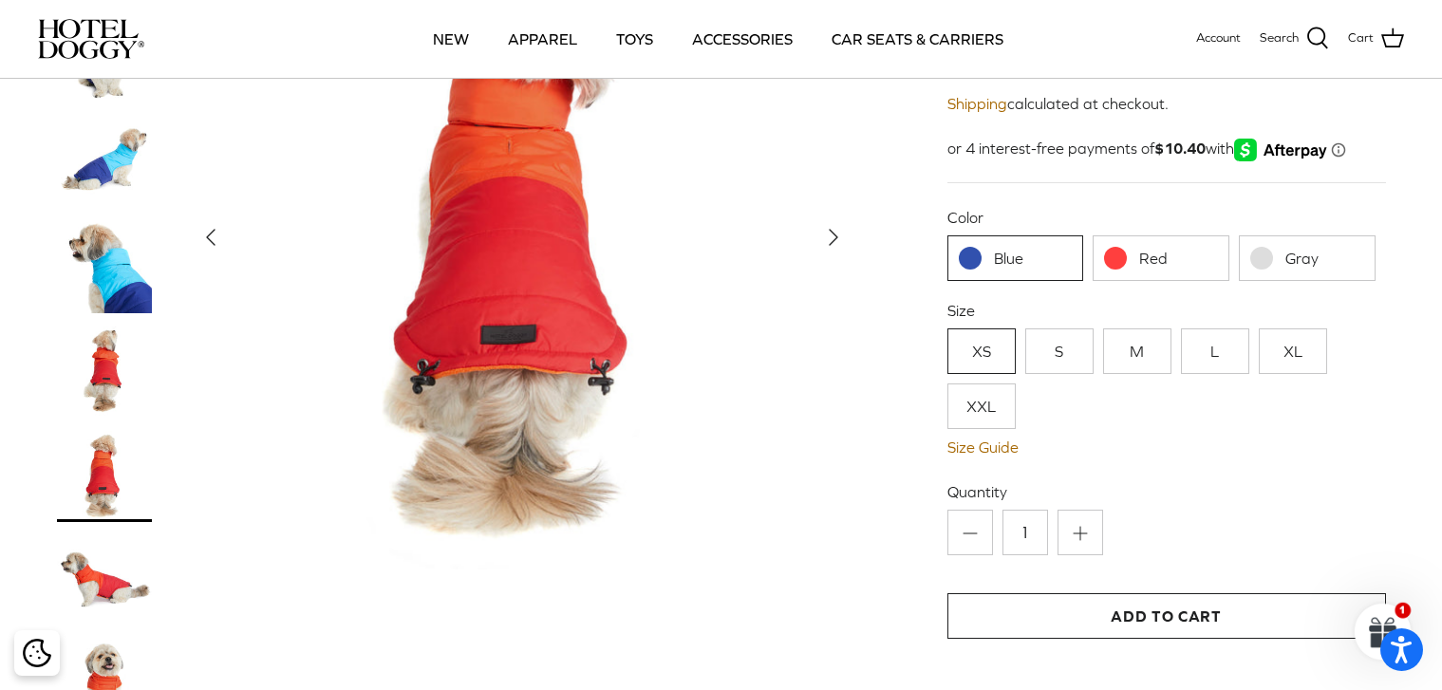
click at [839, 231] on icon "Right" at bounding box center [833, 237] width 30 height 30
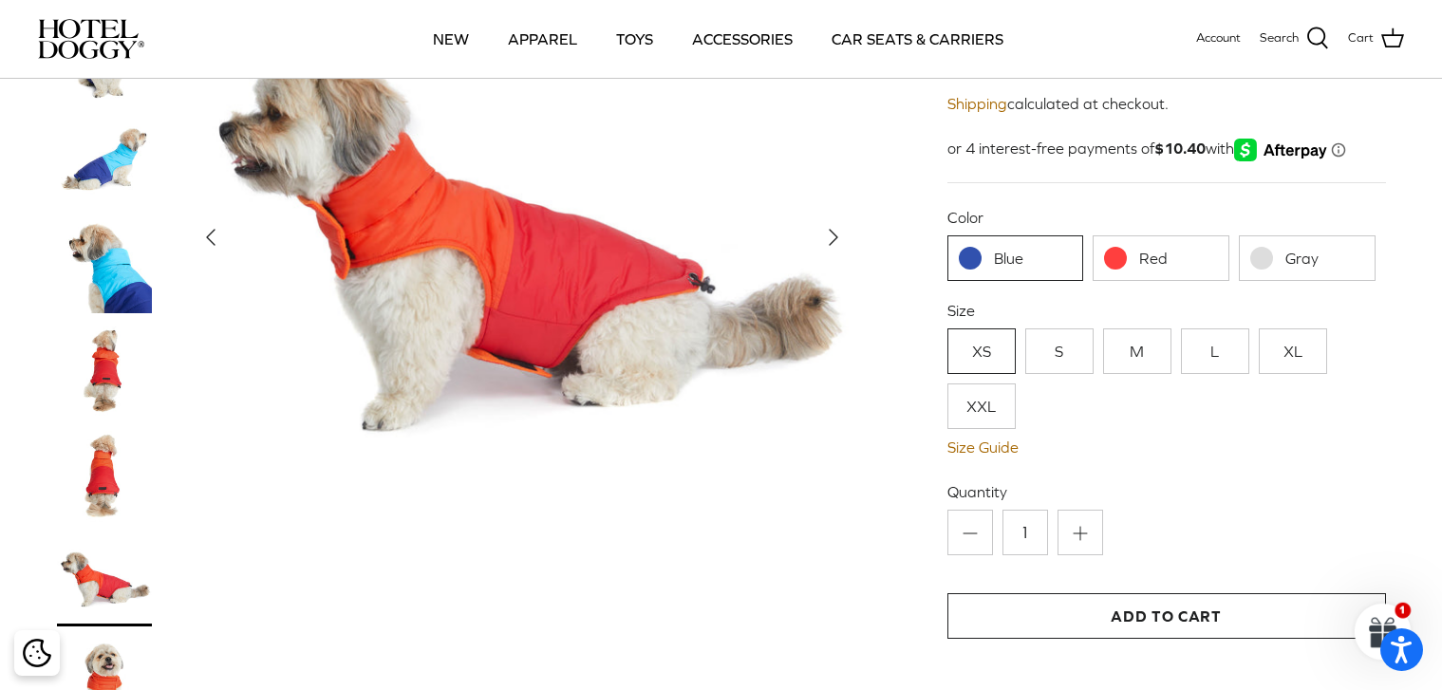
click at [841, 231] on icon "Right" at bounding box center [833, 237] width 30 height 30
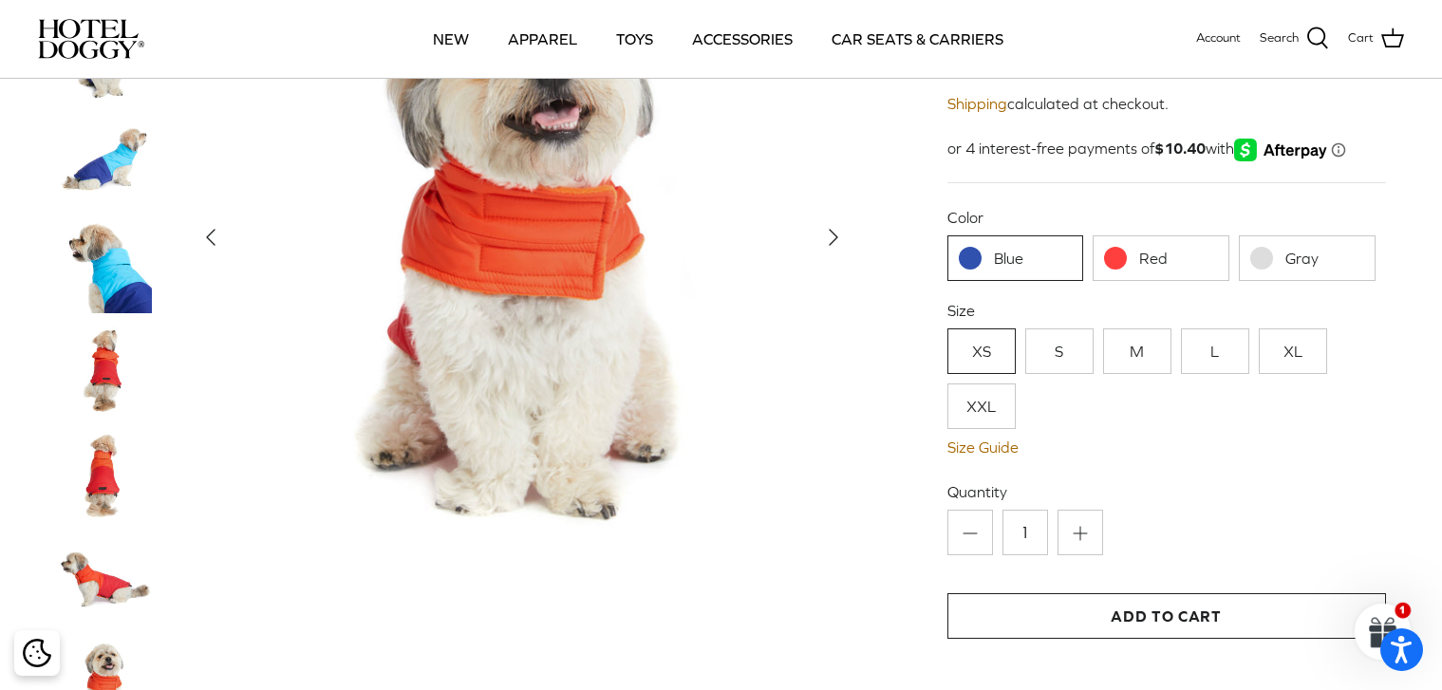
click at [841, 230] on icon "Right" at bounding box center [833, 237] width 30 height 30
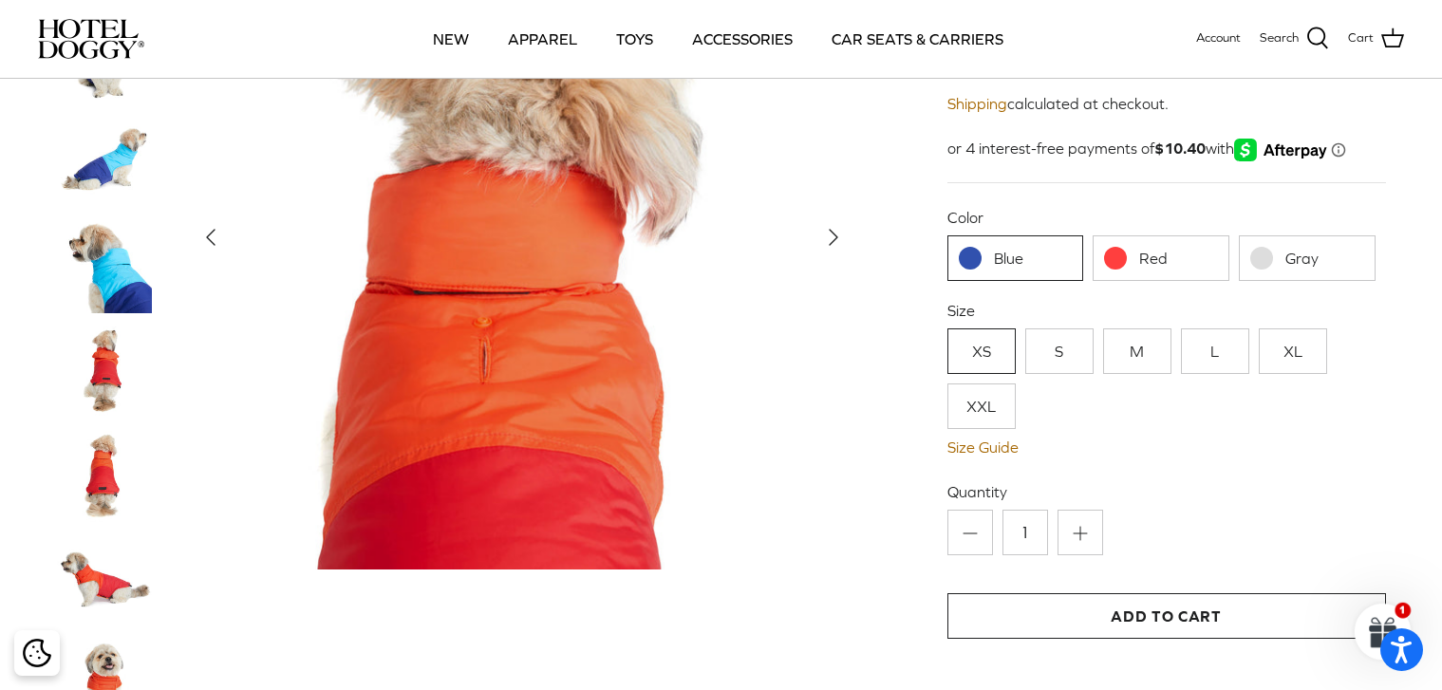
click at [841, 230] on icon "Right" at bounding box center [833, 237] width 30 height 30
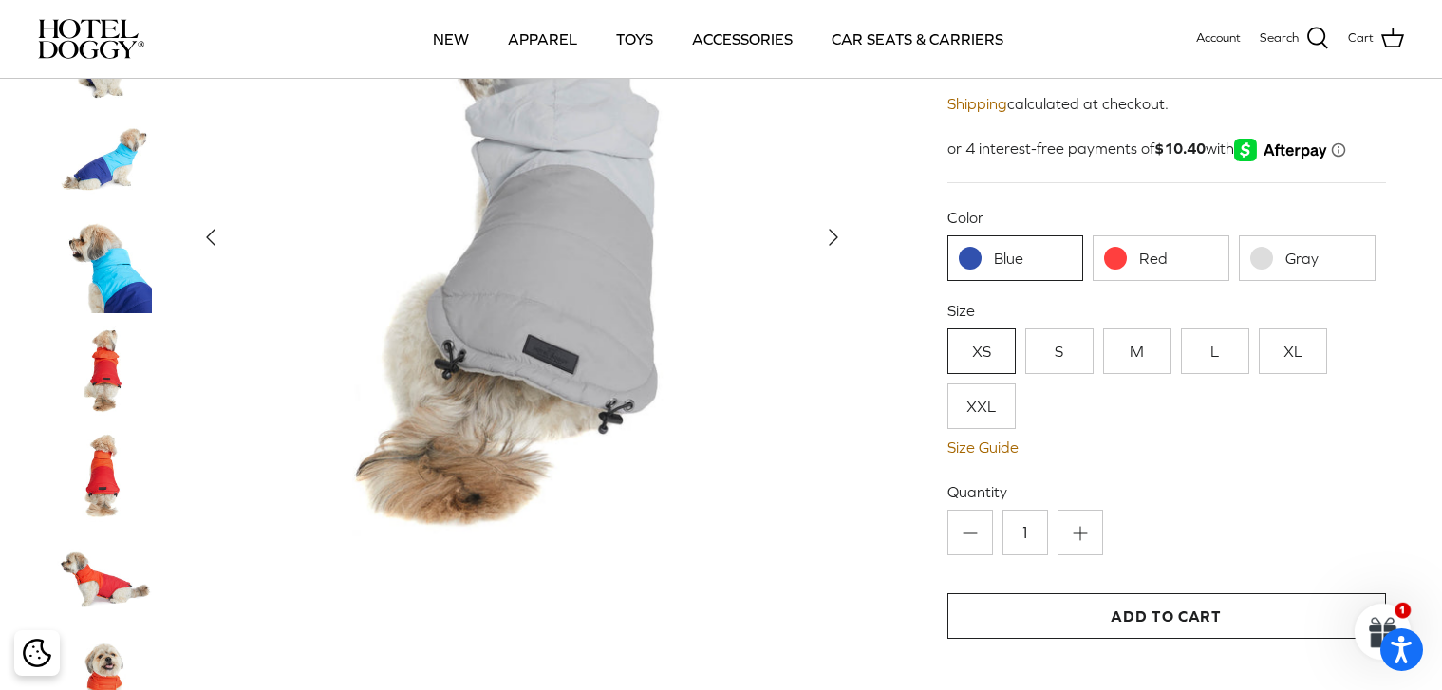
click at [841, 230] on icon "Right" at bounding box center [833, 237] width 30 height 30
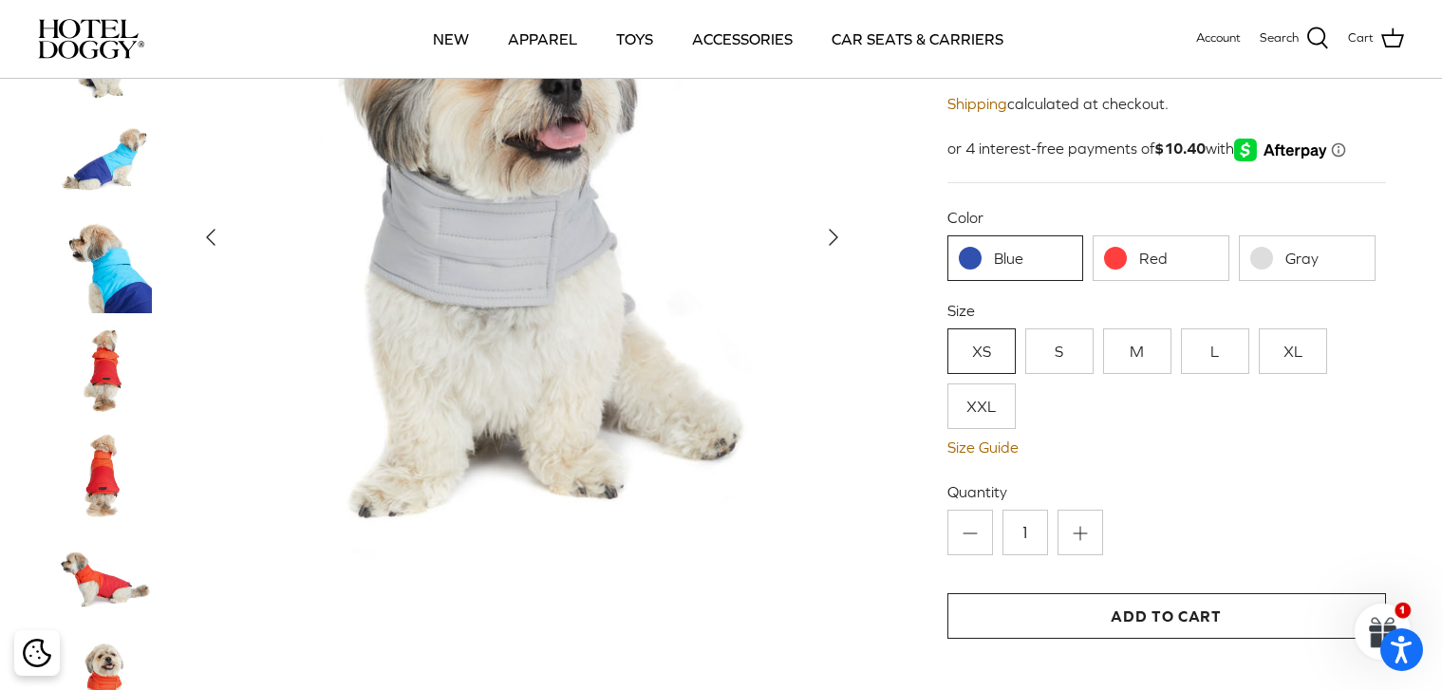
click at [841, 230] on icon "Right" at bounding box center [833, 237] width 30 height 30
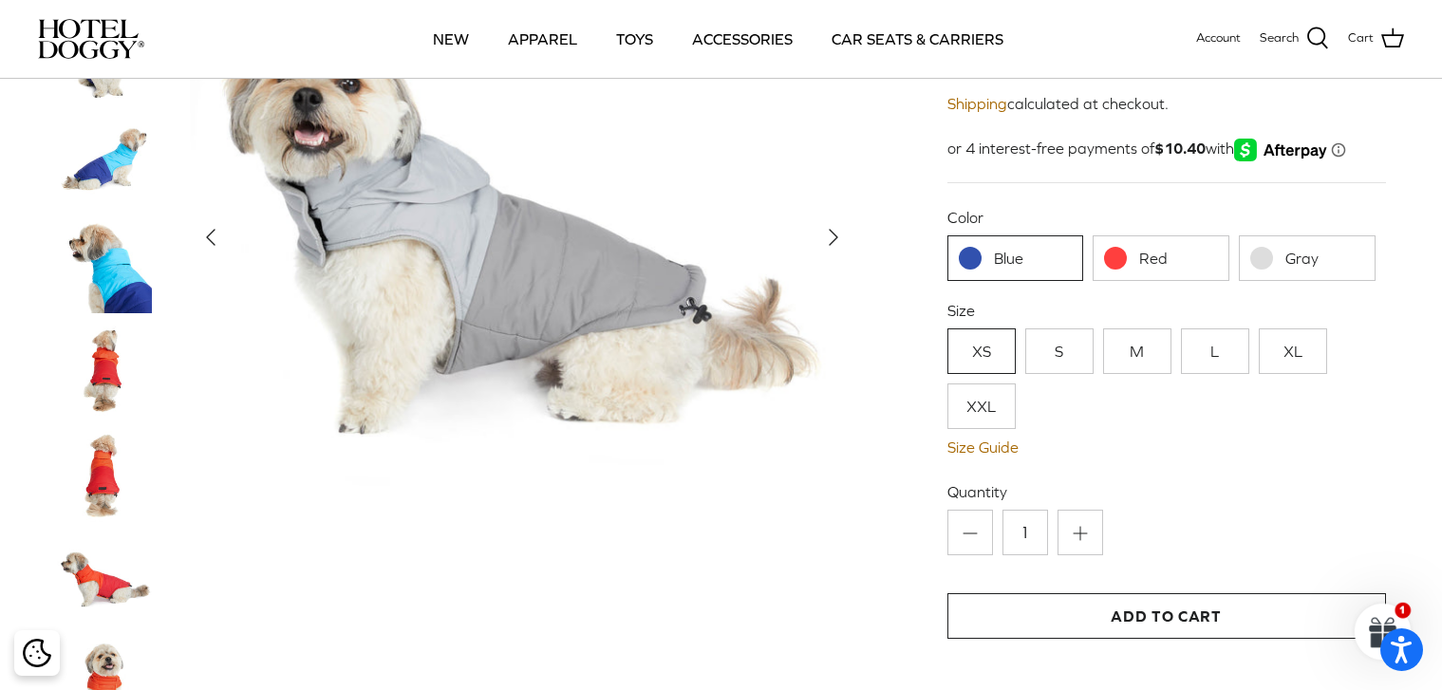
click at [841, 230] on icon "Right" at bounding box center [833, 237] width 30 height 30
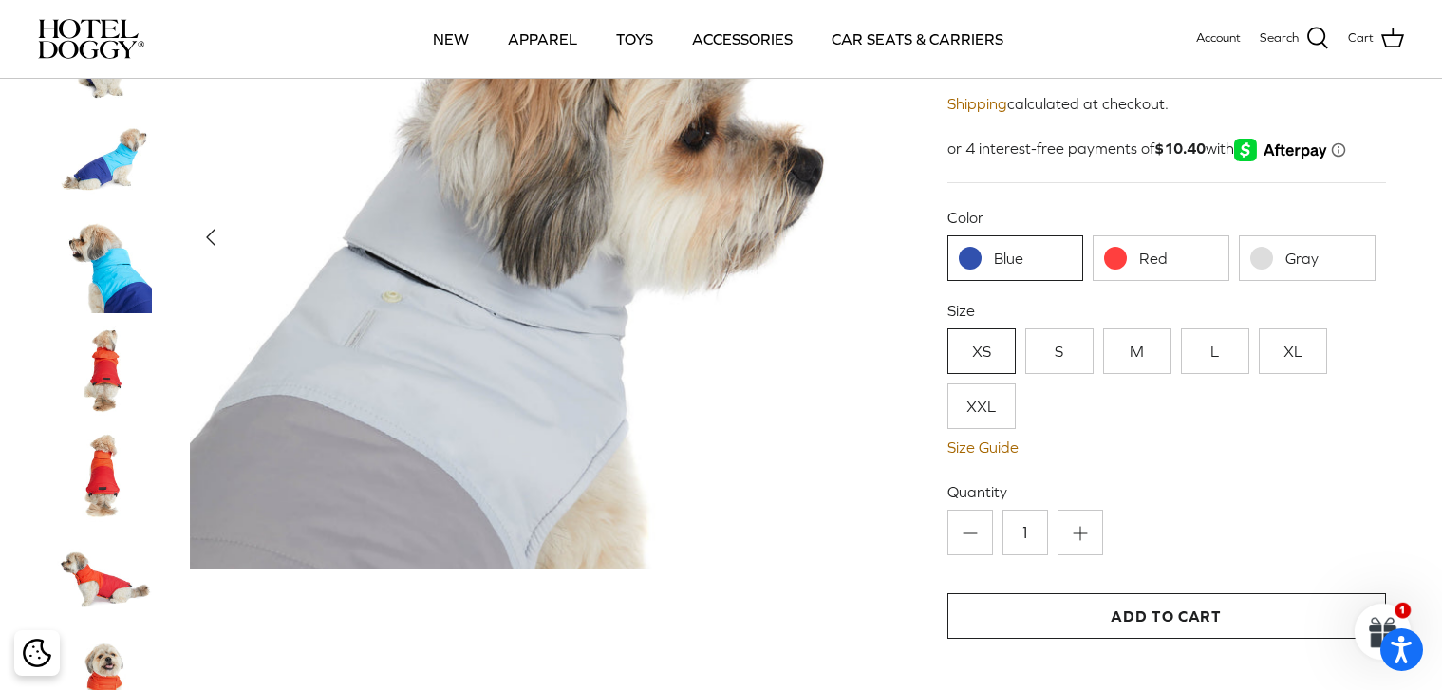
click at [841, 230] on img at bounding box center [522, 237] width 664 height 664
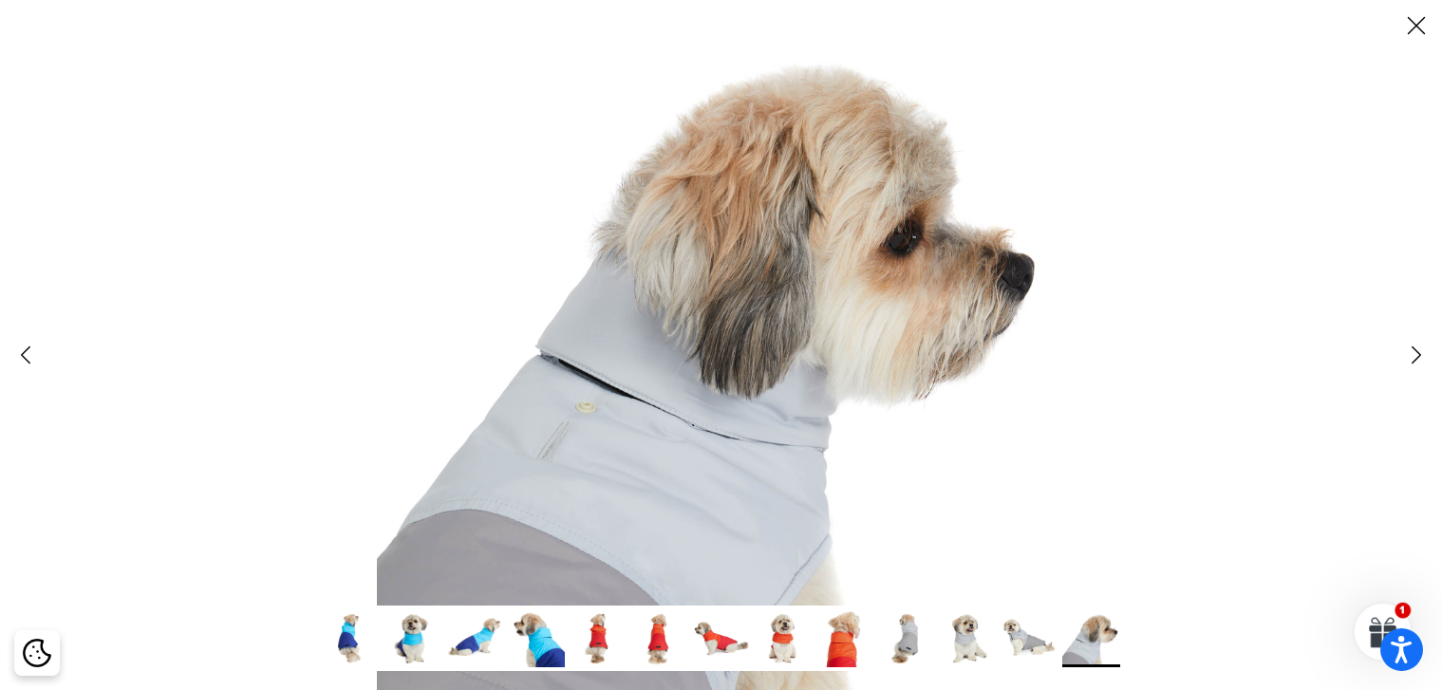
click at [1417, 355] on polyline at bounding box center [1416, 354] width 9 height 16
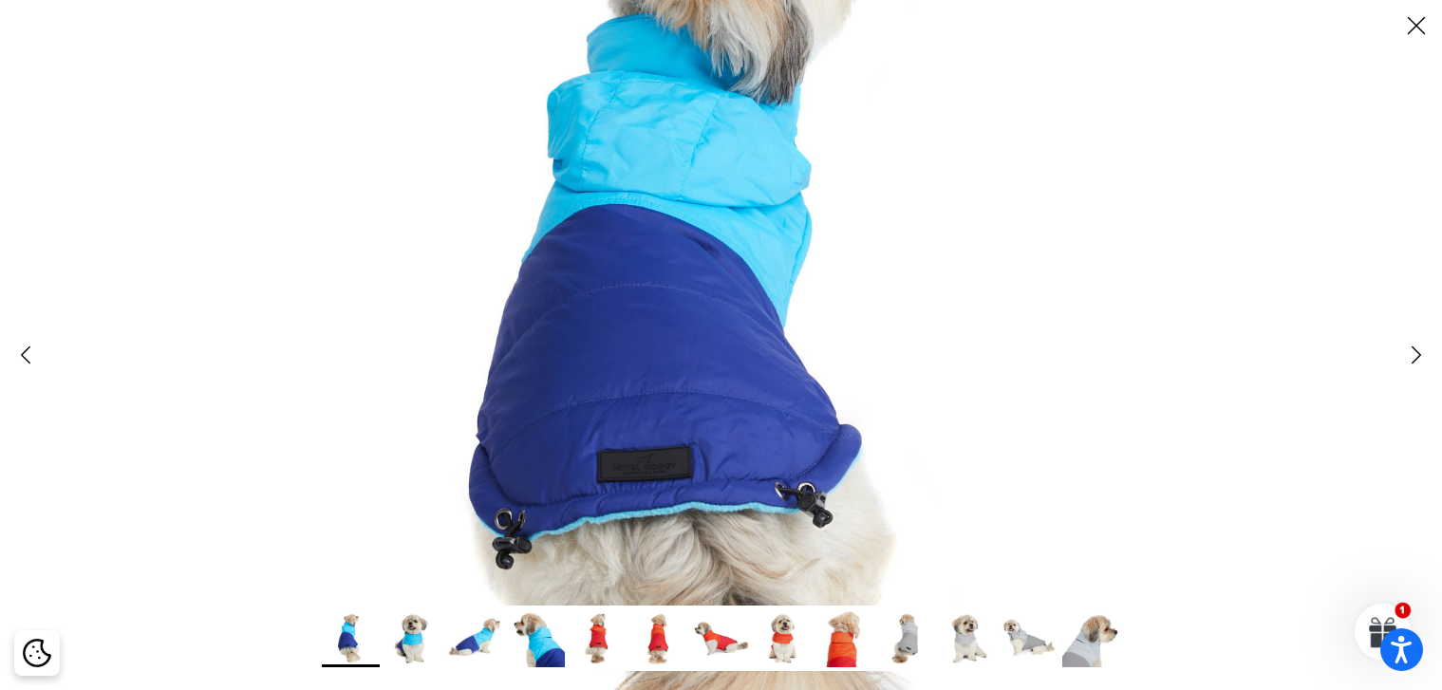
click at [1420, 353] on icon "Right" at bounding box center [1416, 355] width 32 height 32
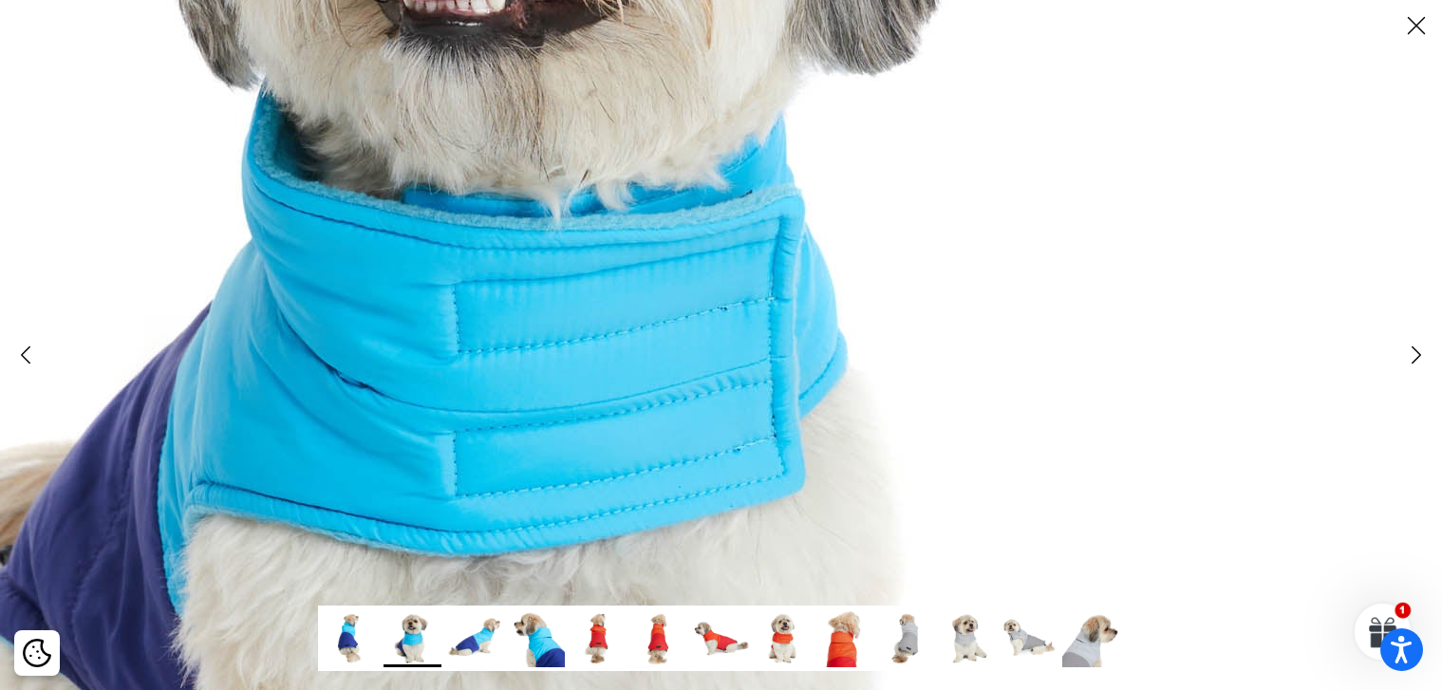
click at [1415, 353] on polyline at bounding box center [1416, 354] width 9 height 16
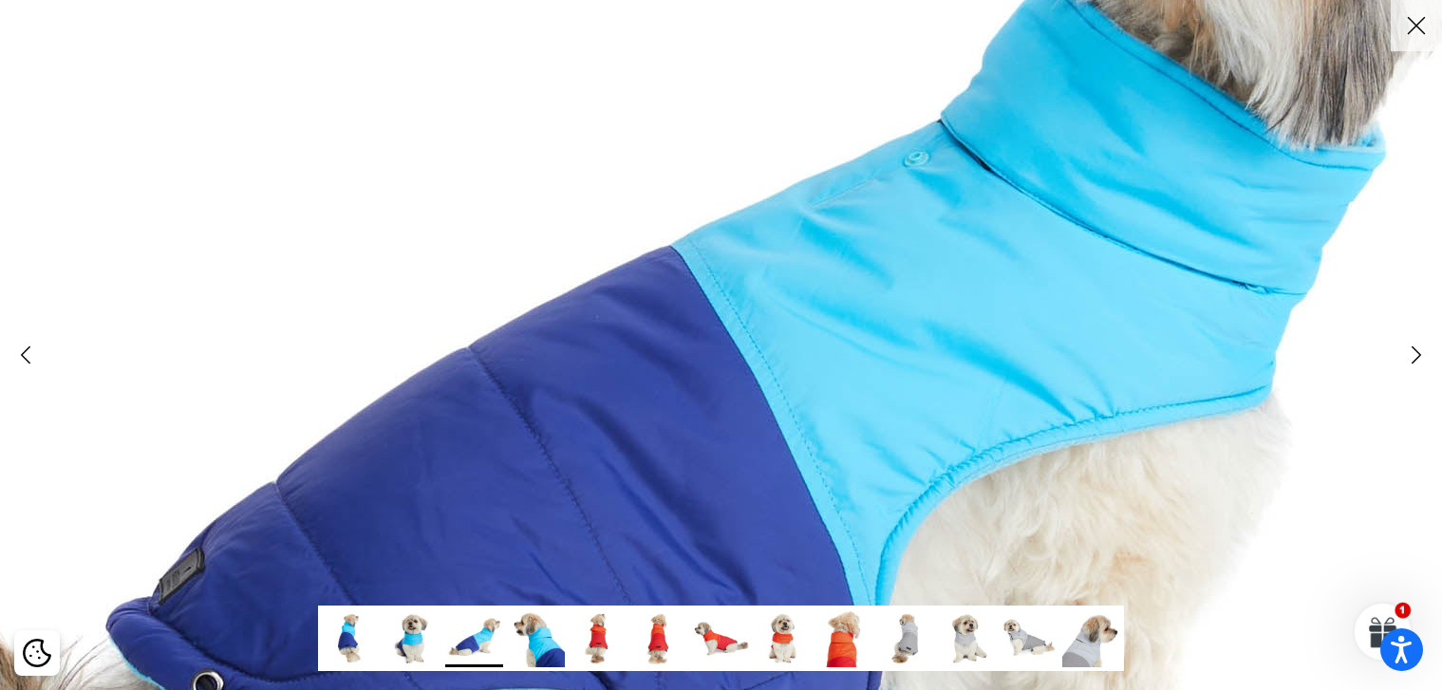
click at [1415, 353] on polyline at bounding box center [1416, 354] width 9 height 16
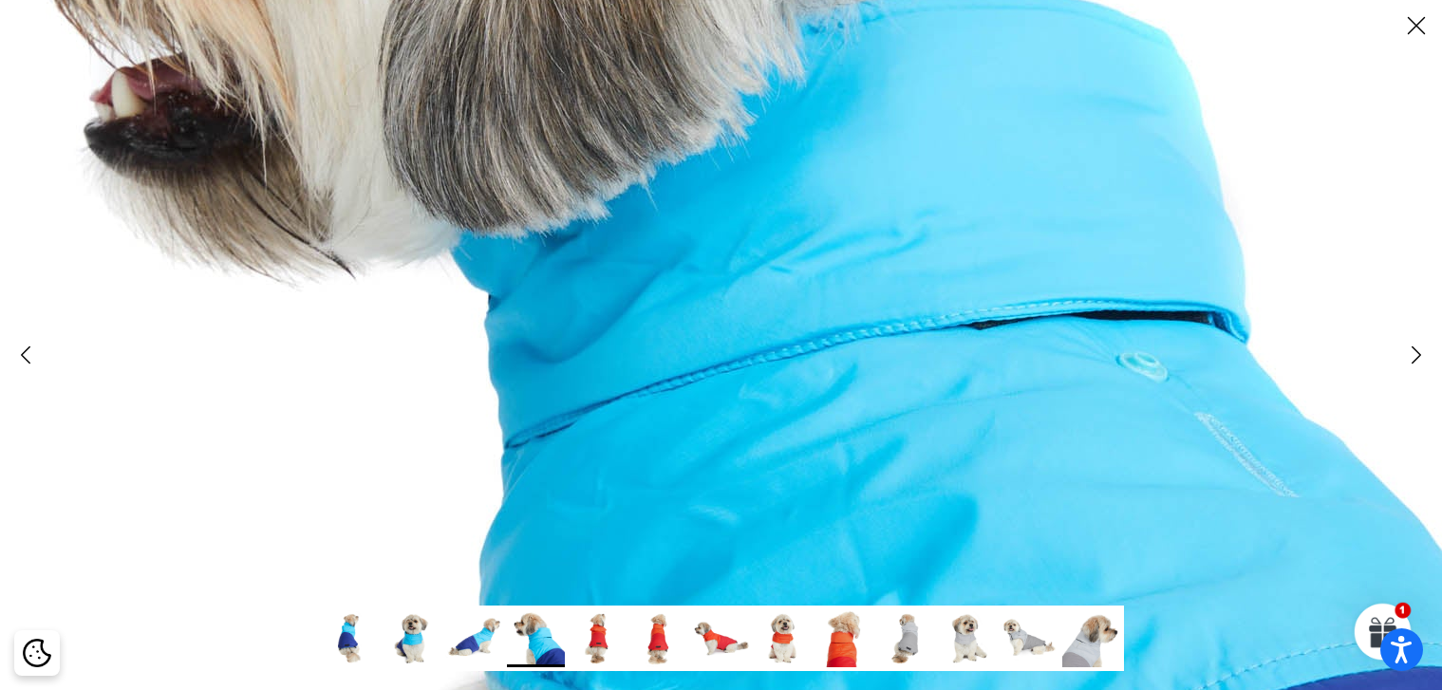
click at [1415, 353] on polyline at bounding box center [1416, 354] width 9 height 16
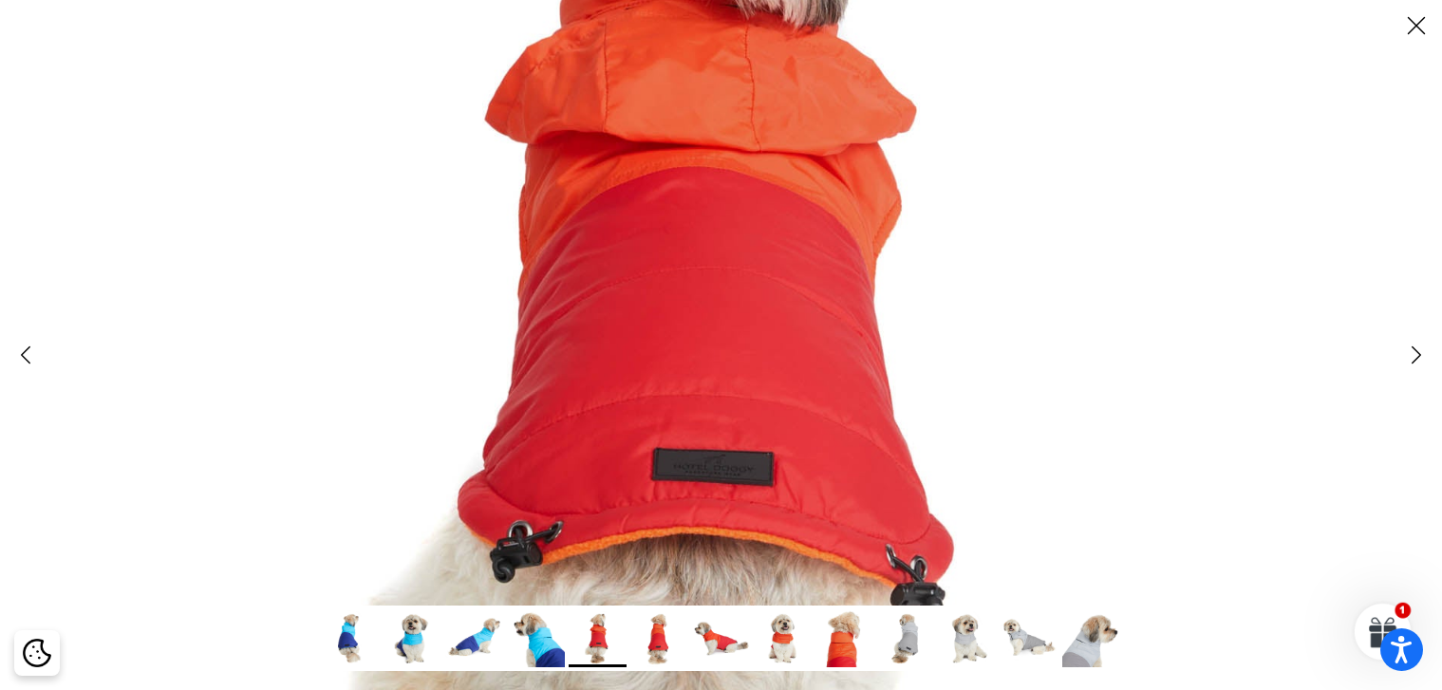
click at [1419, 353] on polyline at bounding box center [1416, 354] width 9 height 16
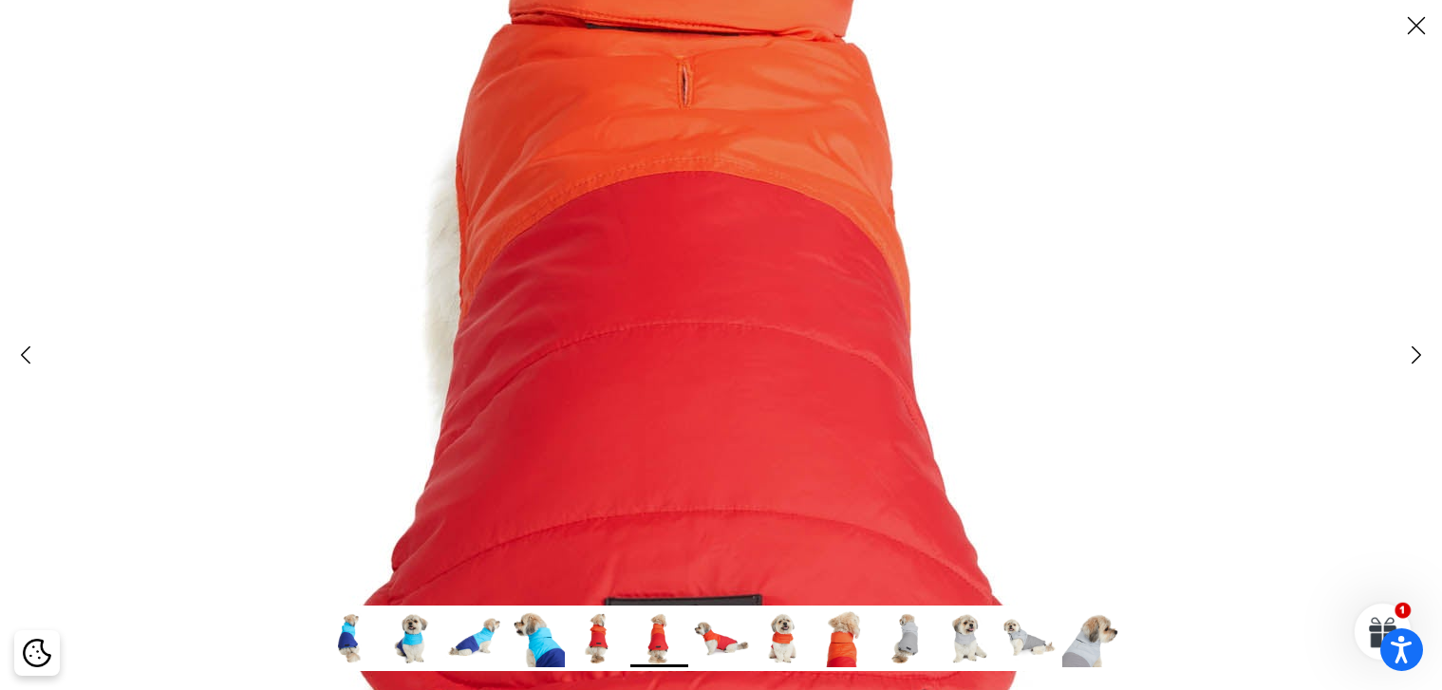
click at [1419, 353] on polyline at bounding box center [1416, 354] width 9 height 16
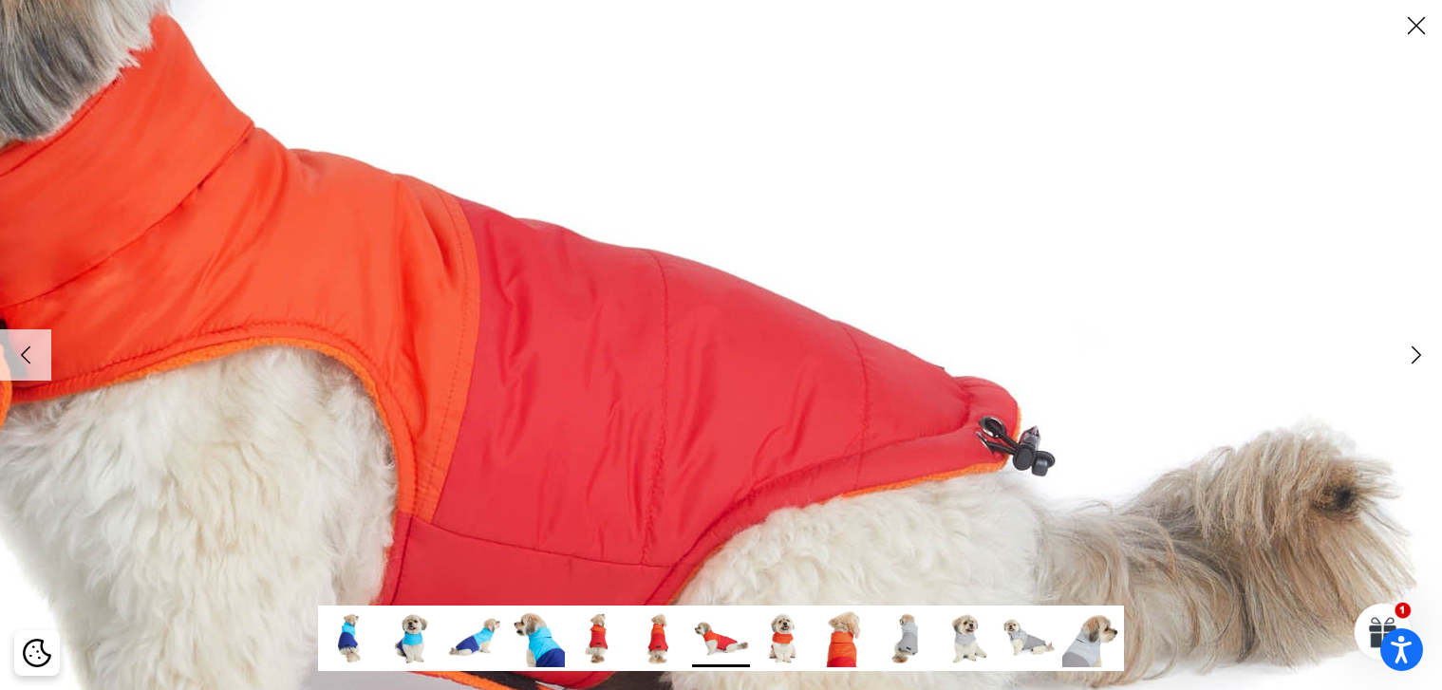
click at [1411, 363] on icon "Right" at bounding box center [1416, 355] width 32 height 32
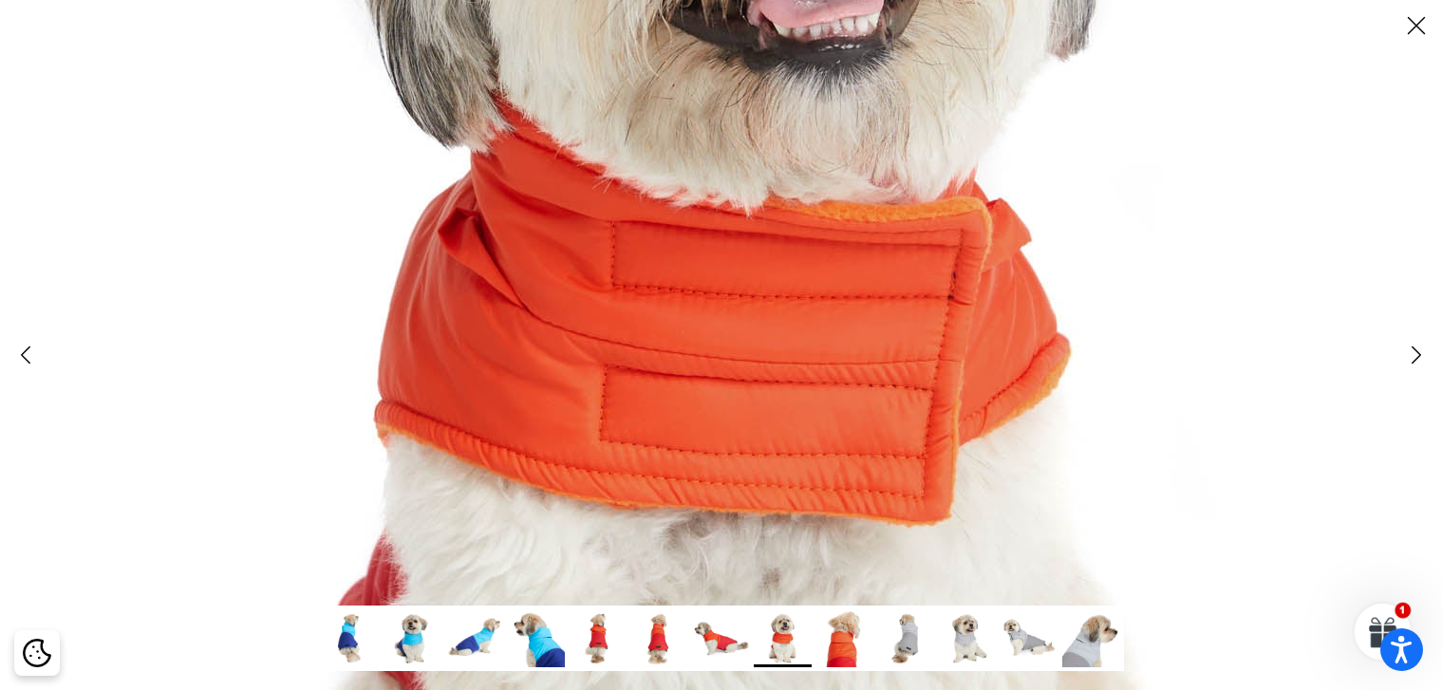
click at [1409, 363] on icon "Right" at bounding box center [1416, 355] width 32 height 32
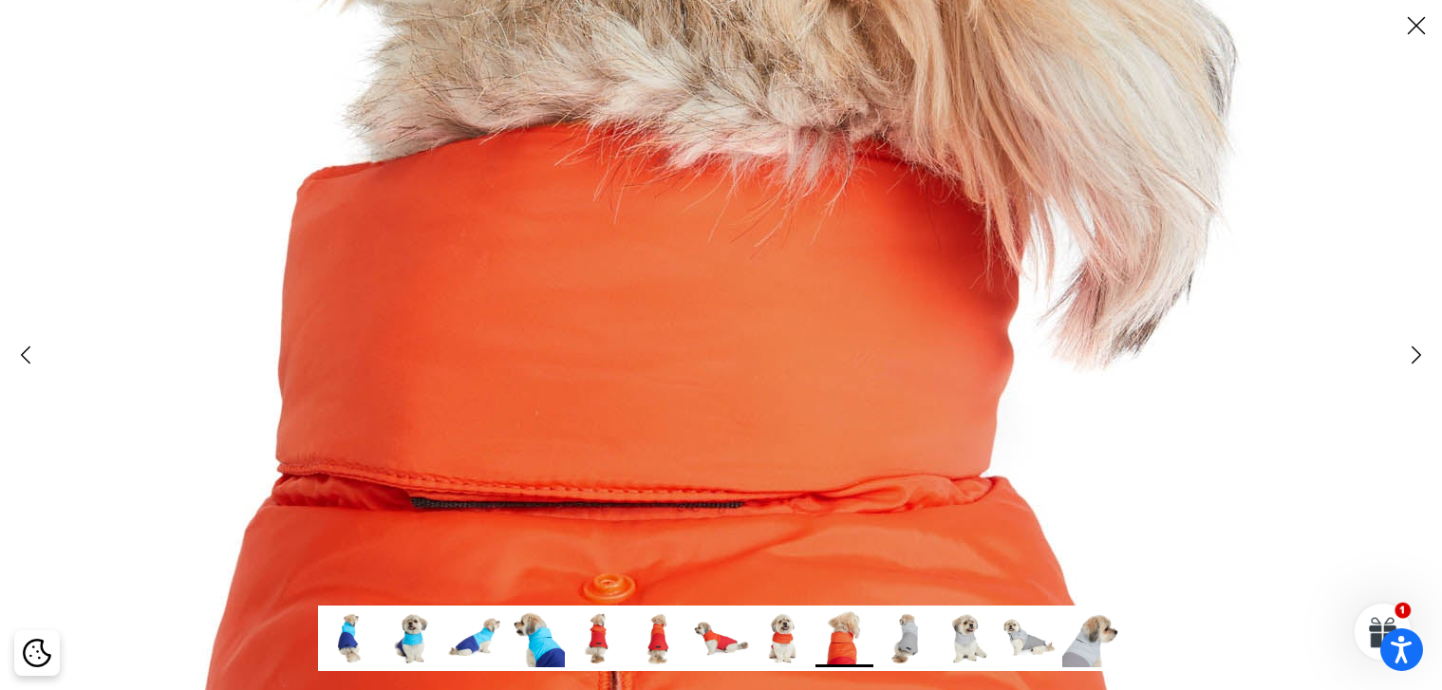
click at [1409, 363] on icon "Right" at bounding box center [1416, 355] width 32 height 32
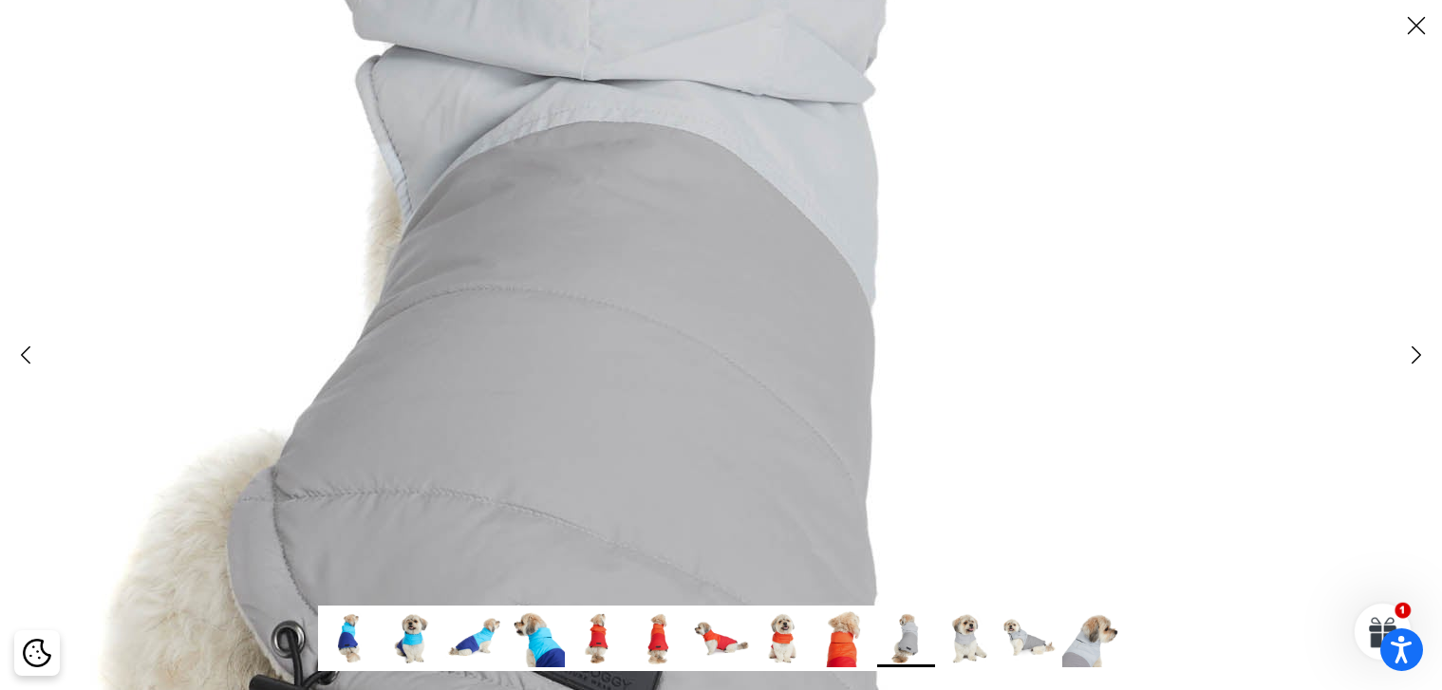
click at [1418, 355] on polyline at bounding box center [1416, 354] width 9 height 16
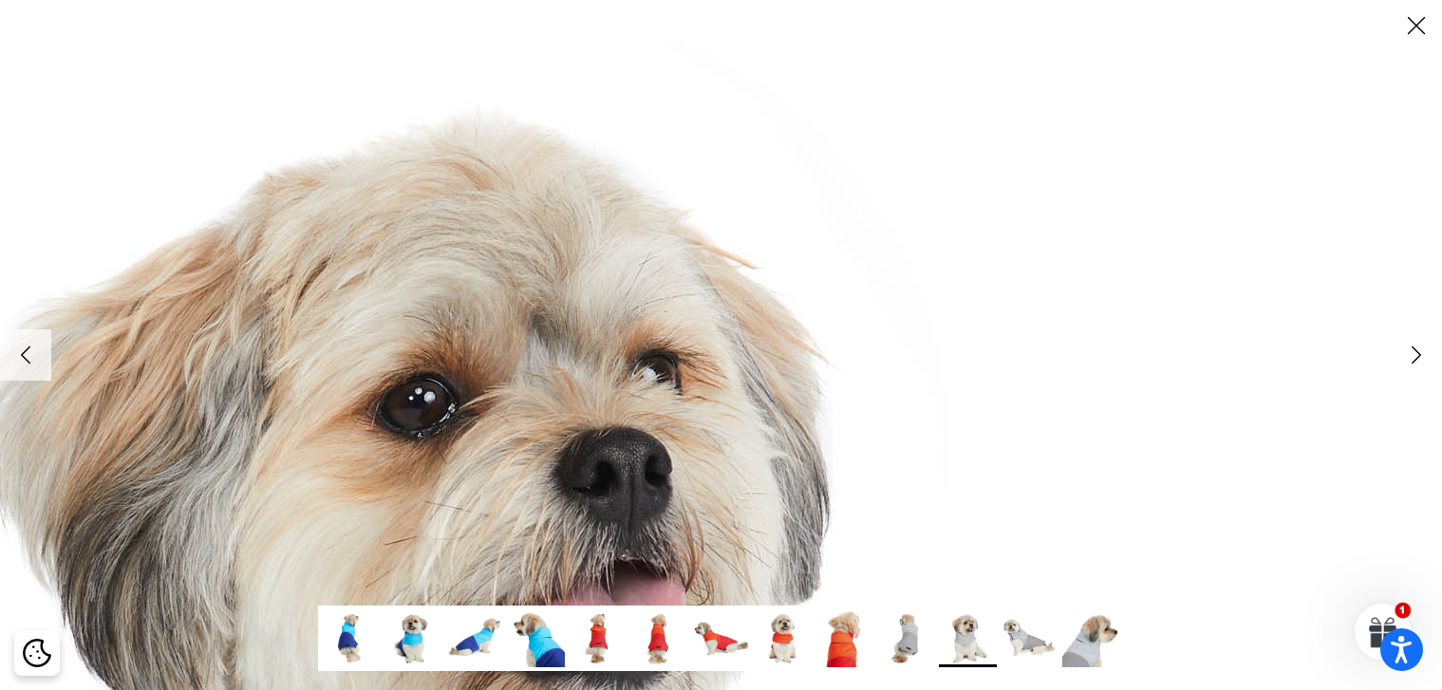
click at [1416, 26] on line at bounding box center [1417, 26] width 16 height 16
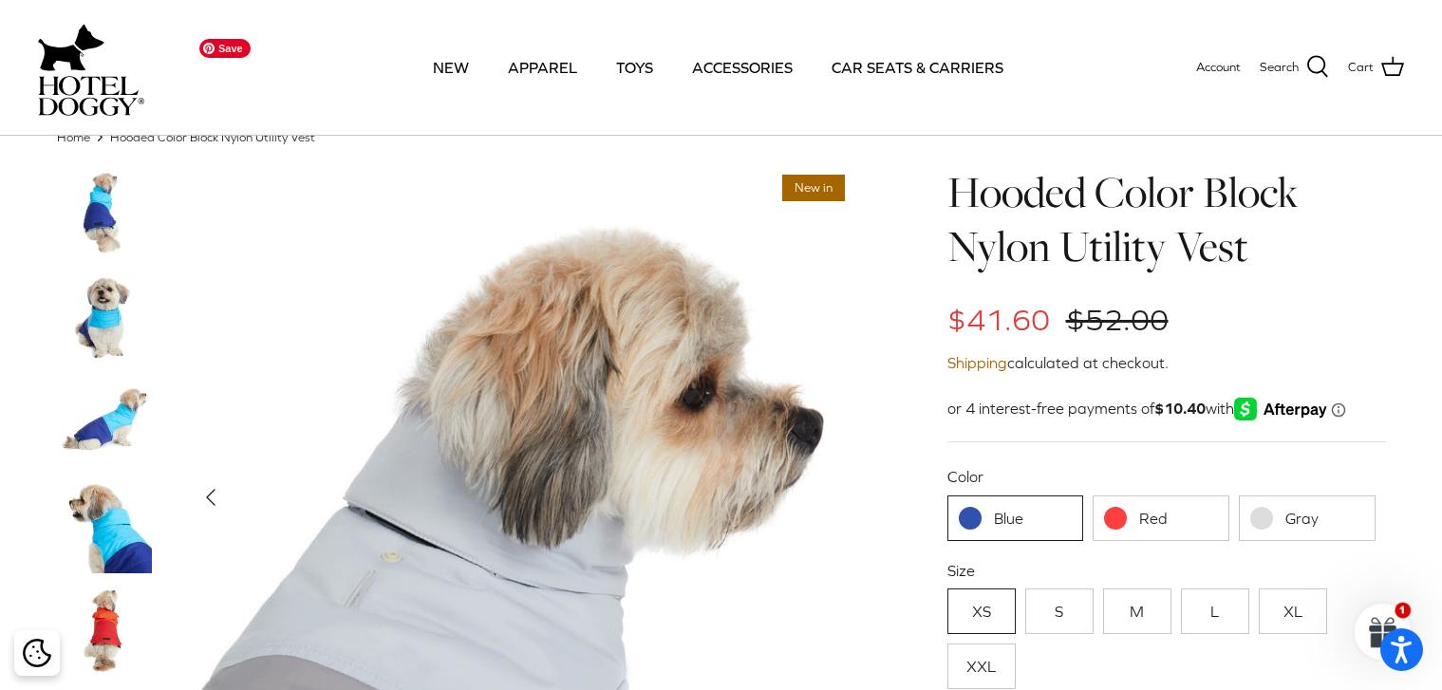
scroll to position [0, 0]
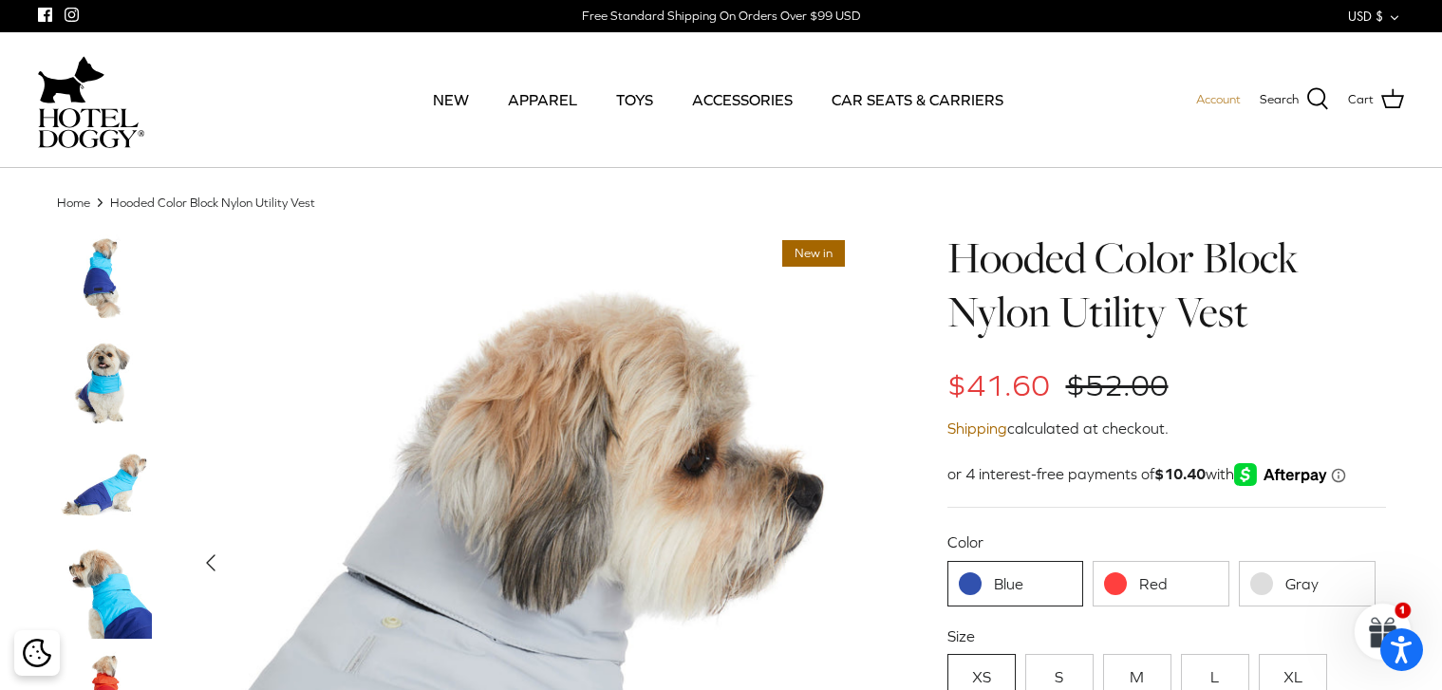
click at [1224, 98] on span "Account" at bounding box center [1218, 99] width 45 height 14
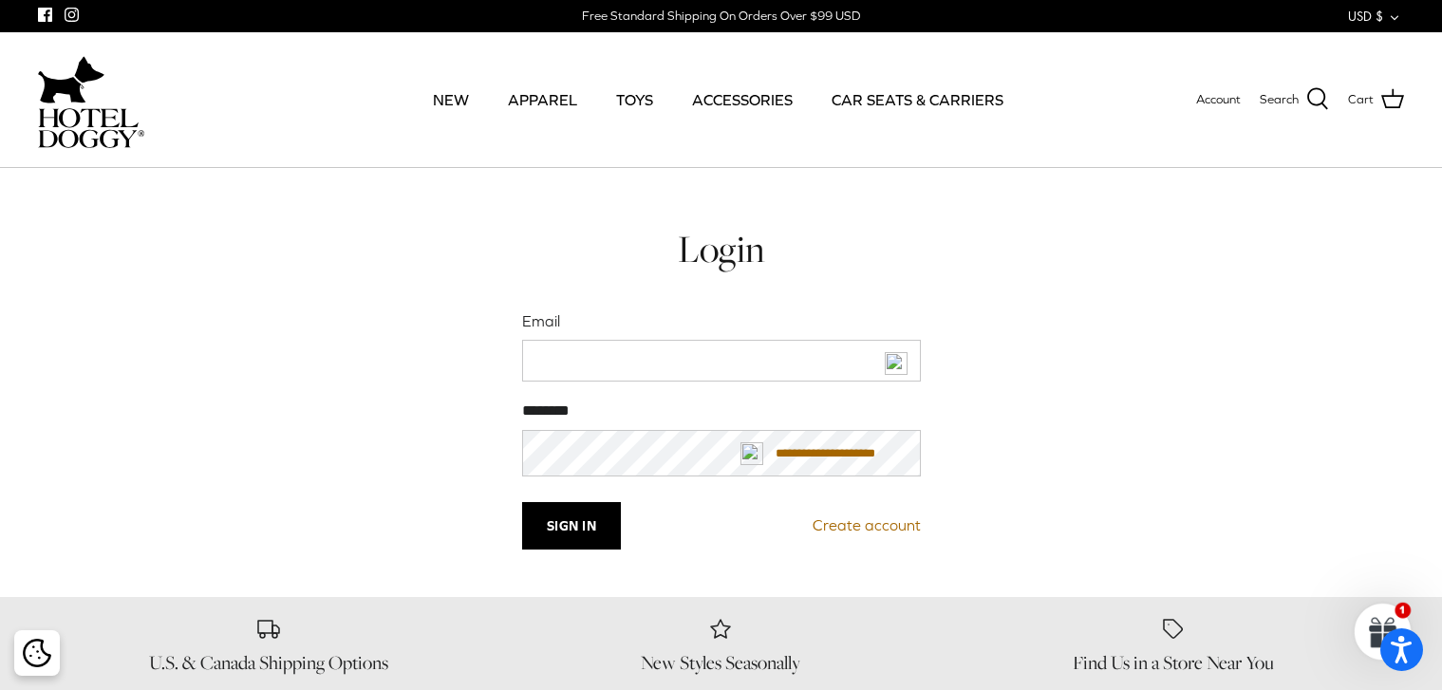
click at [45, 11] on icon "Facebook" at bounding box center [45, 15] width 14 height 14
